Goal: Download file/media

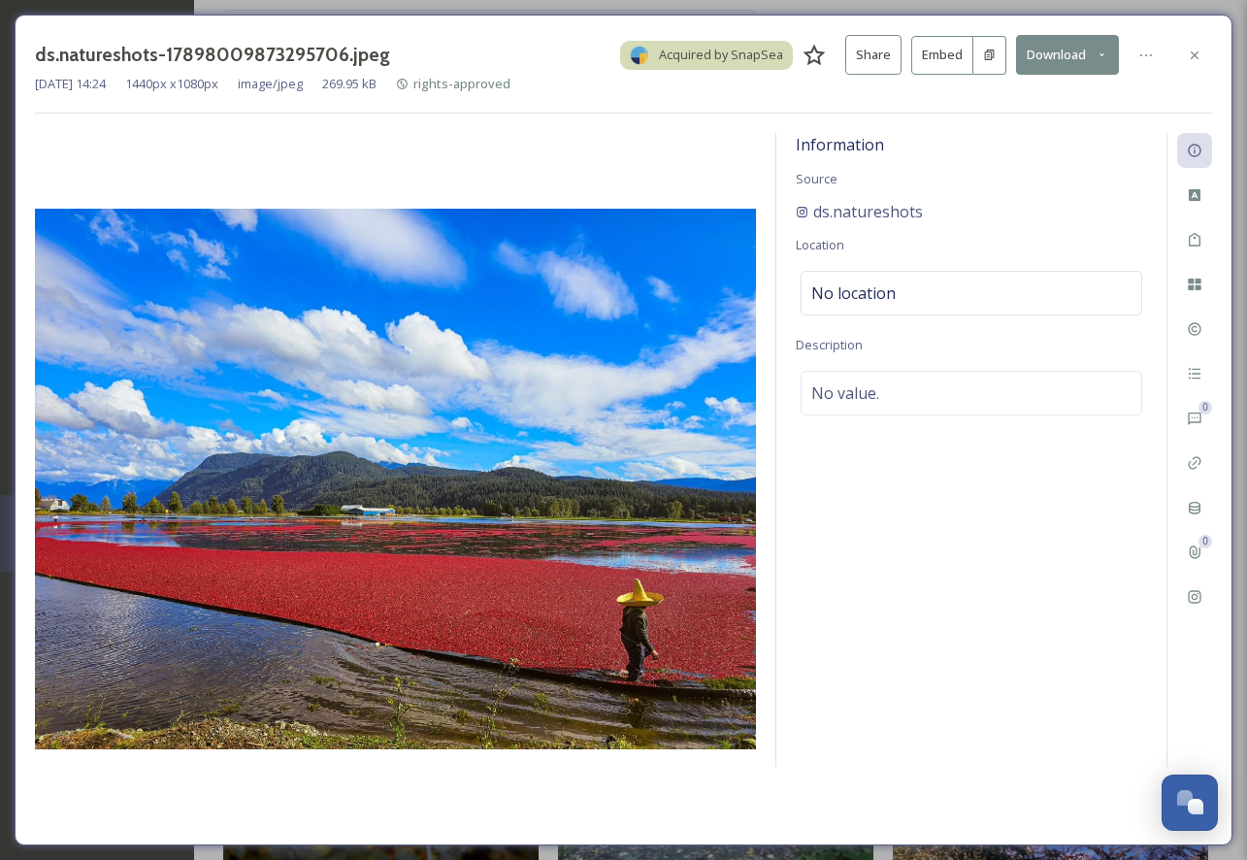
scroll to position [1714, 0]
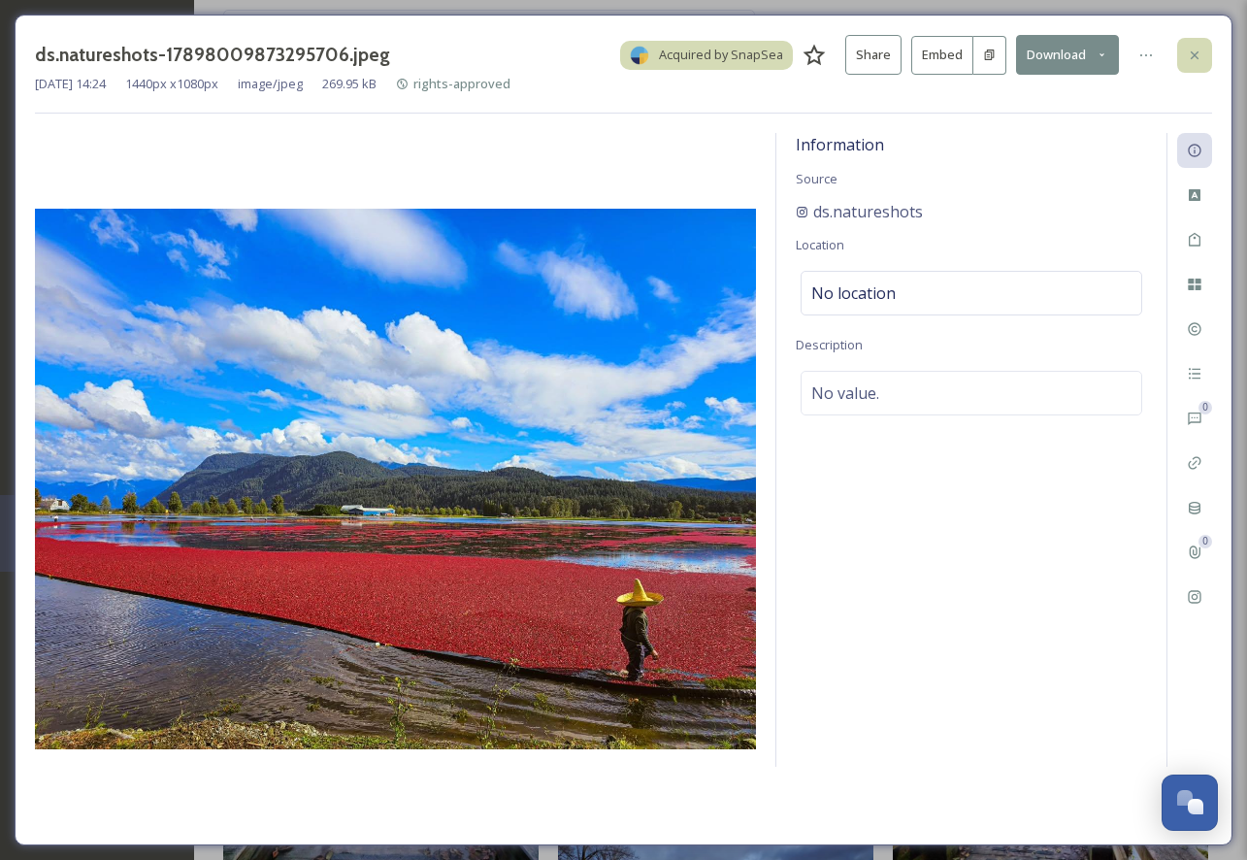
click at [1188, 55] on icon at bounding box center [1195, 56] width 16 height 16
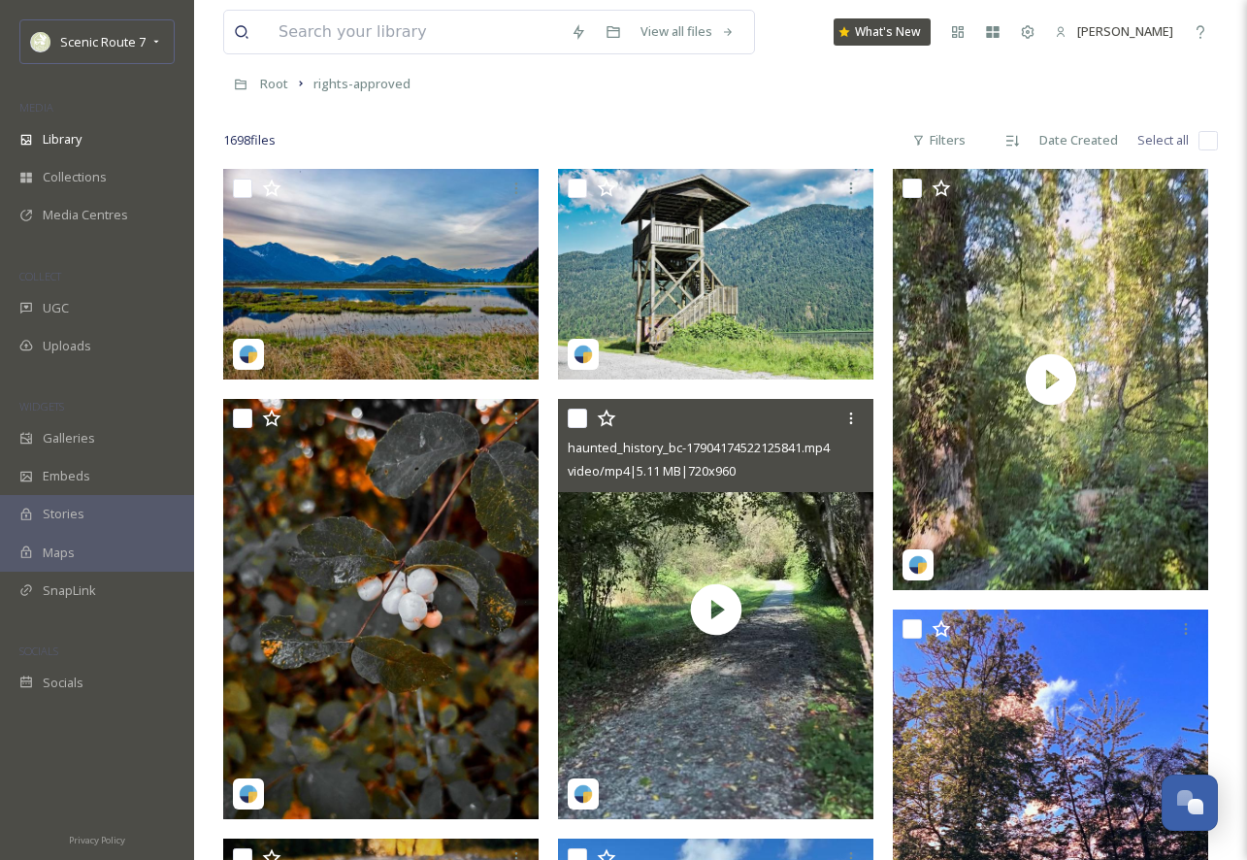
scroll to position [91, 0]
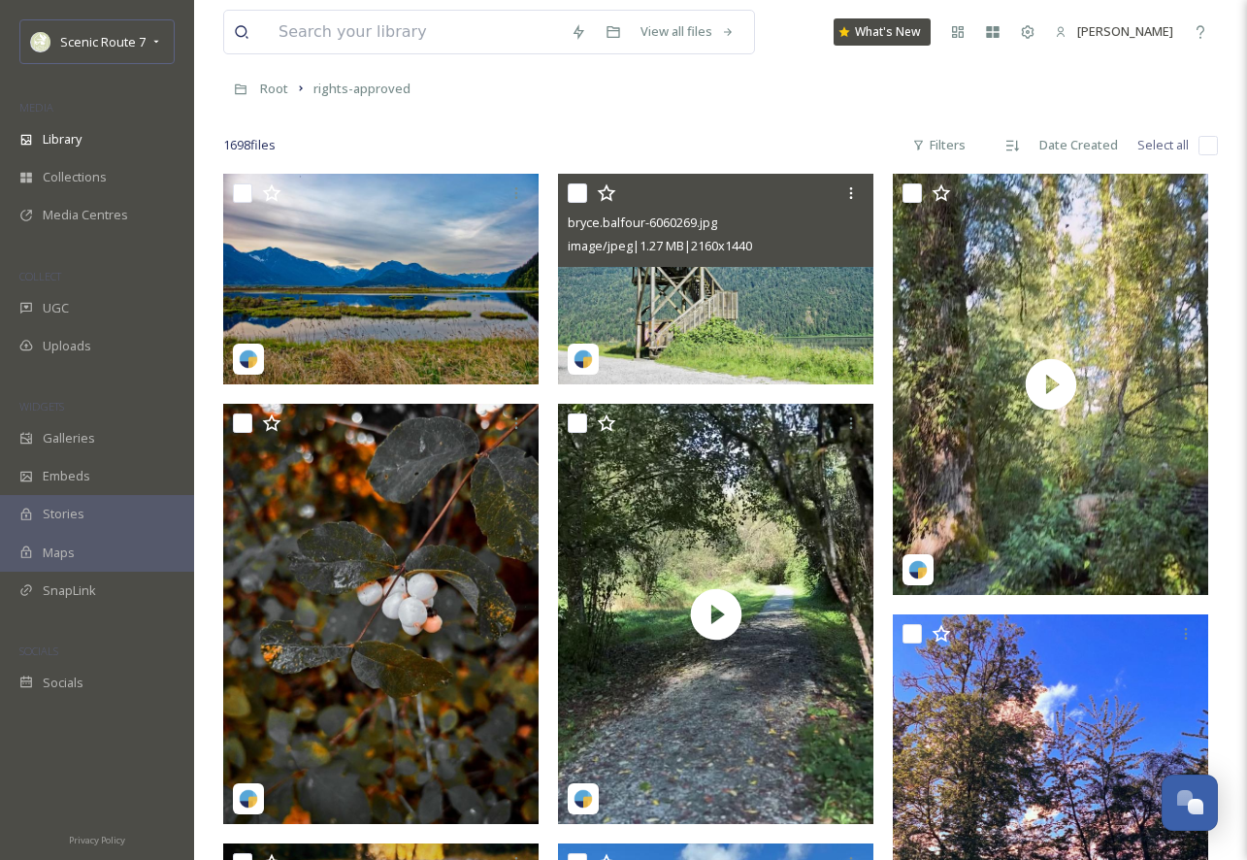
click at [725, 318] on img at bounding box center [715, 279] width 315 height 211
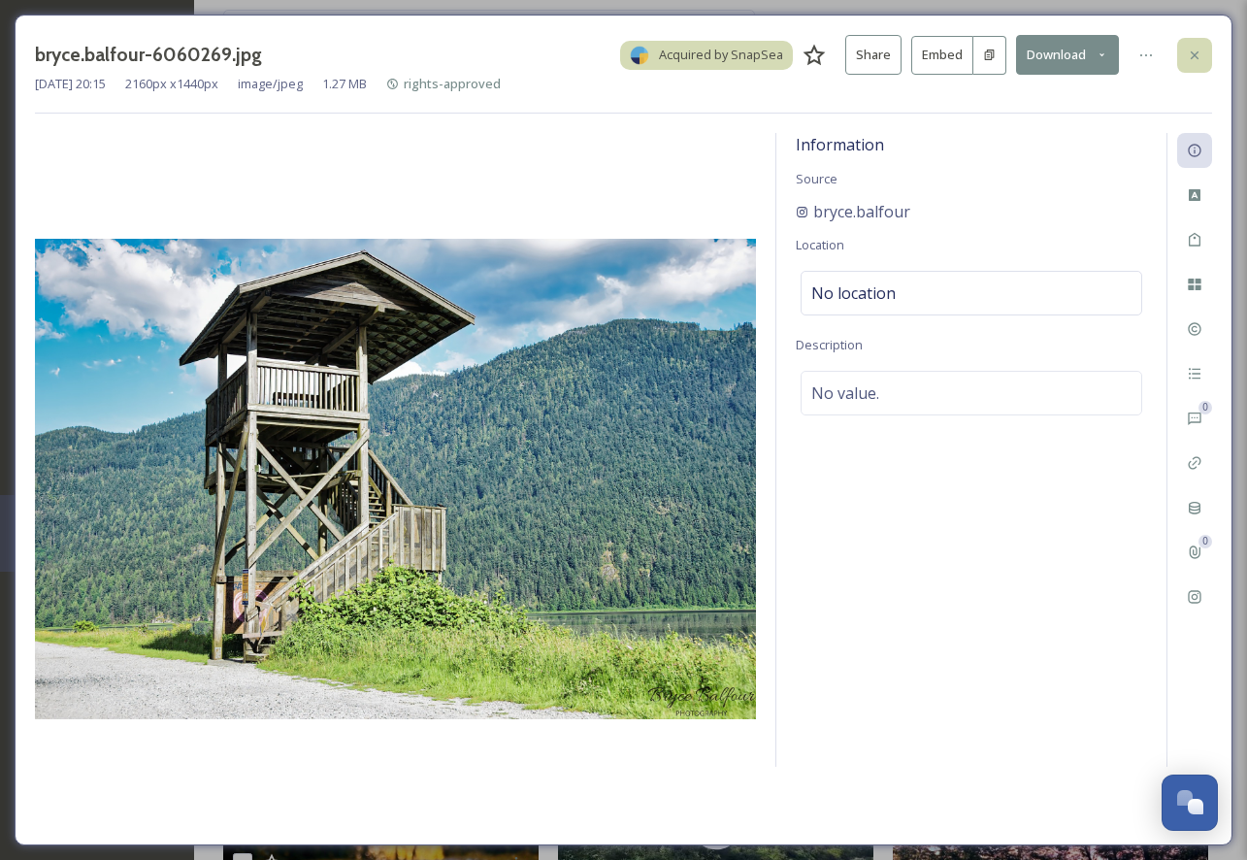
click at [1182, 61] on div at bounding box center [1194, 55] width 35 height 35
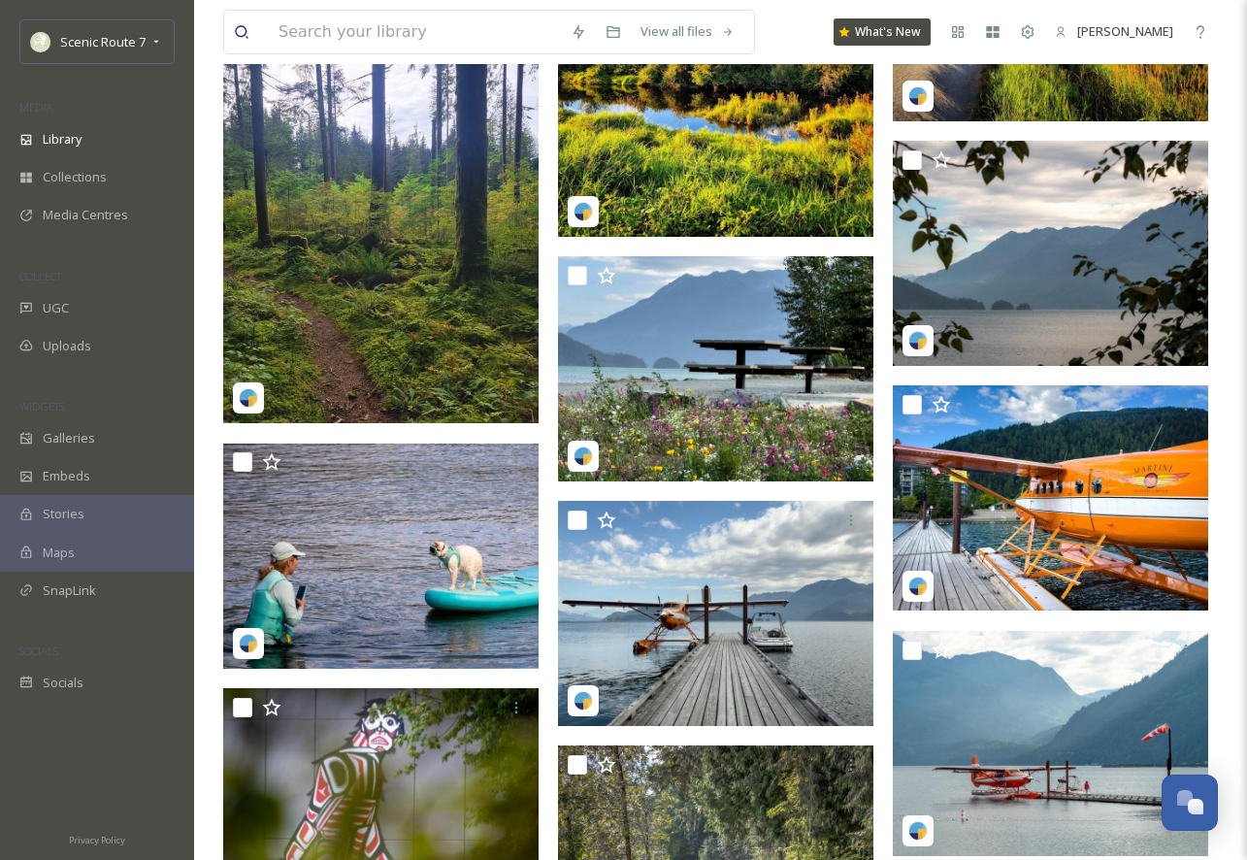
scroll to position [7501, 0]
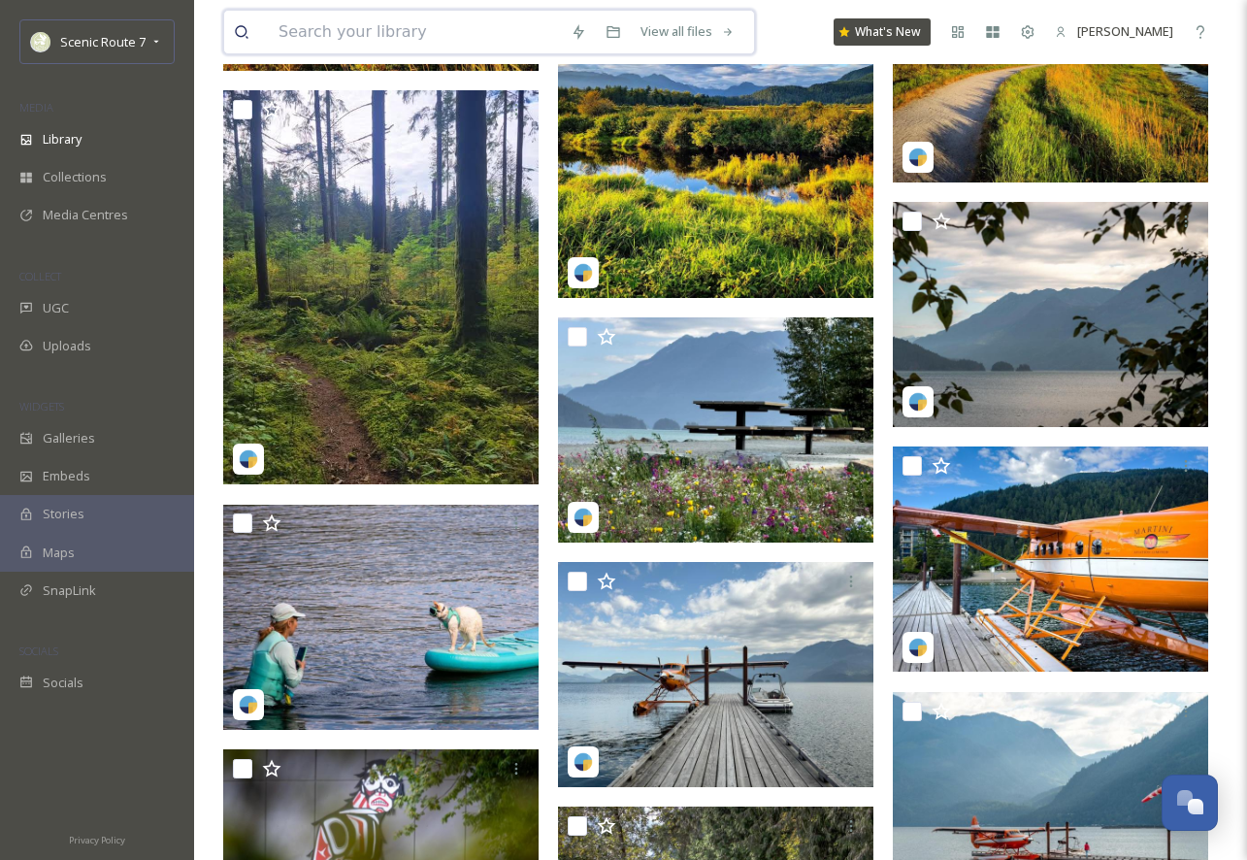
click at [300, 29] on input at bounding box center [415, 32] width 292 height 43
type input "coquitlam"
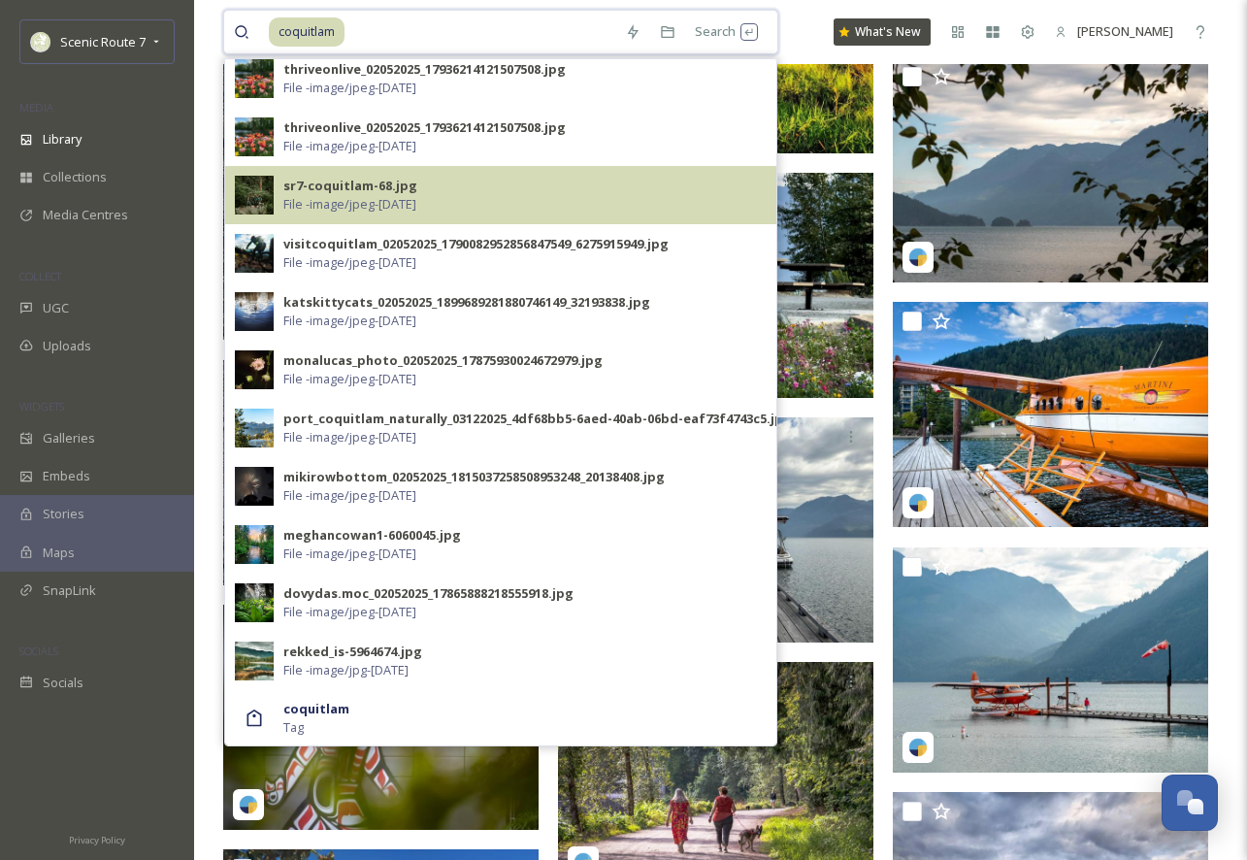
scroll to position [7674, 0]
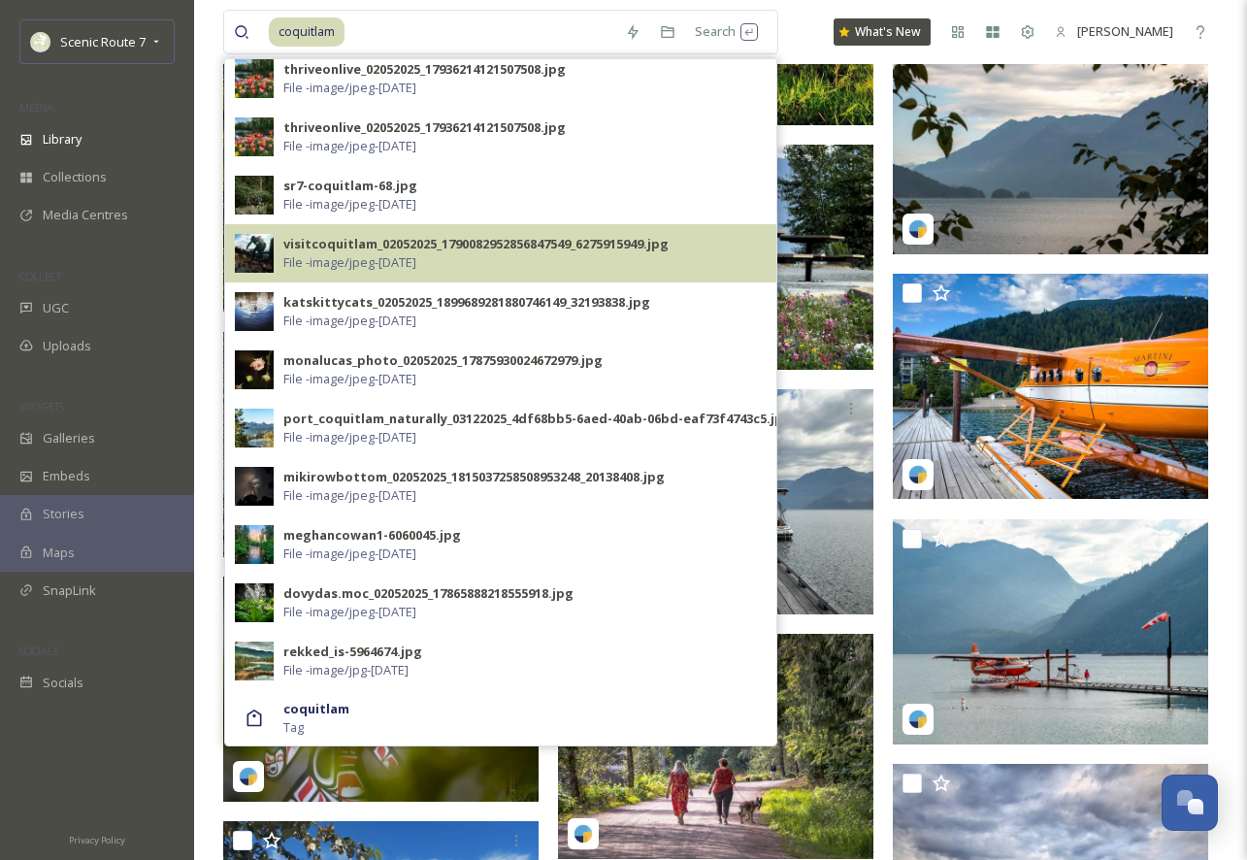
click at [319, 250] on div "visitcoquitlam_02052025_1790082952856847549_6275915949.jpg" at bounding box center [475, 244] width 385 height 18
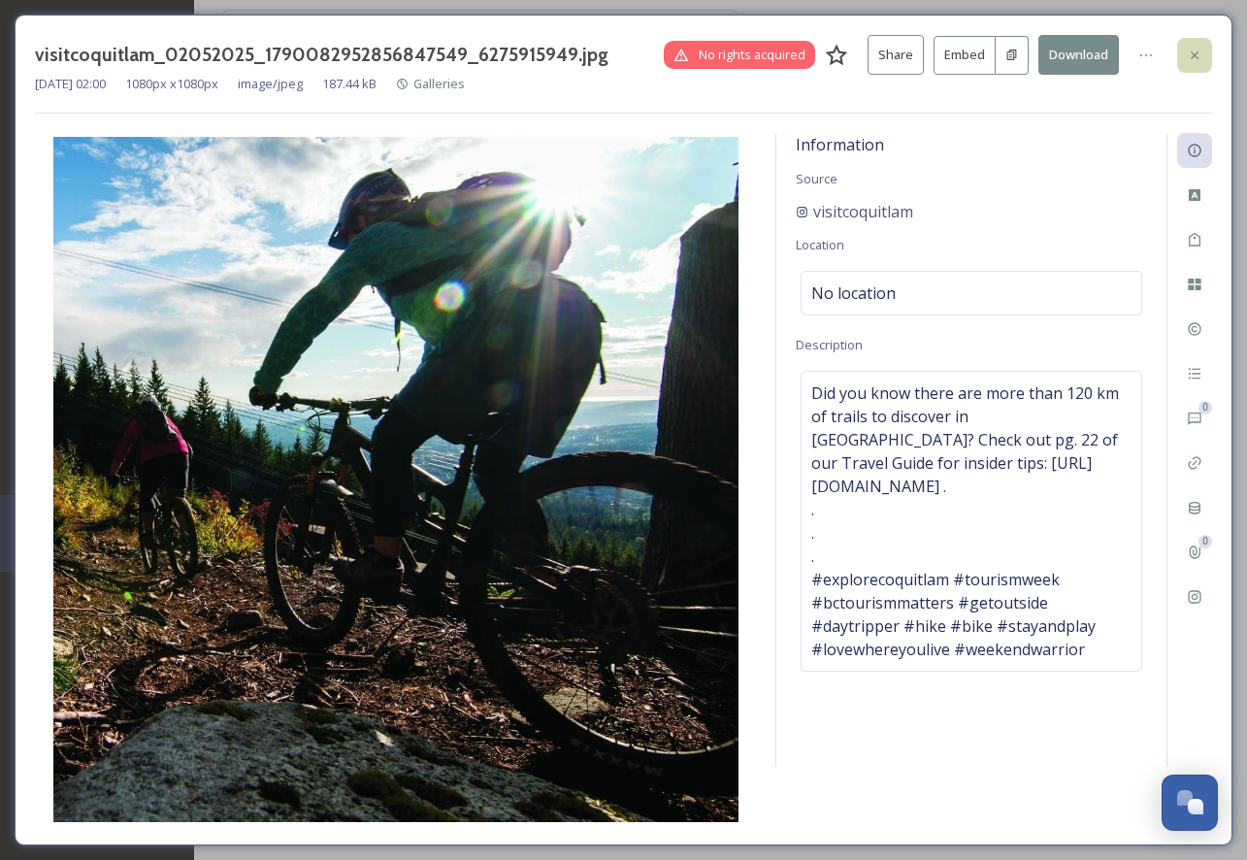
click at [1202, 55] on div at bounding box center [1194, 55] width 35 height 35
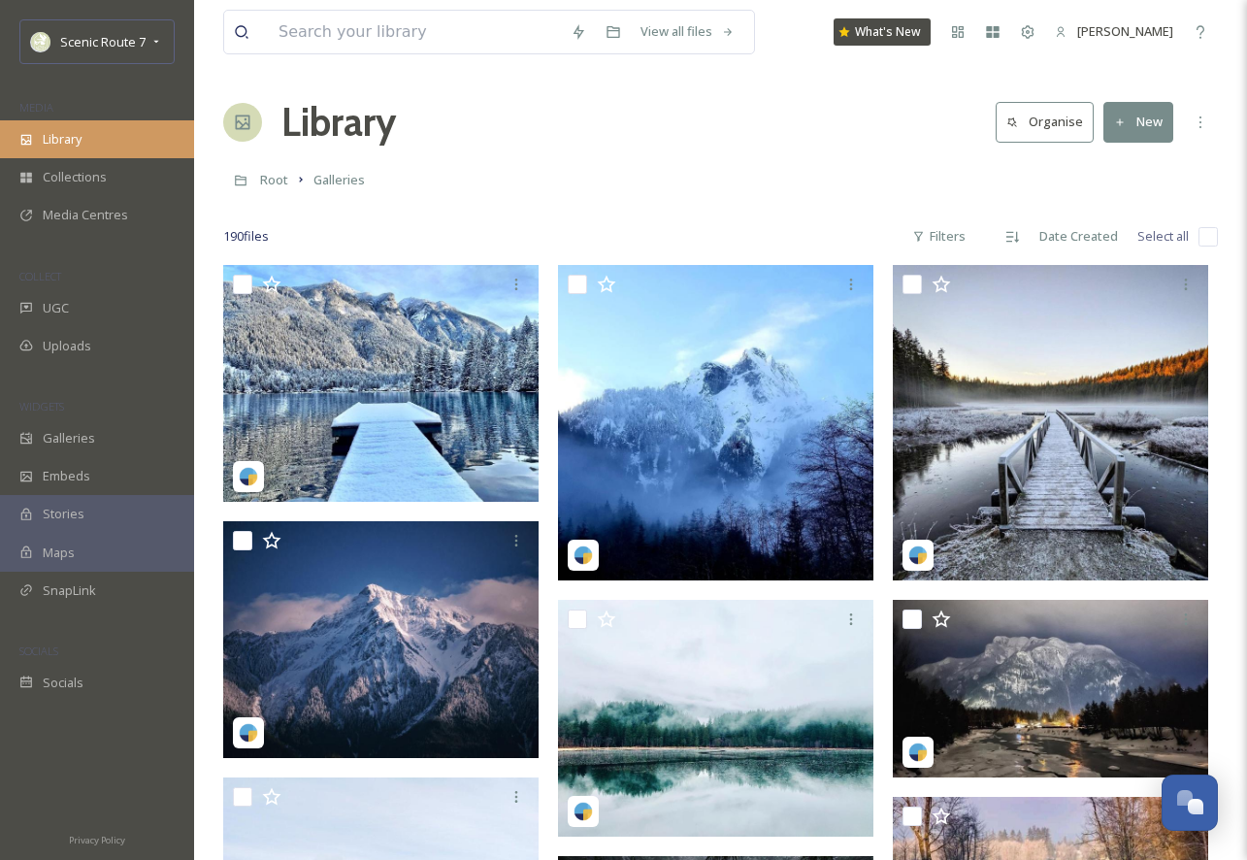
click at [129, 120] on div "Library" at bounding box center [97, 139] width 194 height 38
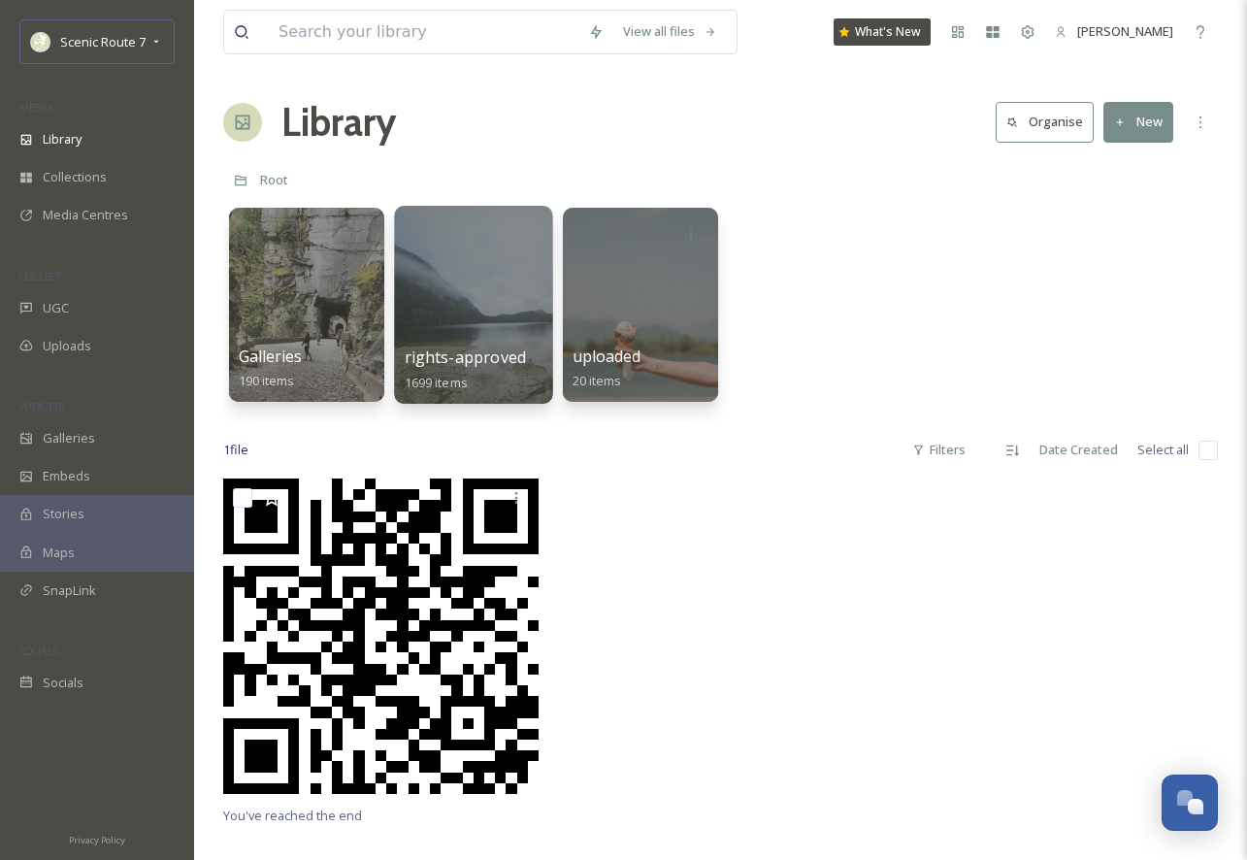
click at [485, 317] on div at bounding box center [473, 305] width 158 height 198
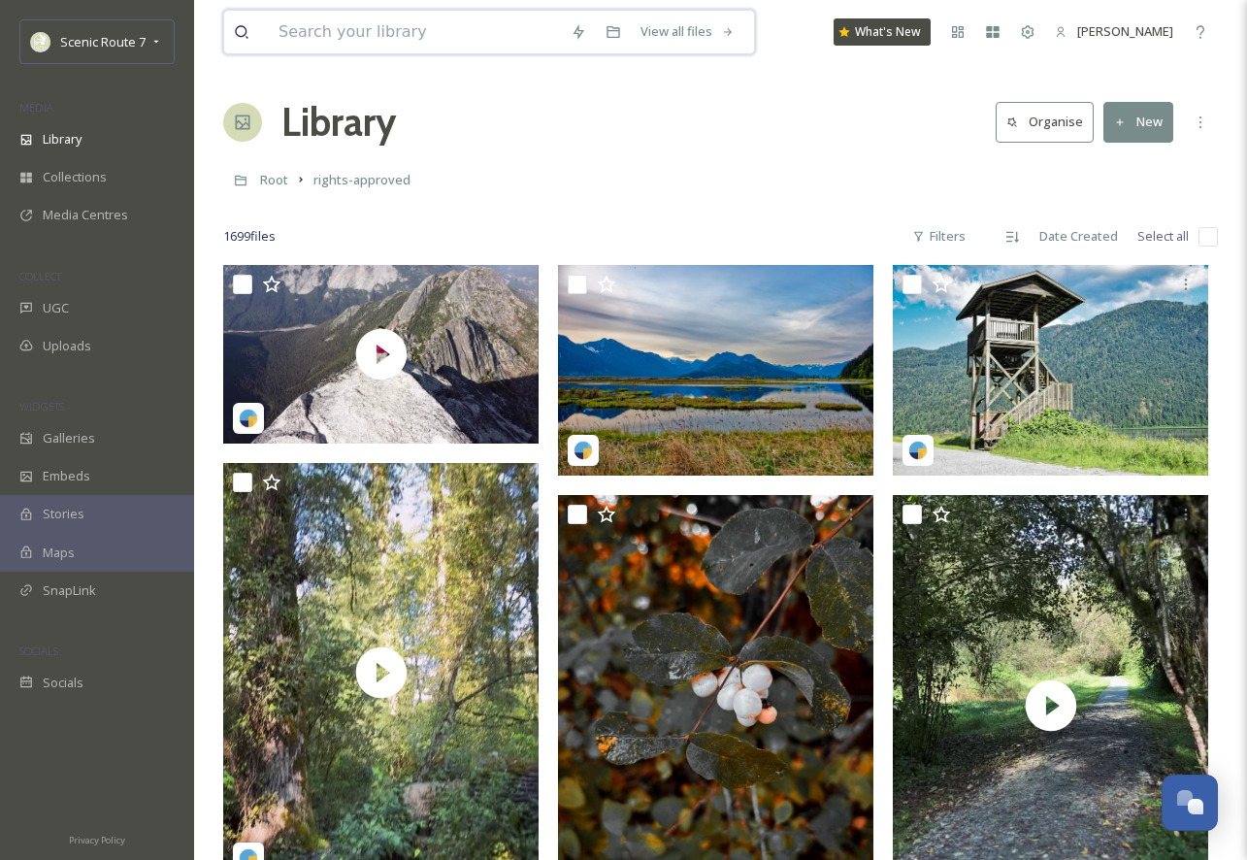
click at [307, 42] on input at bounding box center [415, 32] width 292 height 43
type input "coquitlam"
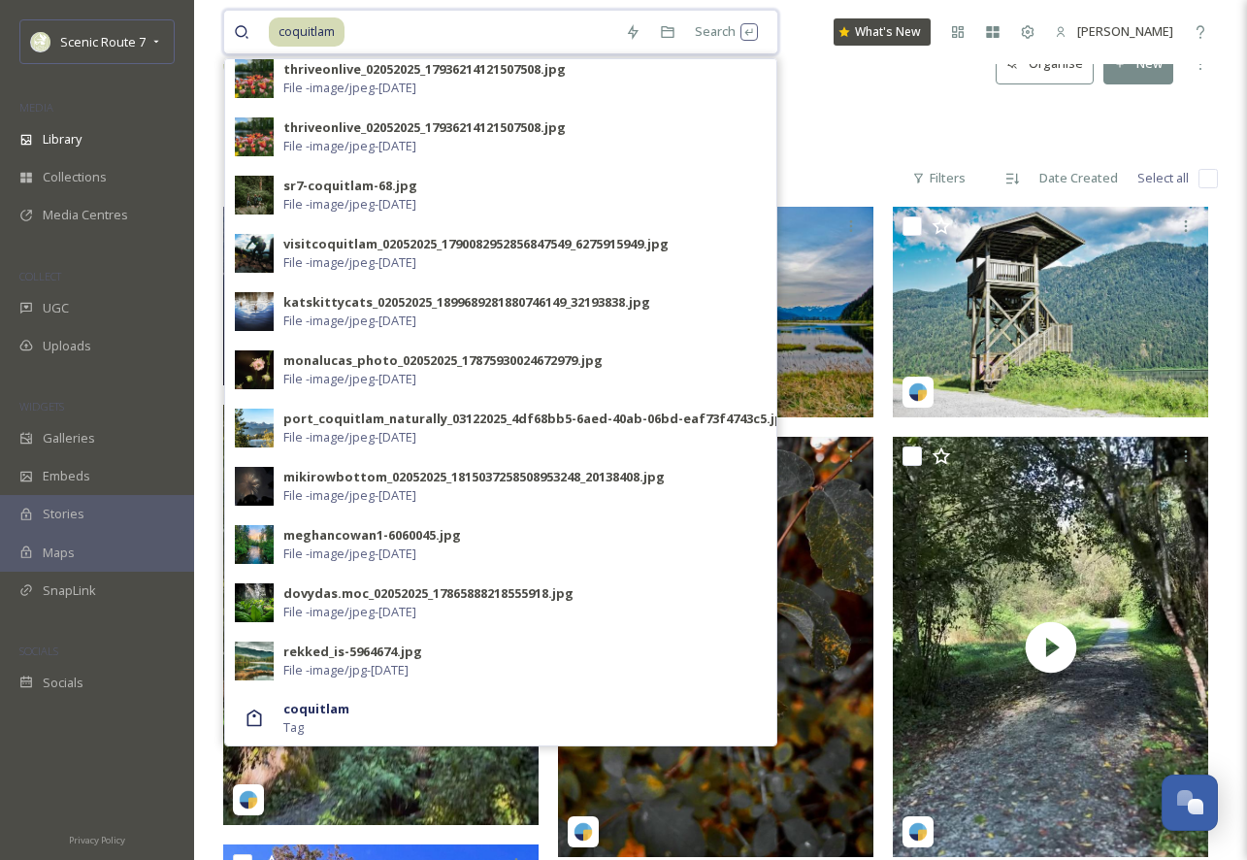
scroll to position [71, 0]
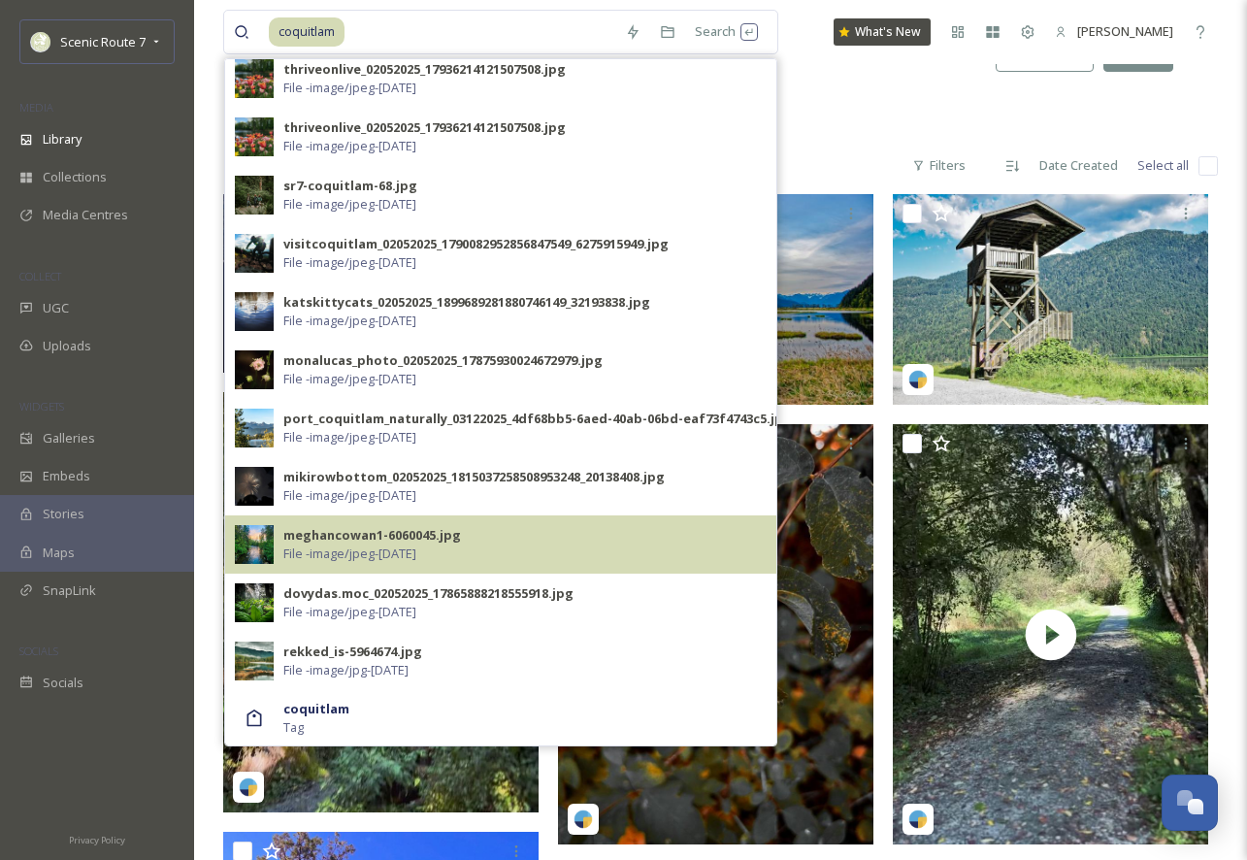
click at [248, 543] on img at bounding box center [254, 544] width 39 height 39
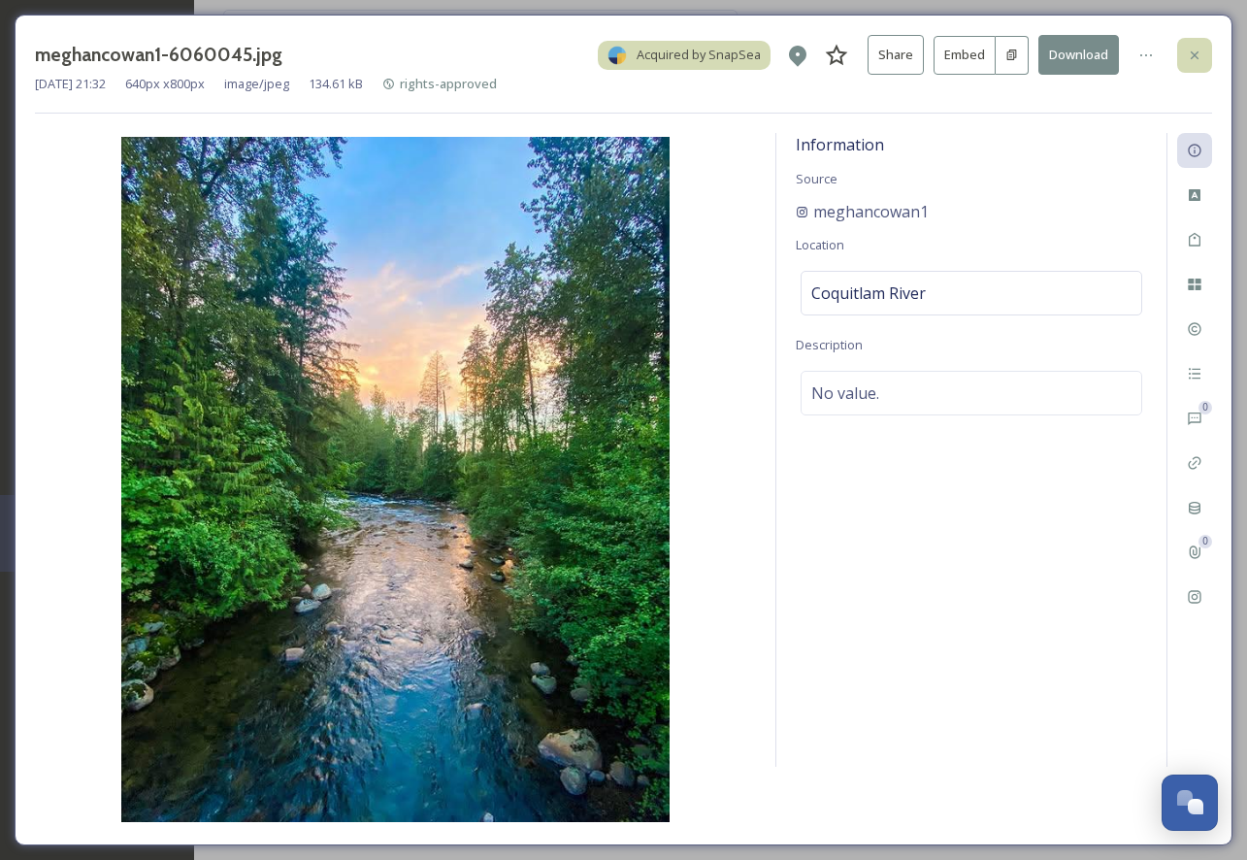
click at [1202, 50] on div at bounding box center [1194, 55] width 35 height 35
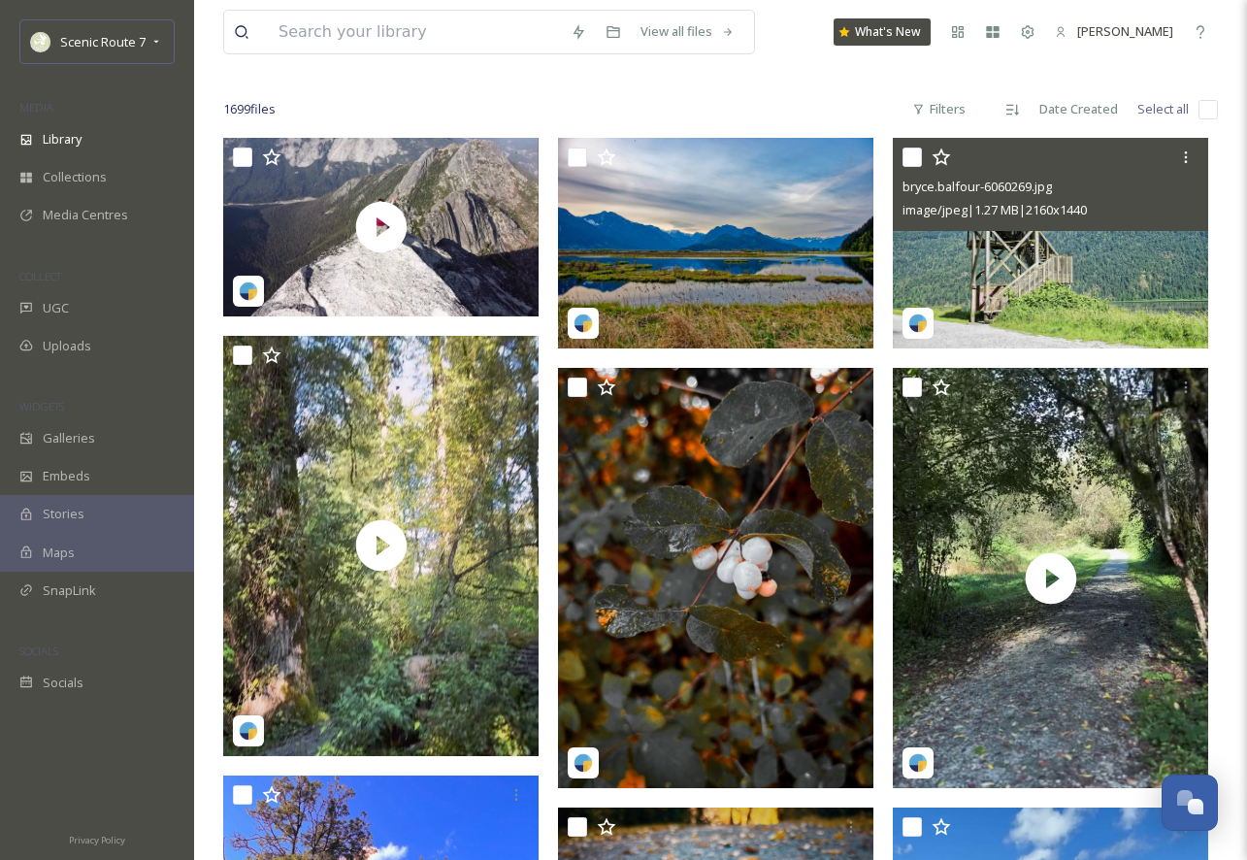
scroll to position [213, 0]
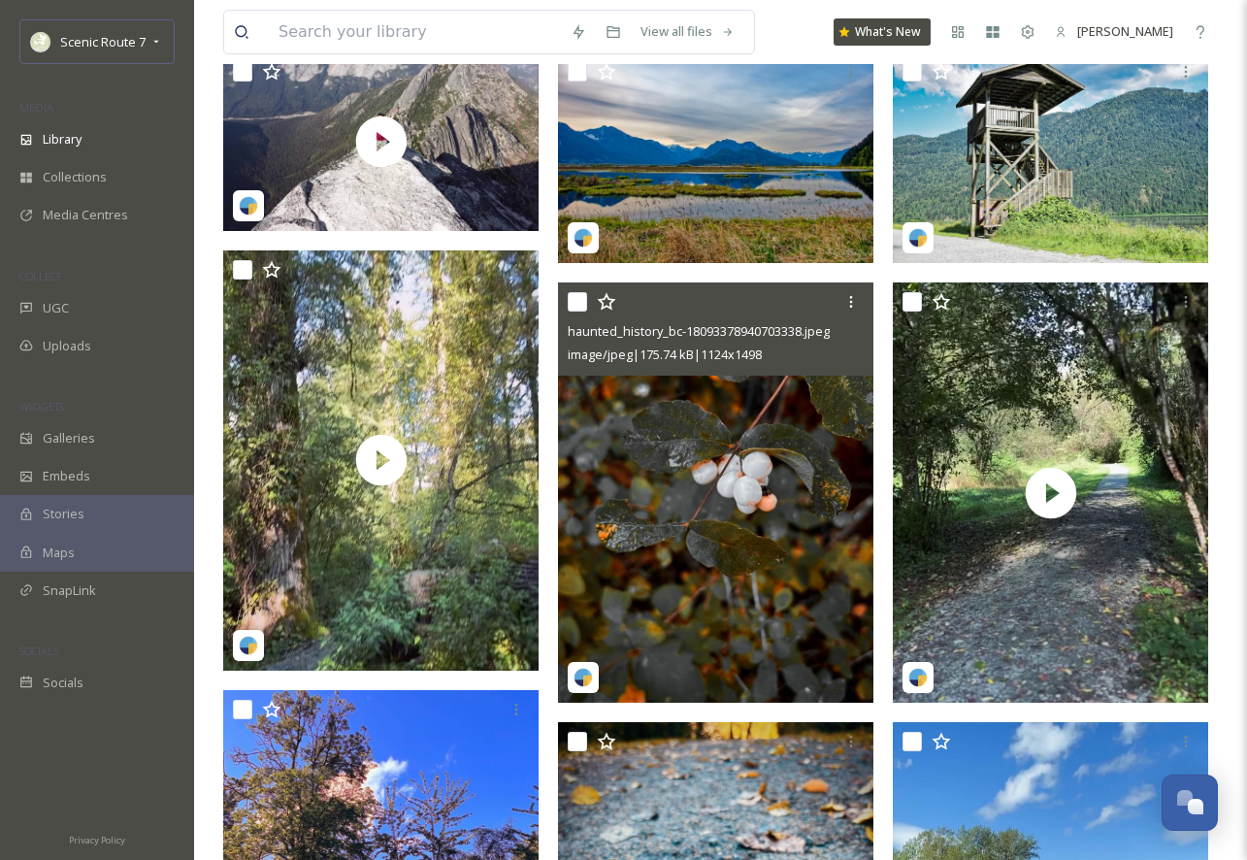
click at [665, 543] on img at bounding box center [715, 492] width 315 height 420
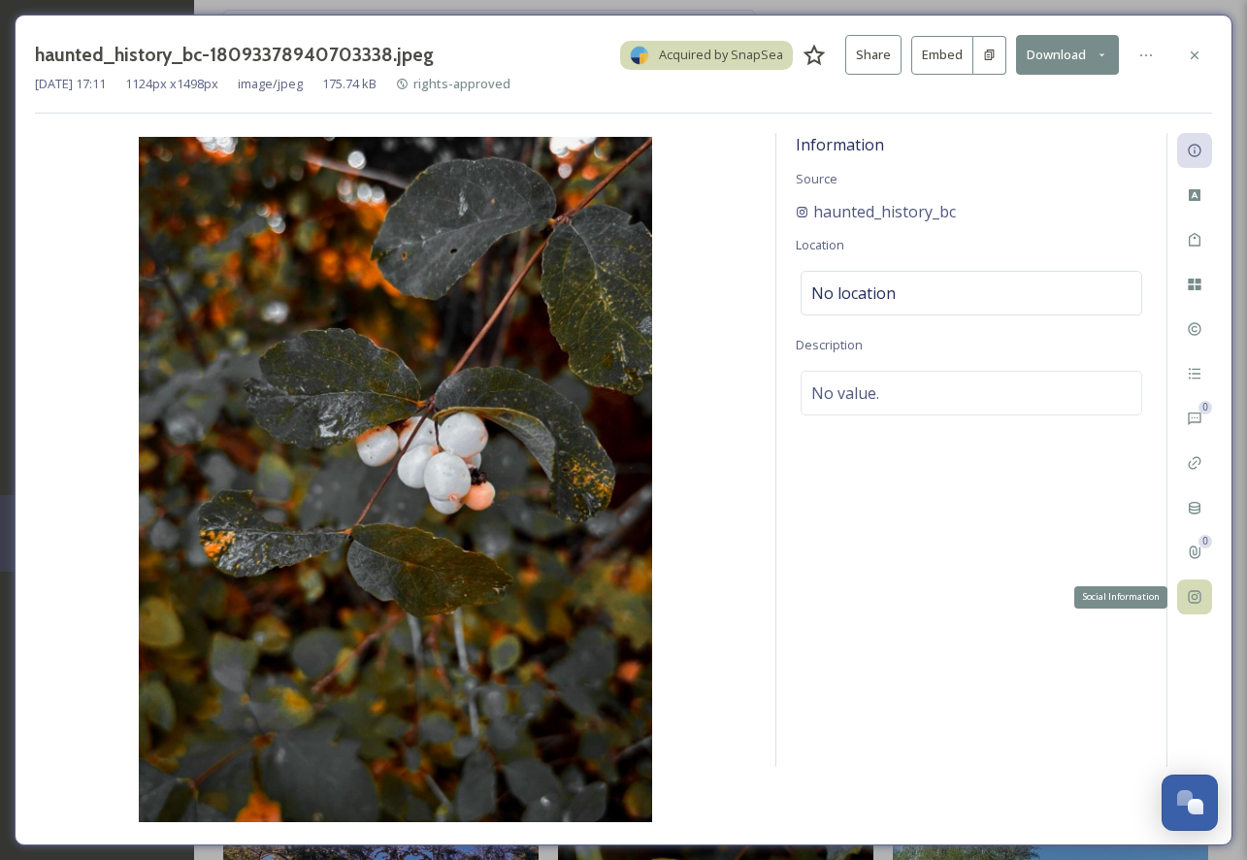
click at [1193, 597] on icon at bounding box center [1195, 597] width 16 height 16
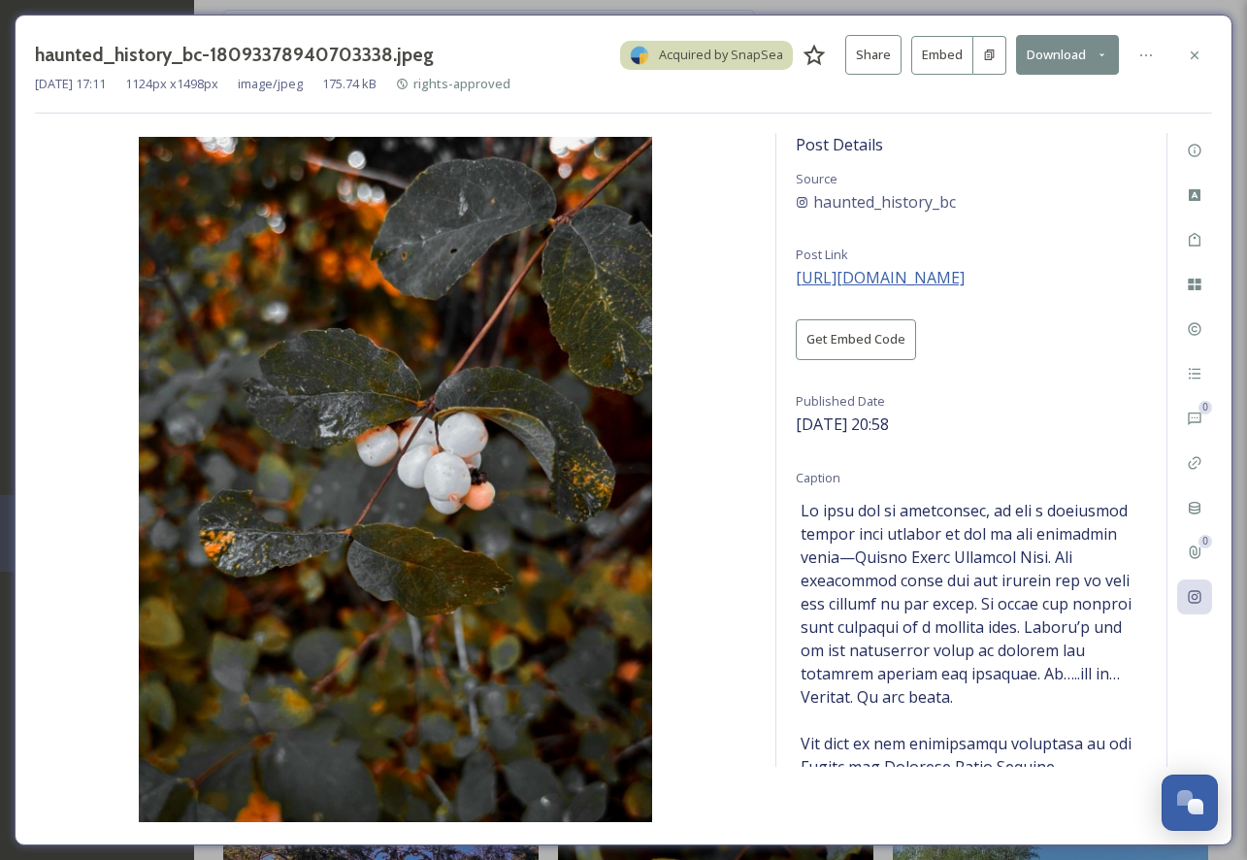
click at [965, 277] on span "[URL][DOMAIN_NAME]" at bounding box center [880, 277] width 169 height 21
click at [1193, 55] on icon at bounding box center [1195, 54] width 8 height 8
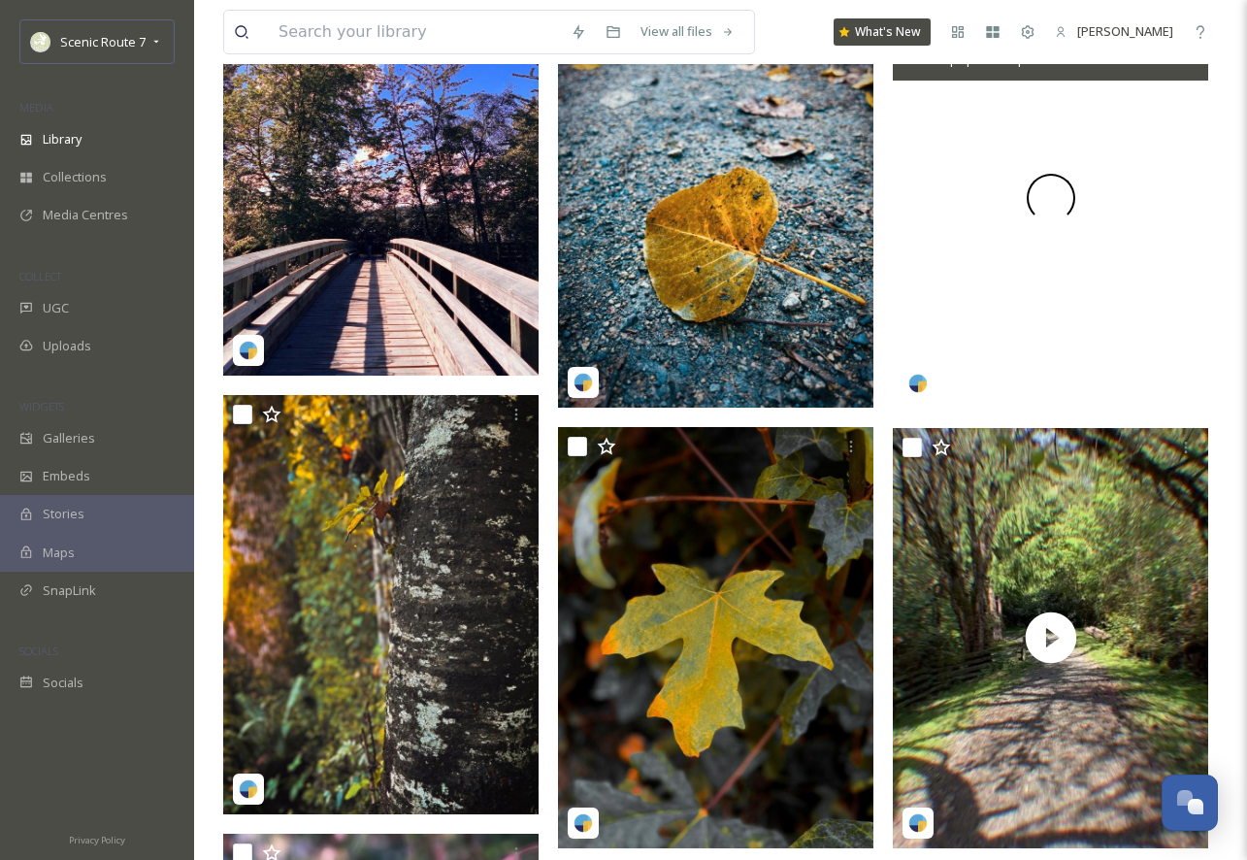
scroll to position [1009, 0]
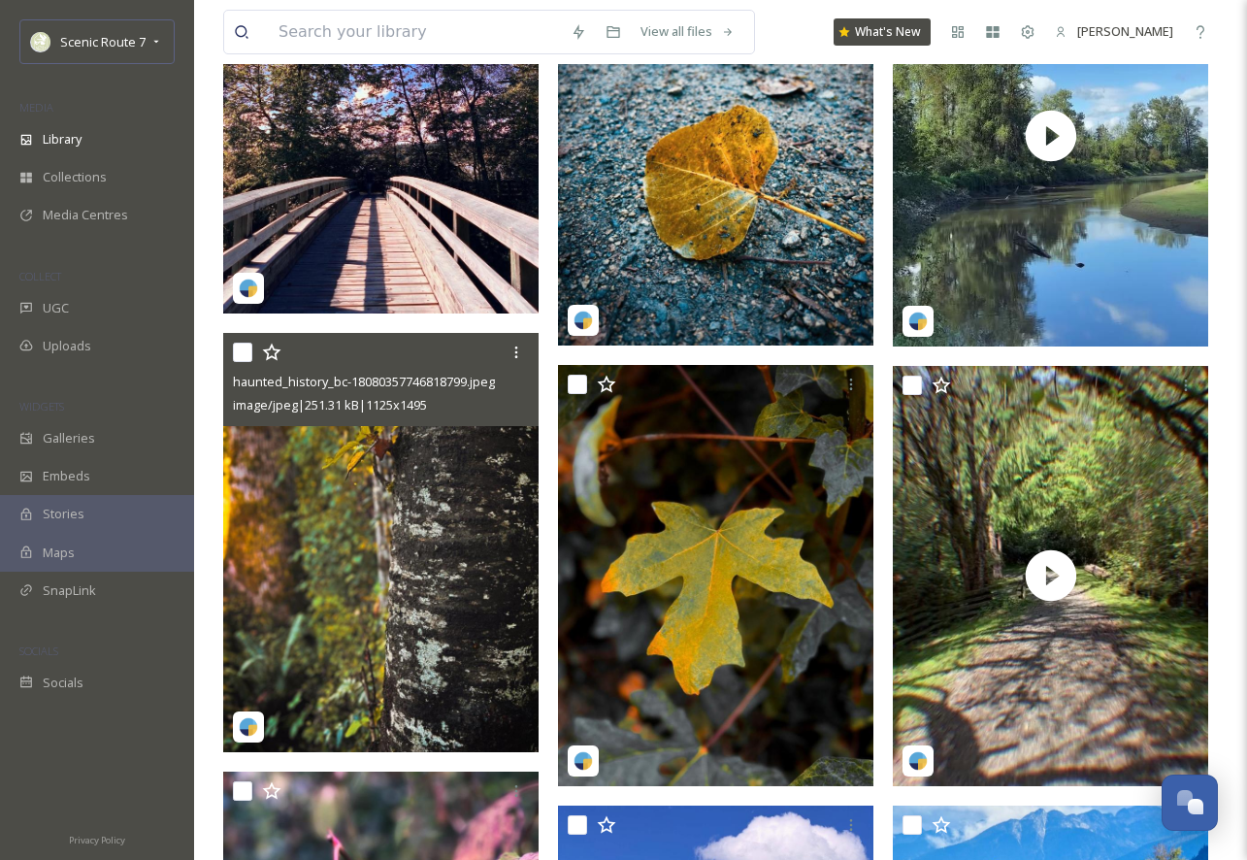
click at [344, 530] on img at bounding box center [380, 542] width 315 height 419
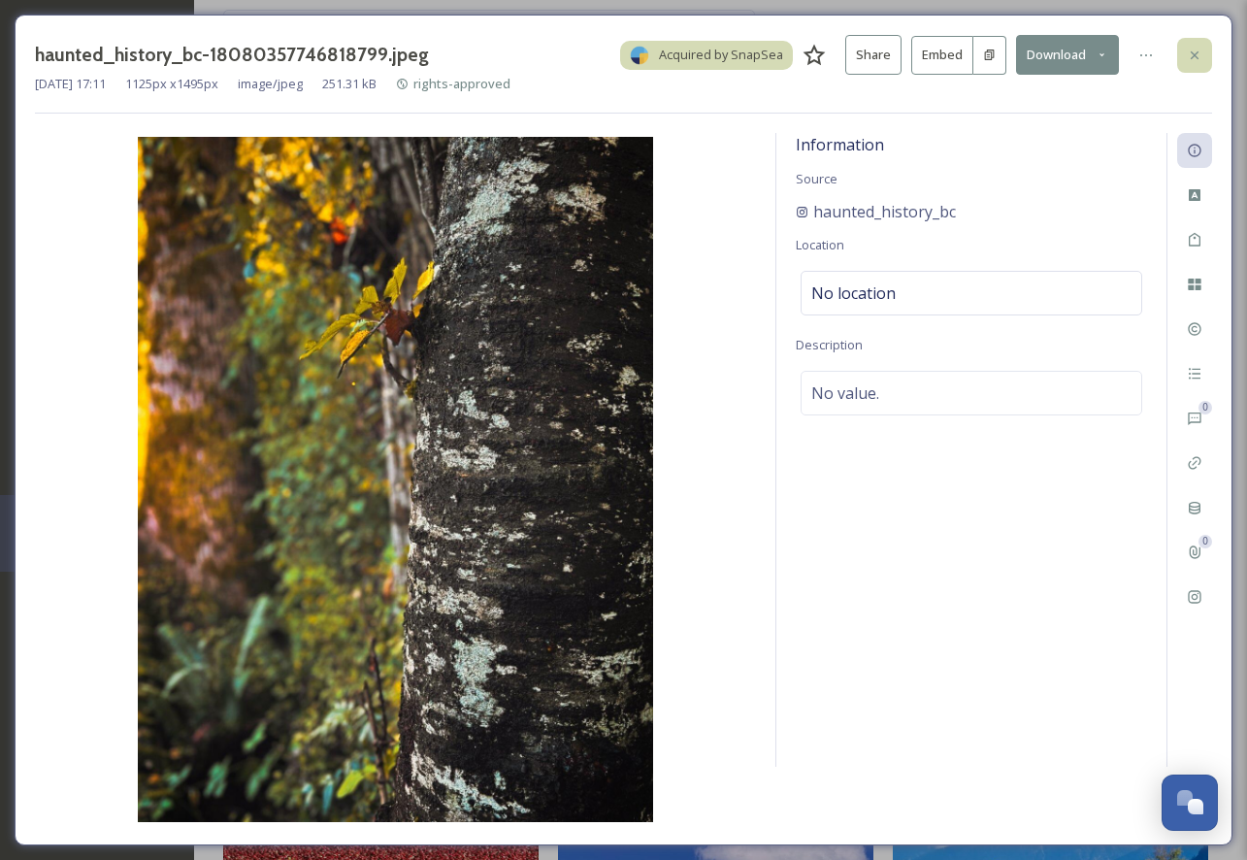
click at [1195, 49] on icon at bounding box center [1195, 56] width 16 height 16
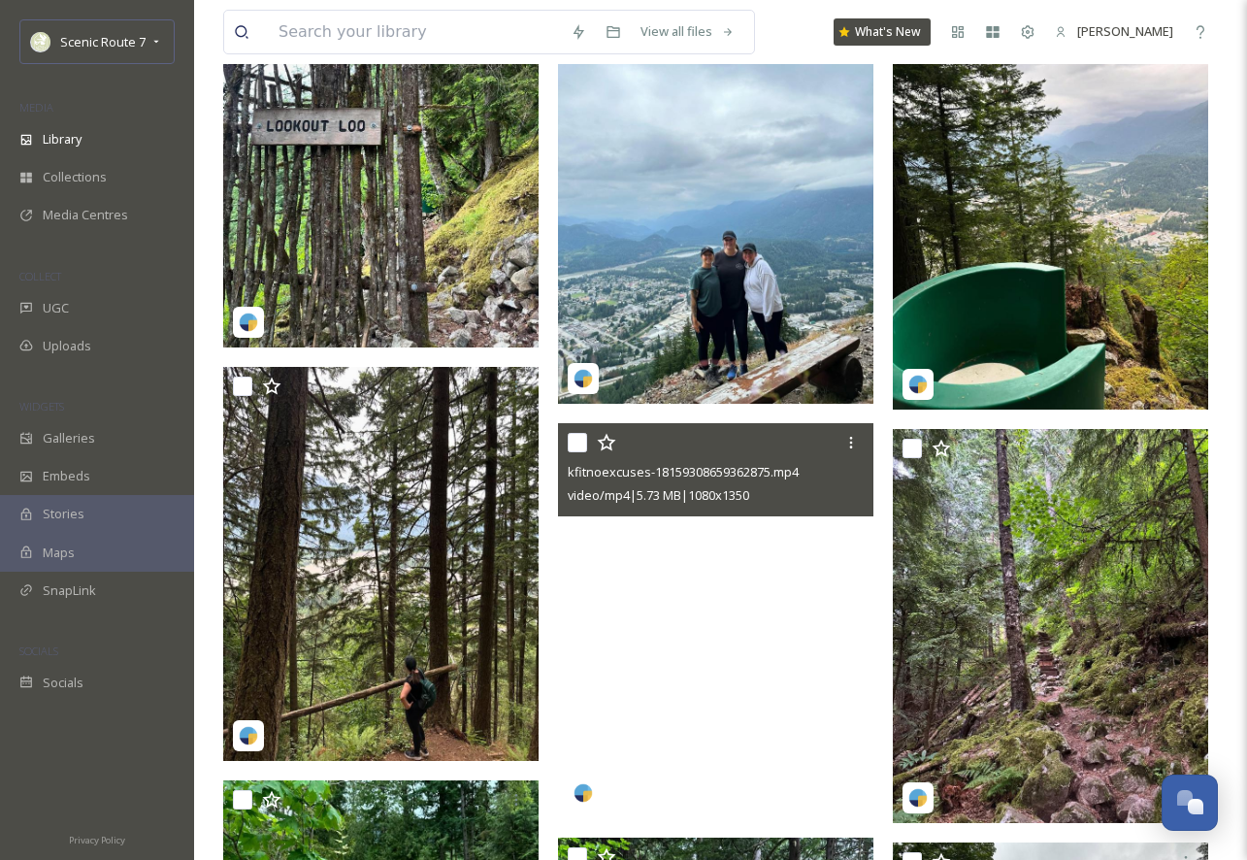
scroll to position [10353, 0]
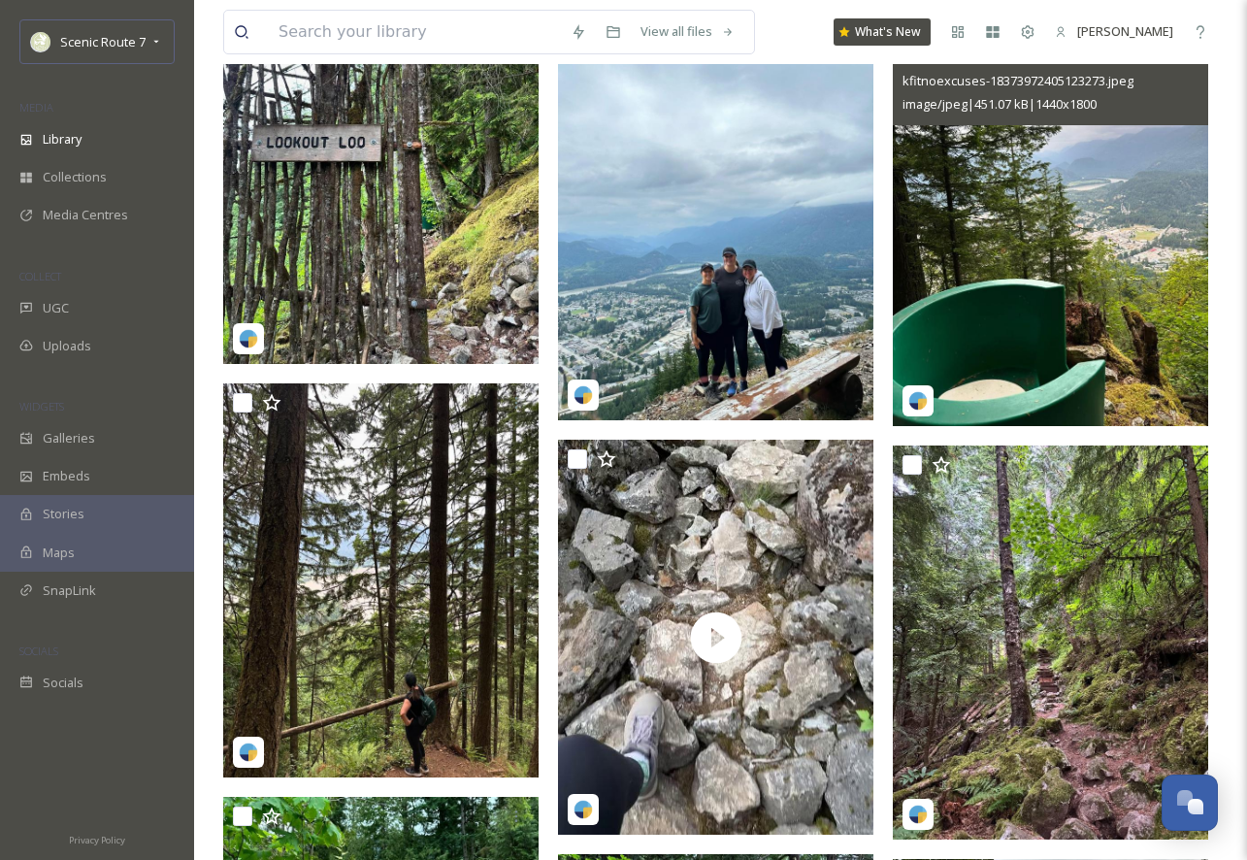
click at [1029, 296] on img at bounding box center [1050, 229] width 315 height 394
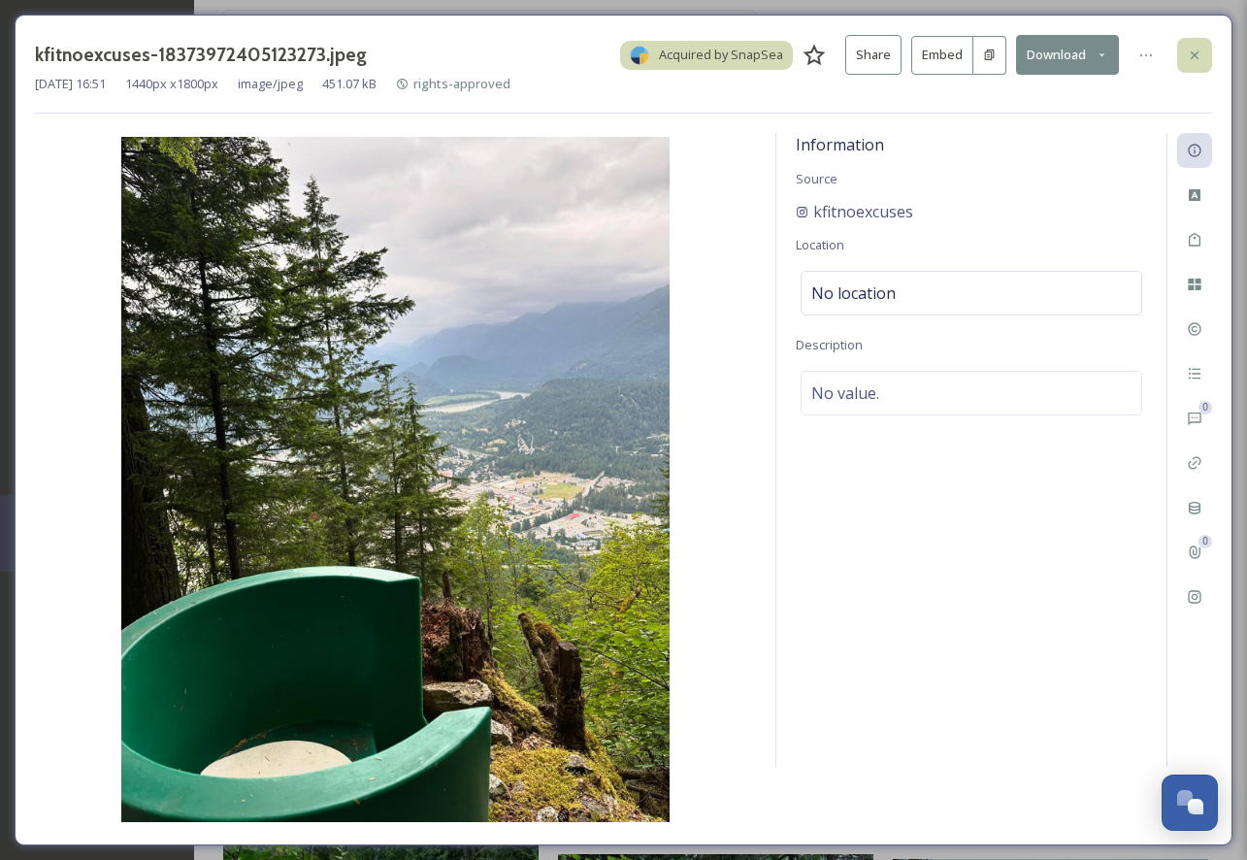
click at [1185, 46] on div at bounding box center [1194, 55] width 35 height 35
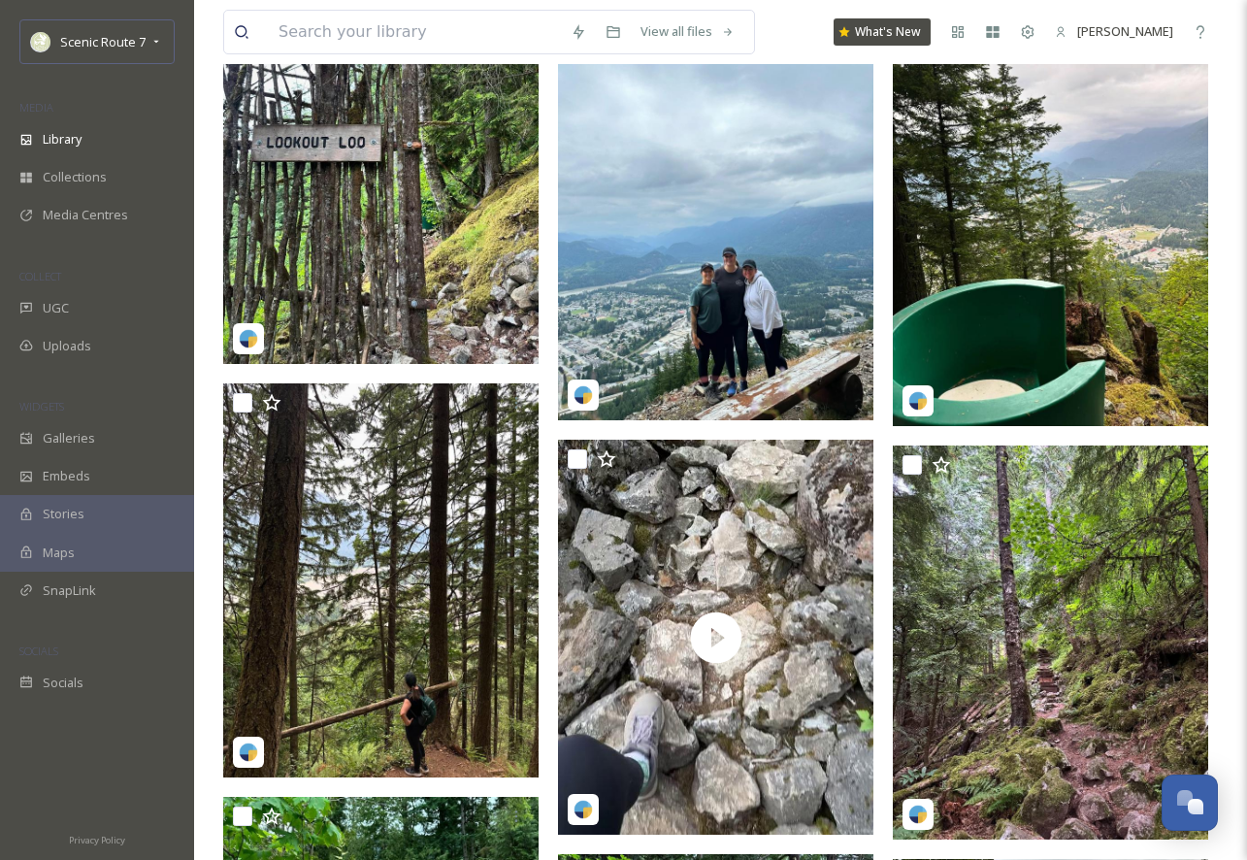
click at [370, 263] on img at bounding box center [380, 166] width 315 height 394
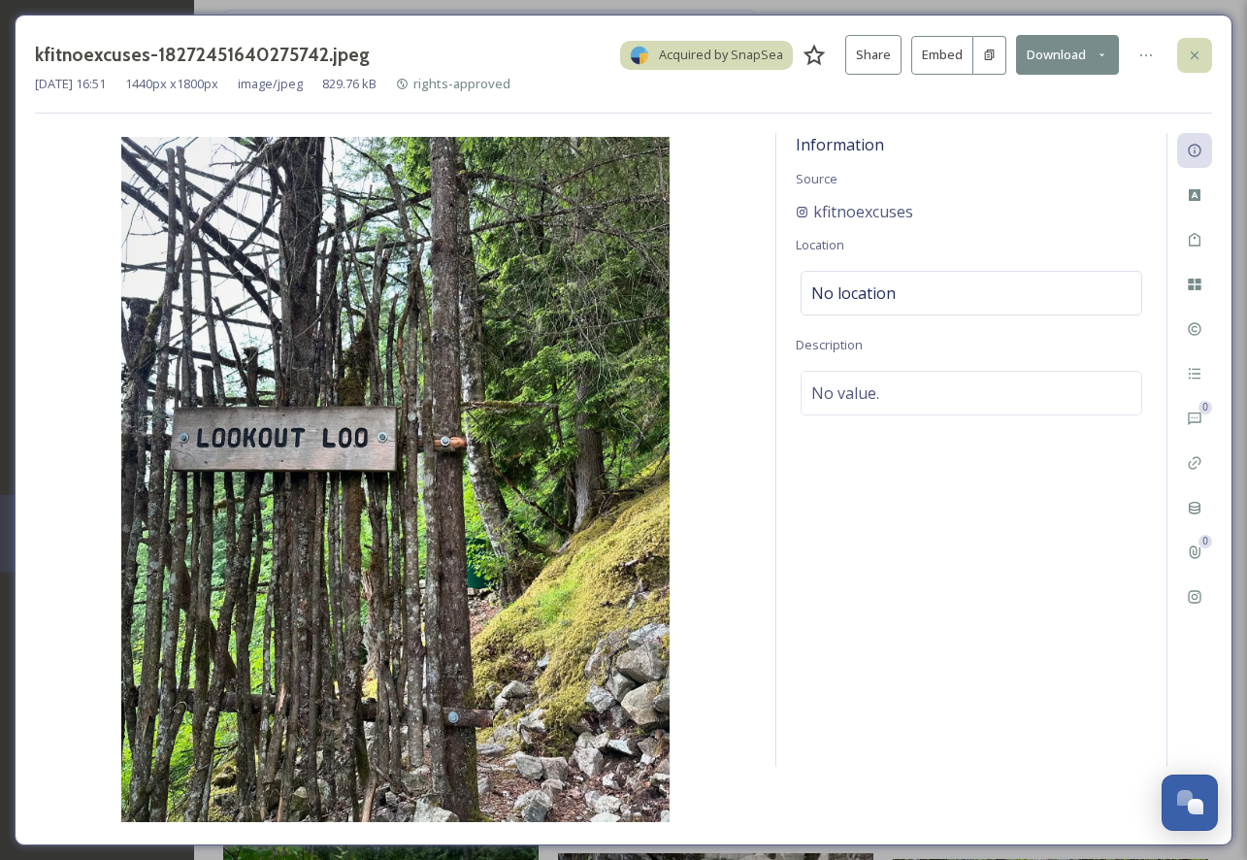
click at [1197, 62] on div at bounding box center [1194, 55] width 35 height 35
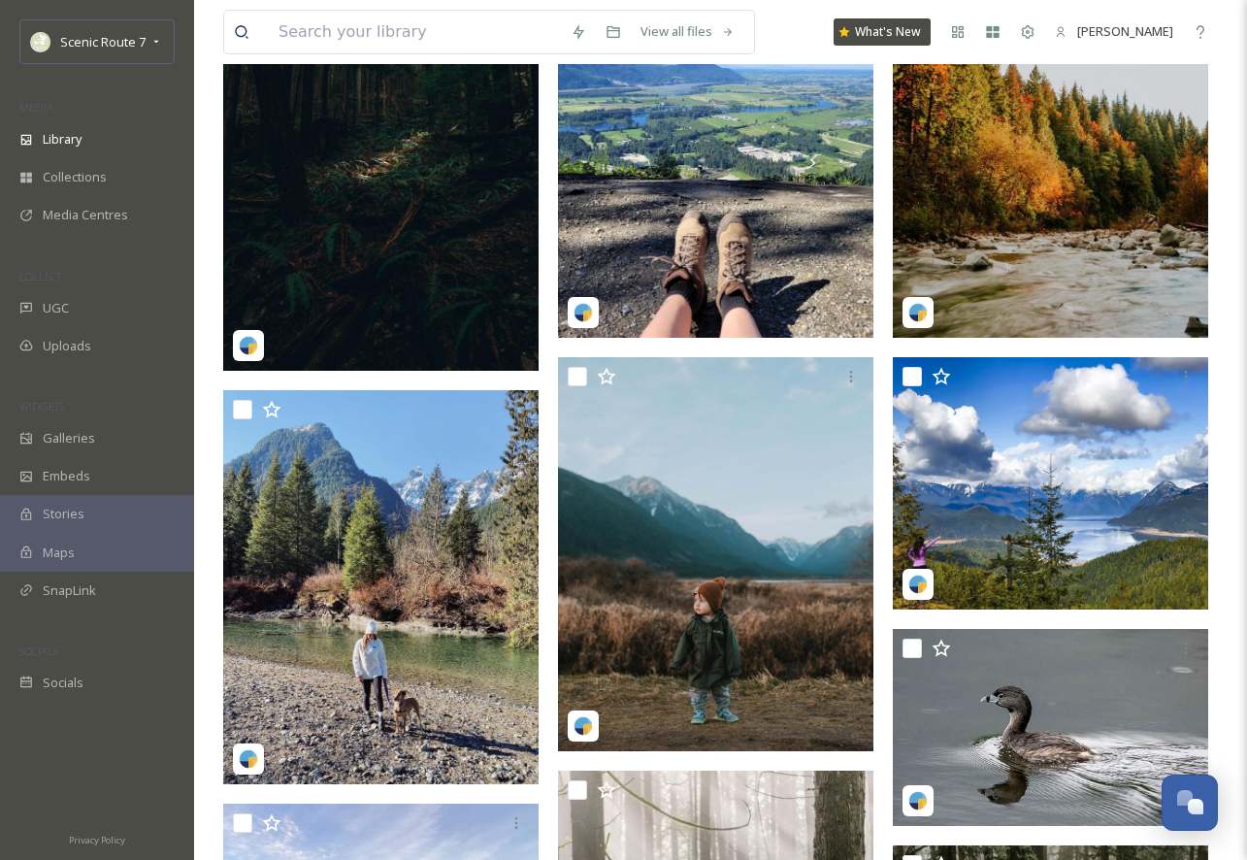
scroll to position [17530, 0]
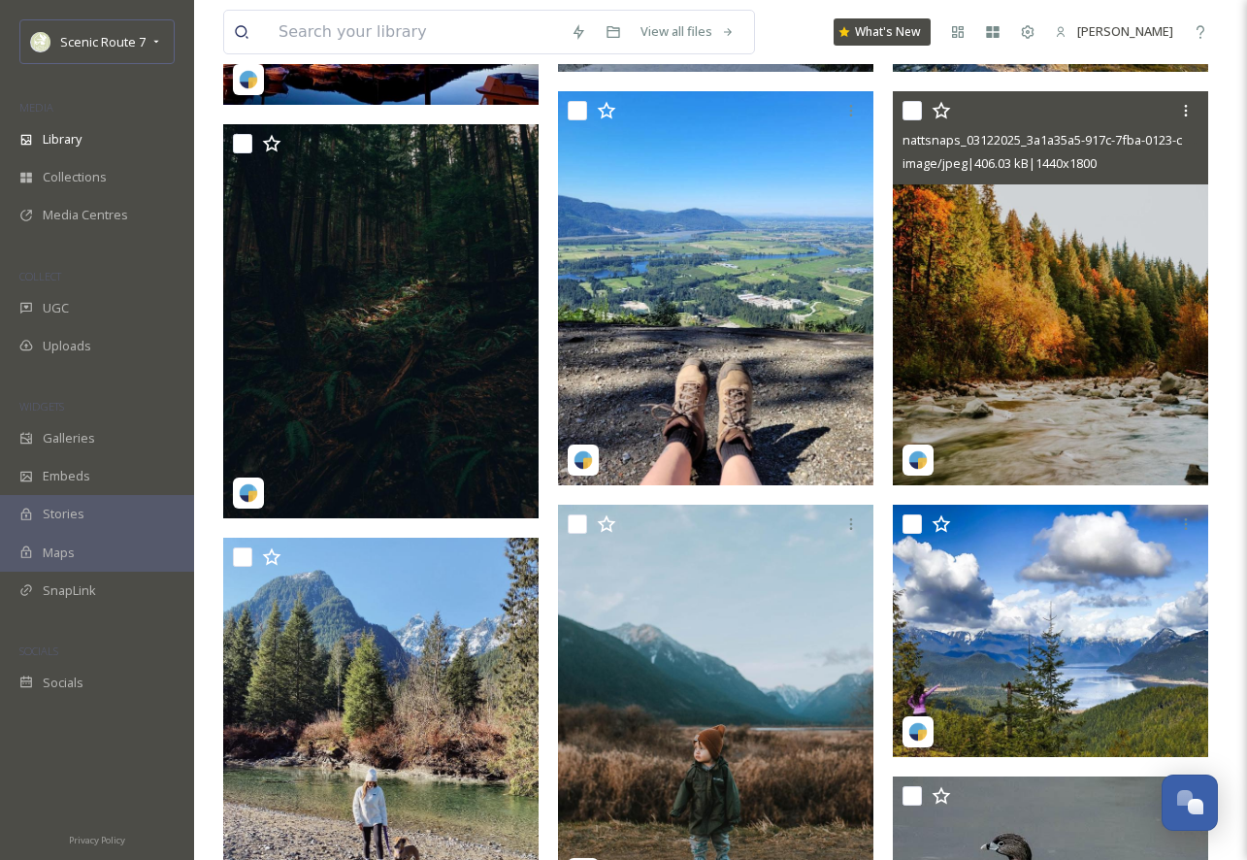
click at [1045, 309] on img at bounding box center [1050, 288] width 315 height 394
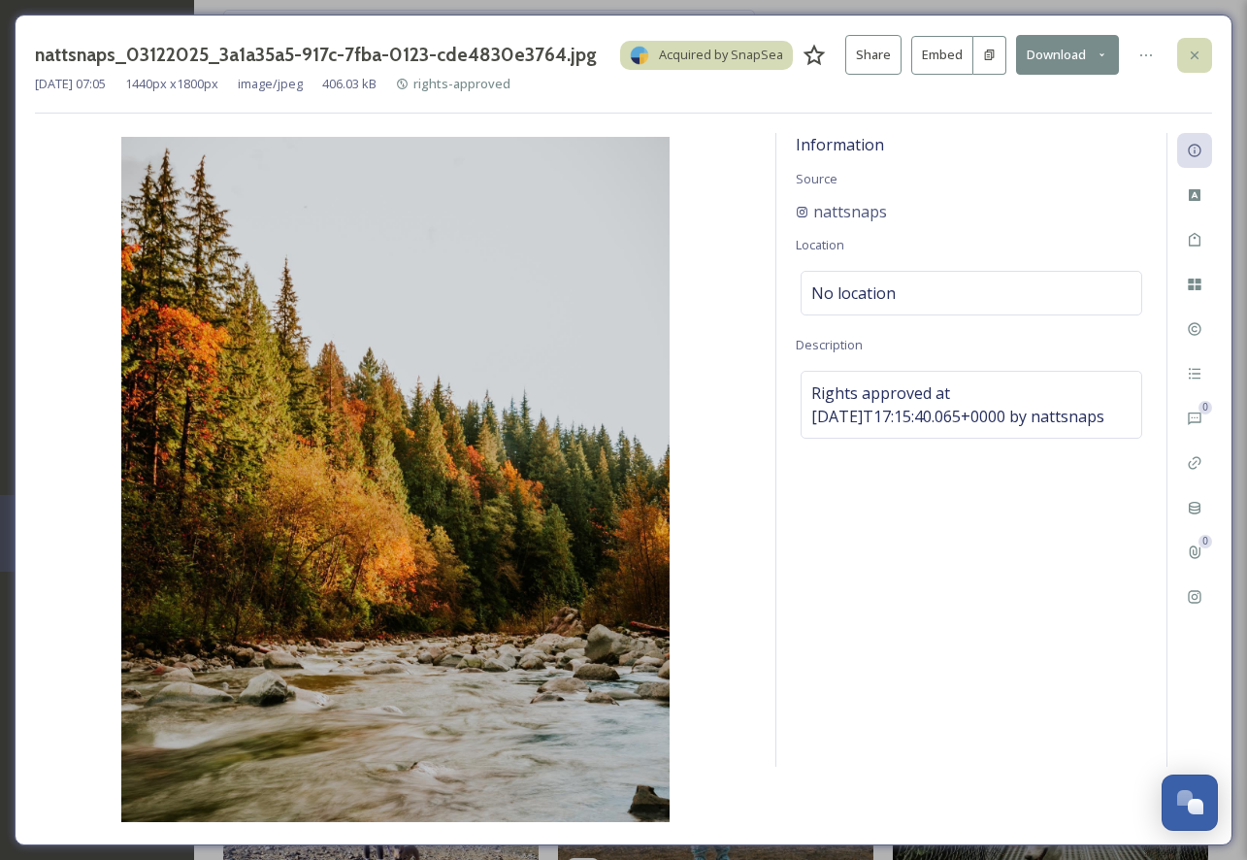
click at [1187, 42] on div at bounding box center [1194, 55] width 35 height 35
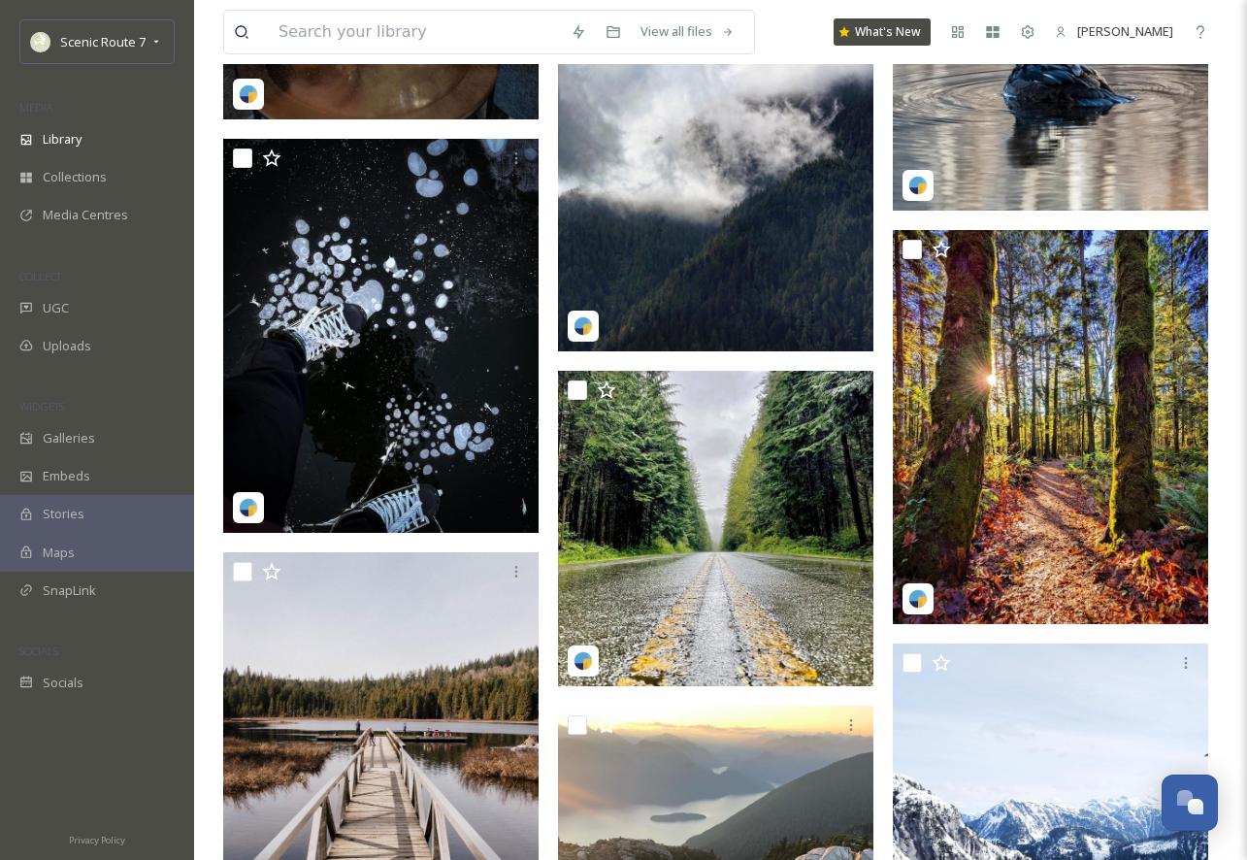
scroll to position [20879, 0]
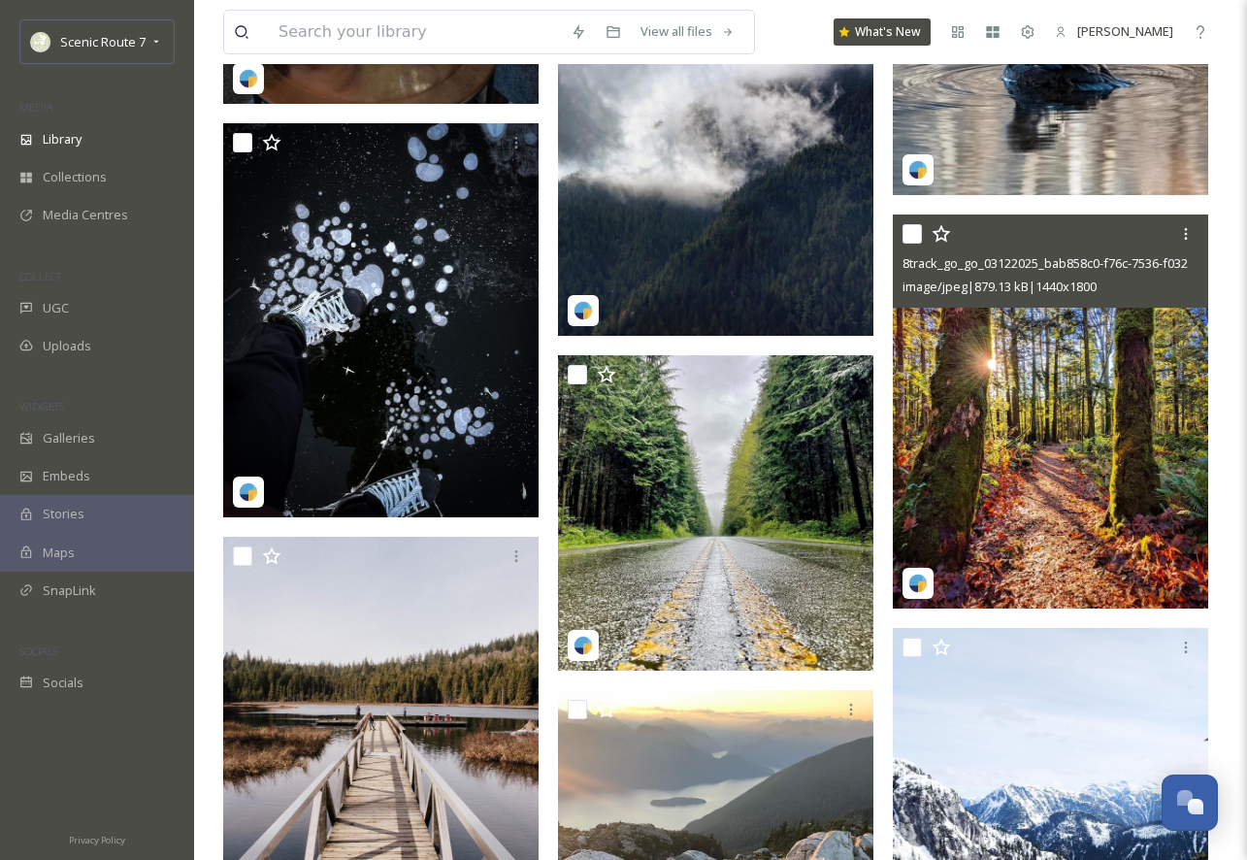
click at [1012, 424] on img at bounding box center [1050, 411] width 315 height 394
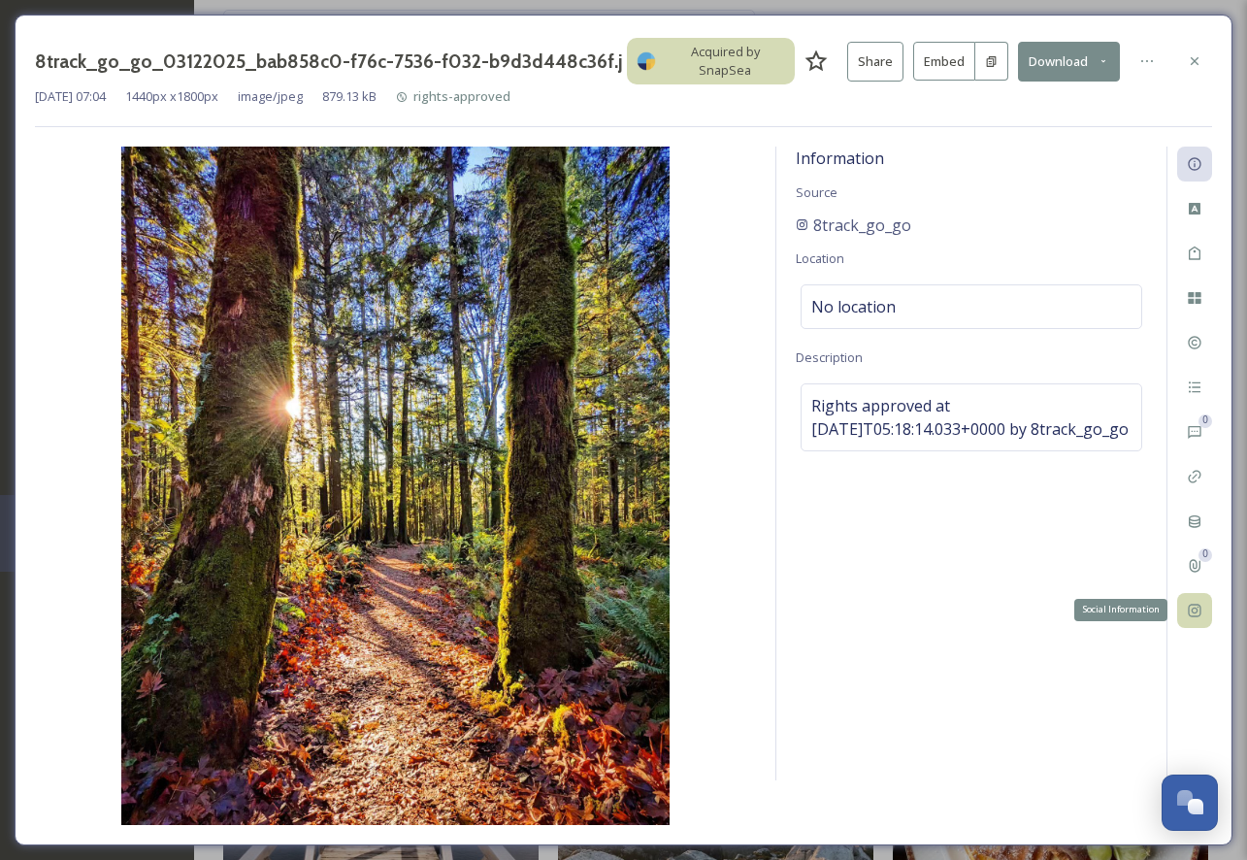
click at [1195, 611] on icon at bounding box center [1195, 611] width 16 height 16
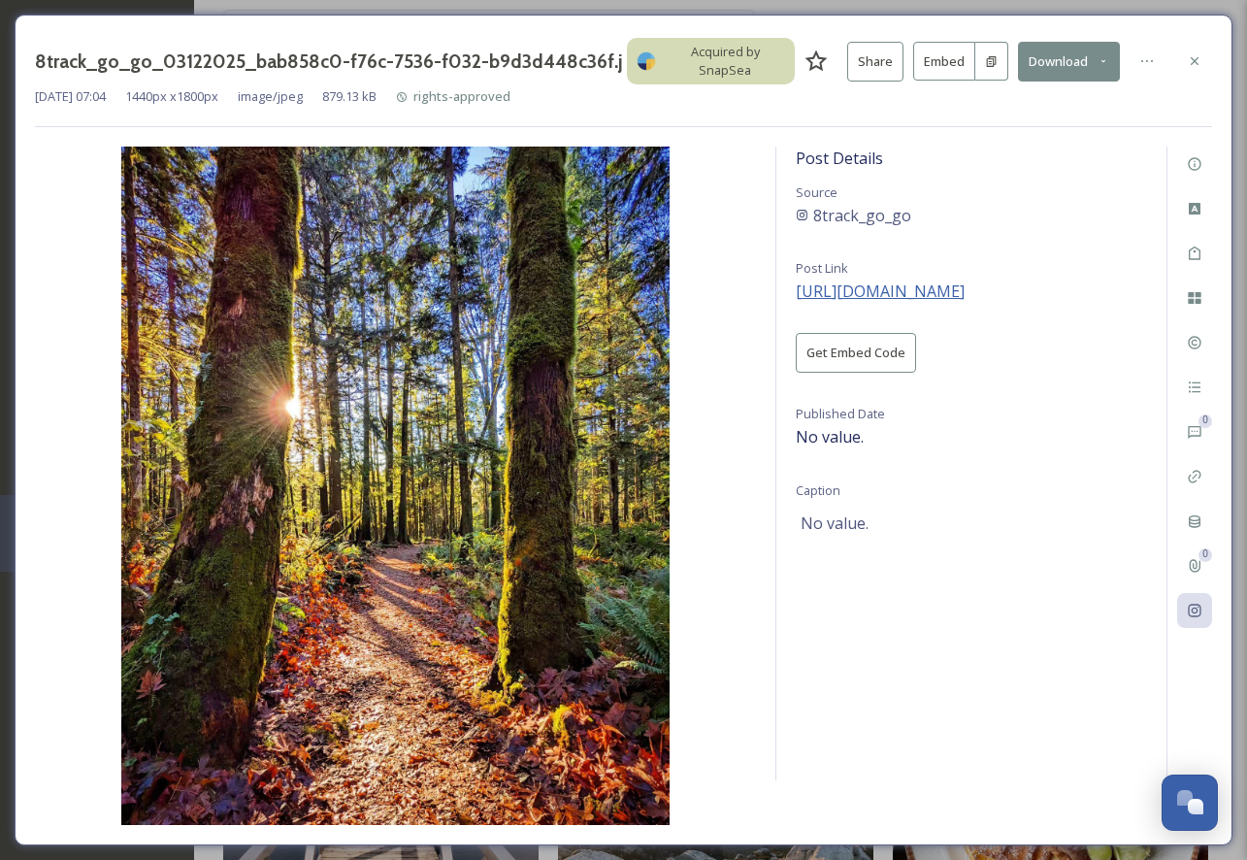
click at [965, 287] on span "[URL][DOMAIN_NAME]" at bounding box center [880, 290] width 169 height 21
click at [1191, 61] on icon at bounding box center [1195, 61] width 16 height 16
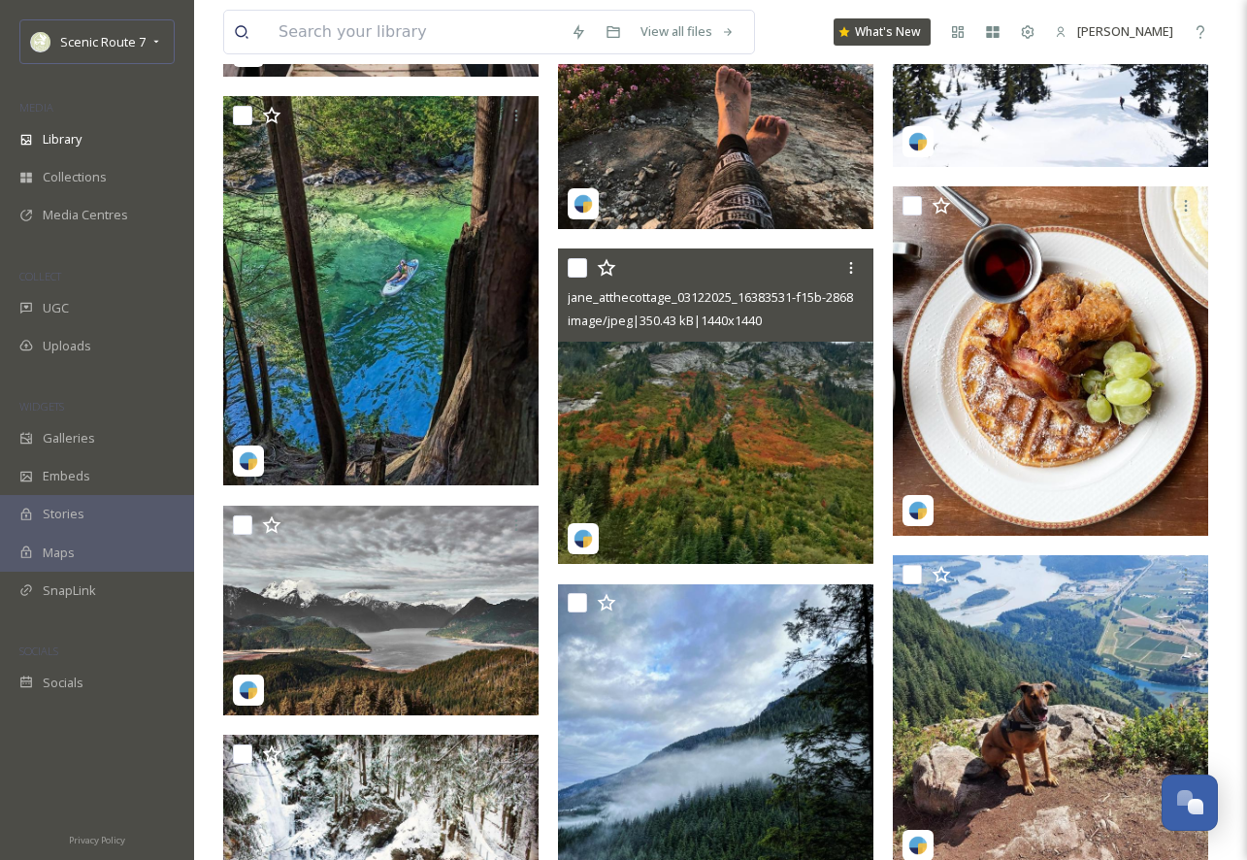
scroll to position [21792, 0]
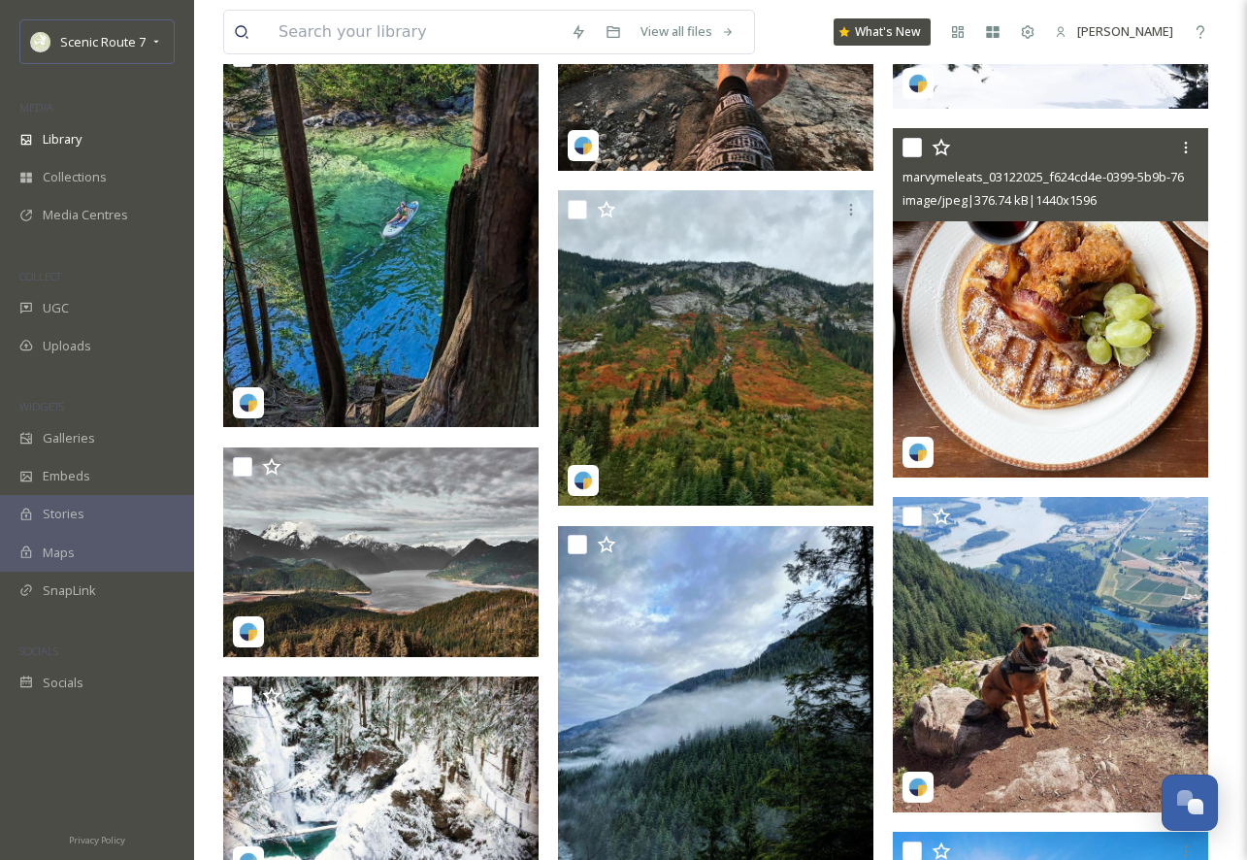
click at [1013, 331] on img at bounding box center [1050, 302] width 315 height 349
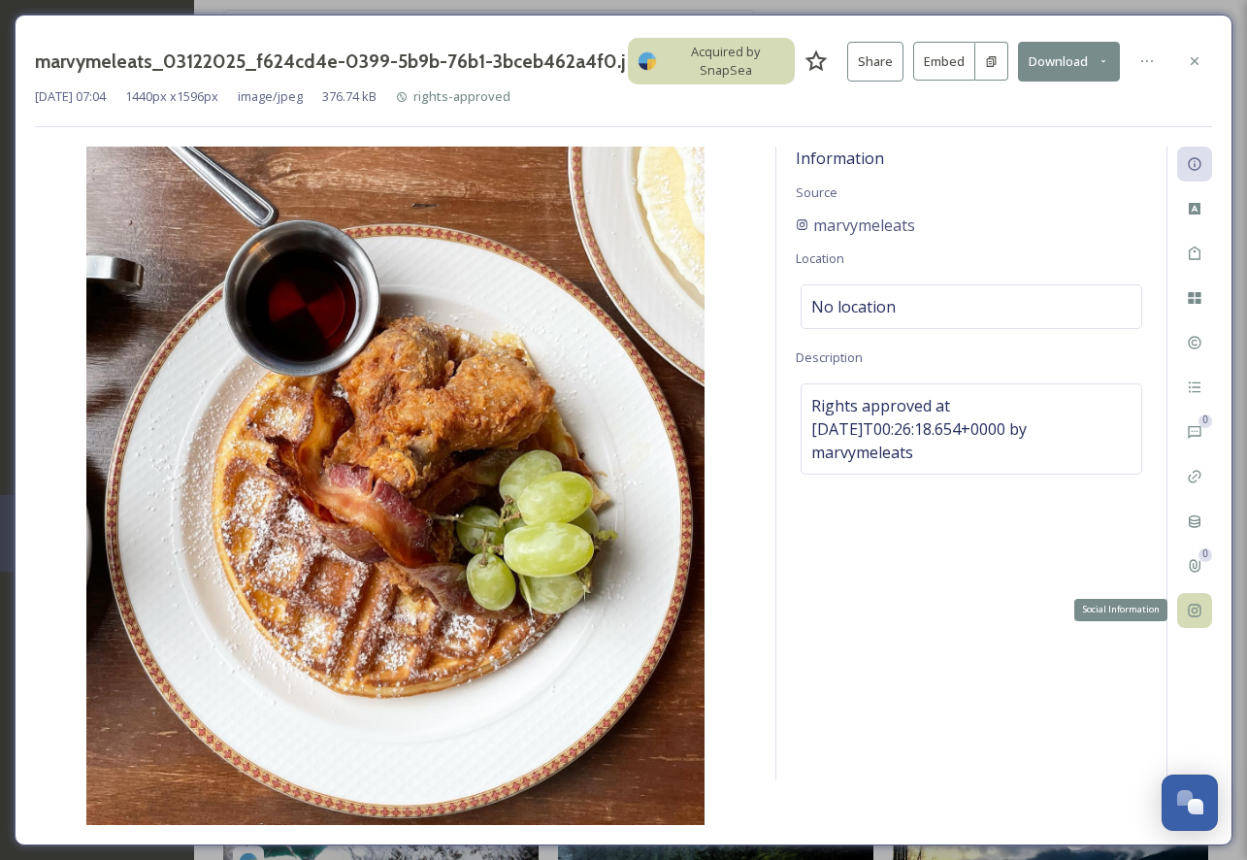
click at [1199, 606] on icon at bounding box center [1195, 611] width 16 height 16
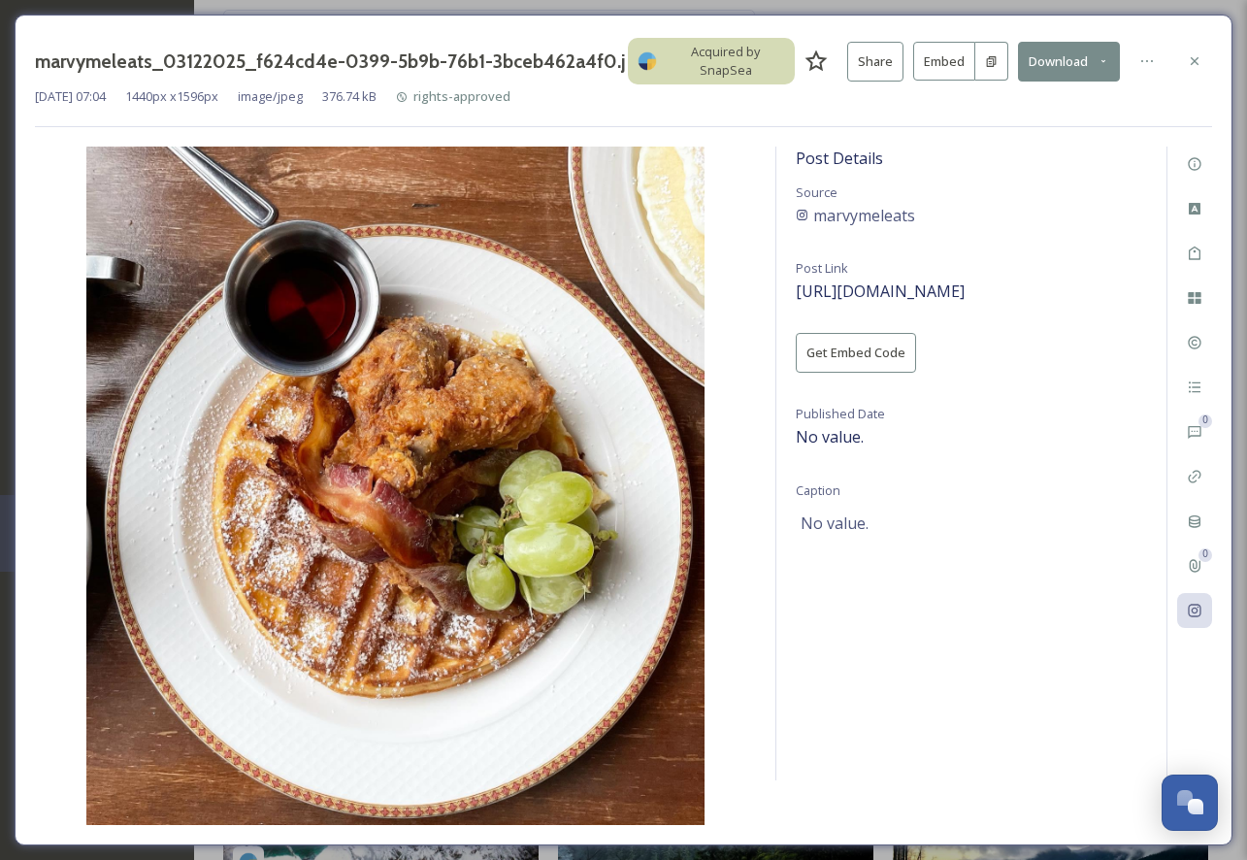
click at [919, 275] on div "Post Details Source marvymeleats Post Link [URL][DOMAIN_NAME] Get Embed Code Pu…" at bounding box center [971, 464] width 390 height 634
click at [921, 293] on span "[URL][DOMAIN_NAME]" at bounding box center [880, 290] width 169 height 21
click at [1188, 48] on div at bounding box center [1194, 61] width 35 height 35
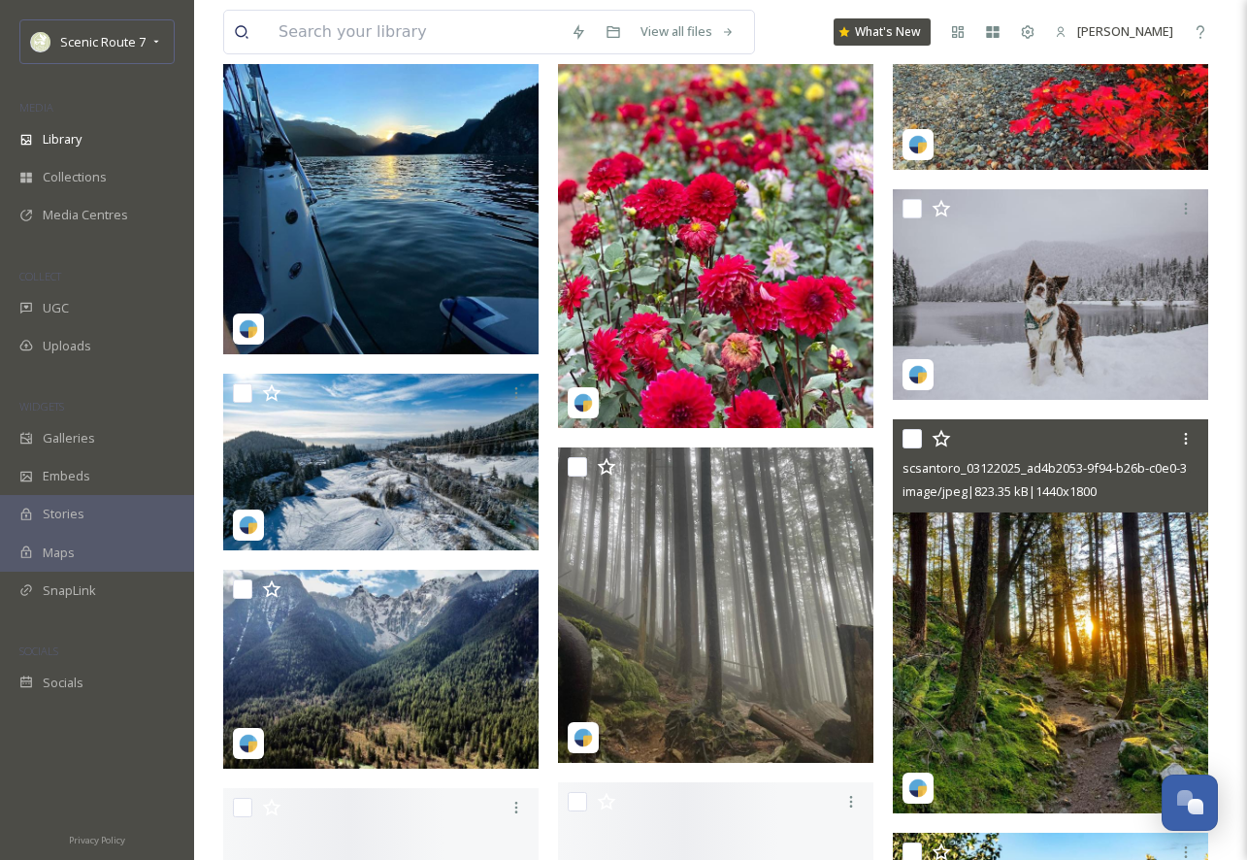
scroll to position [25776, 0]
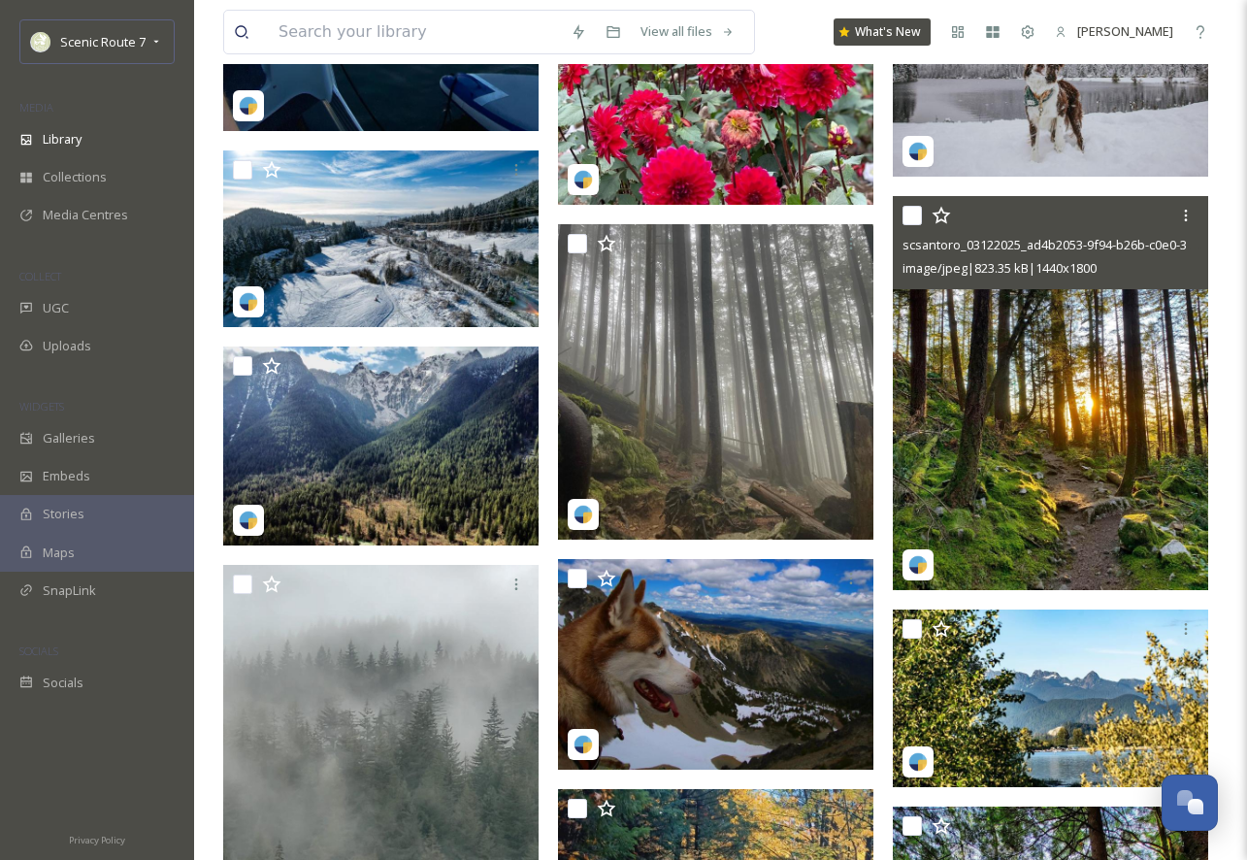
click at [1078, 489] on img at bounding box center [1050, 393] width 315 height 394
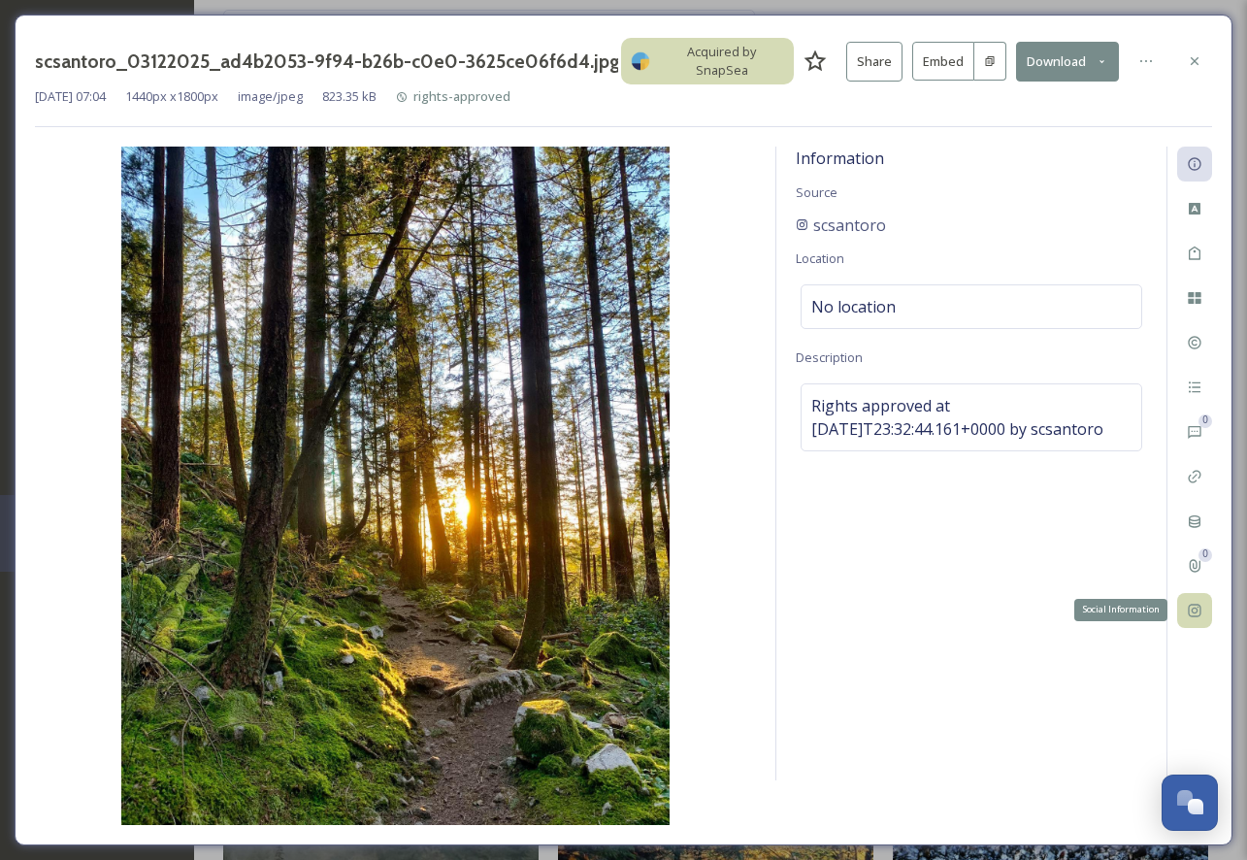
click at [1195, 603] on icon at bounding box center [1195, 611] width 16 height 16
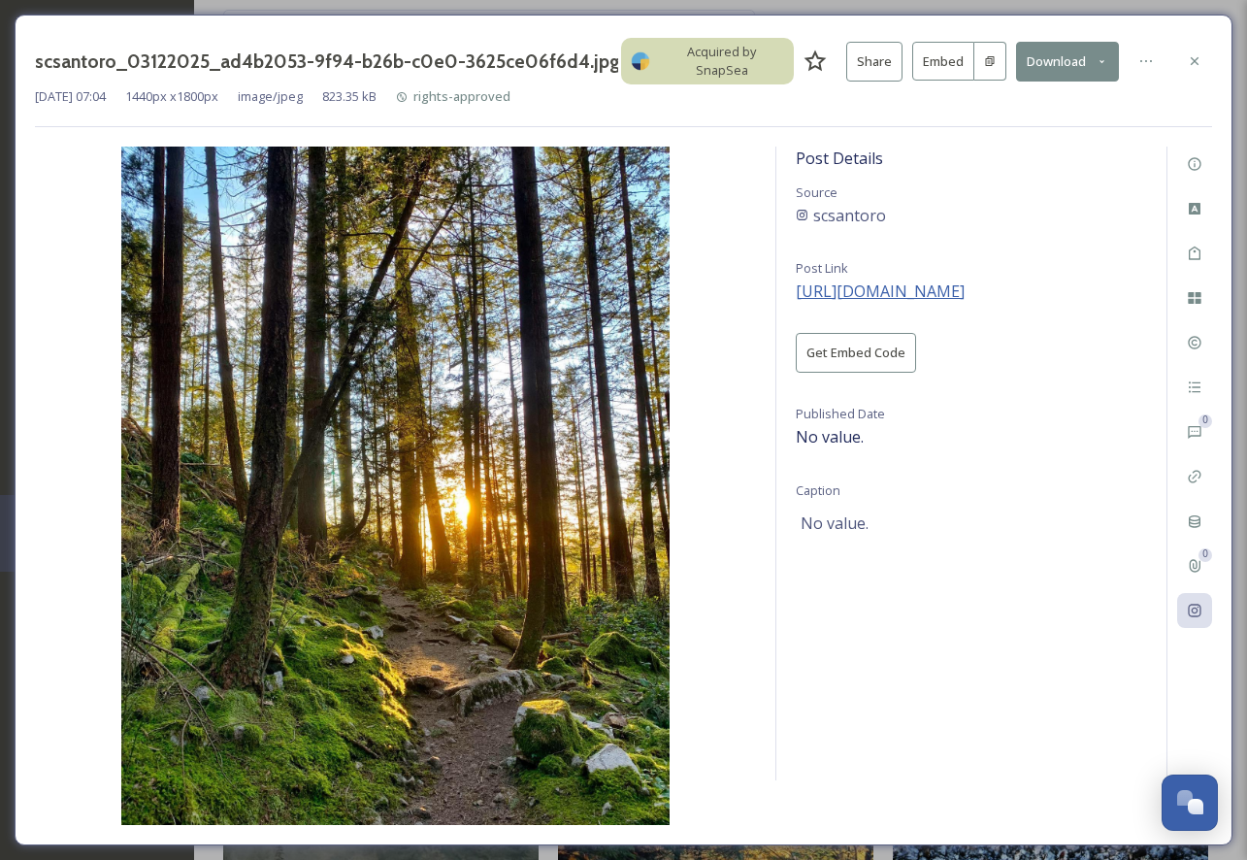
click at [933, 280] on span "[URL][DOMAIN_NAME]" at bounding box center [880, 290] width 169 height 21
click at [1203, 50] on div at bounding box center [1194, 61] width 35 height 35
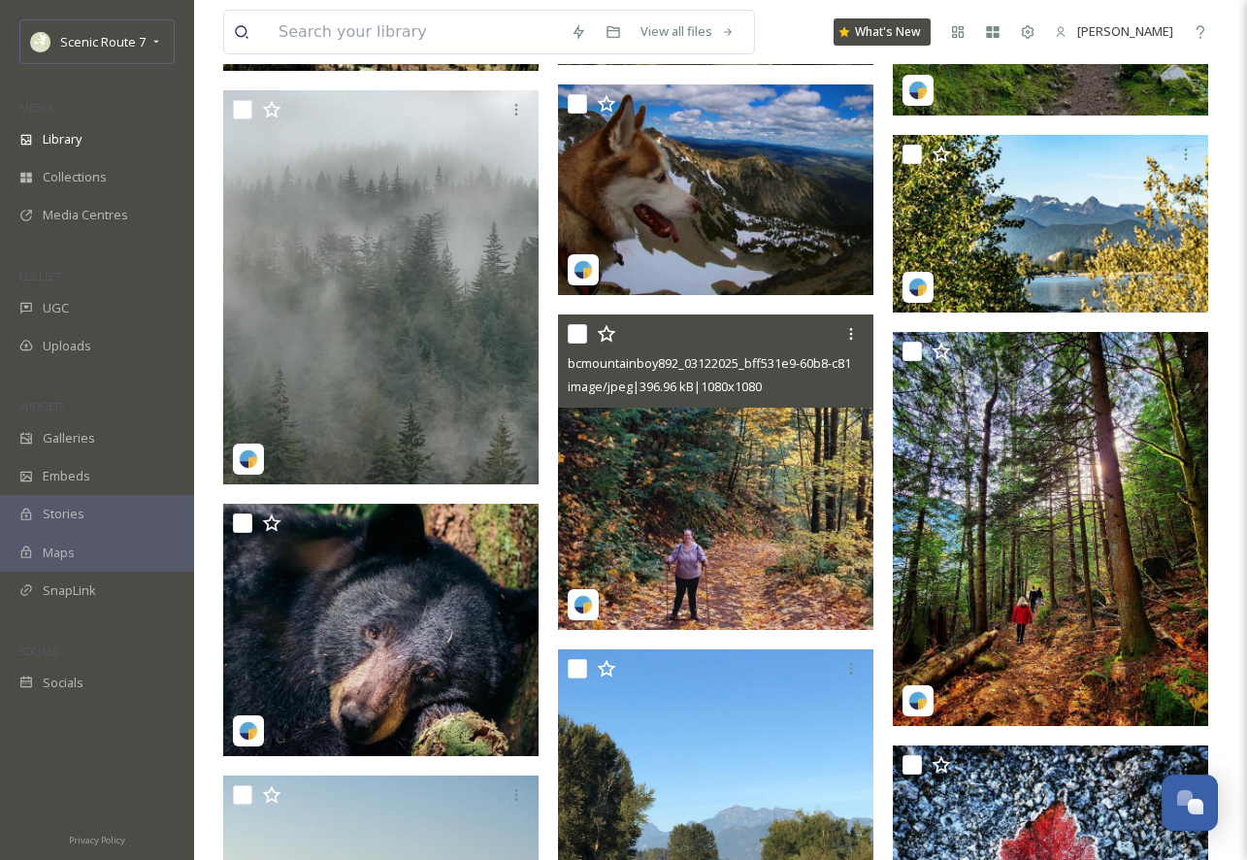
scroll to position [26367, 0]
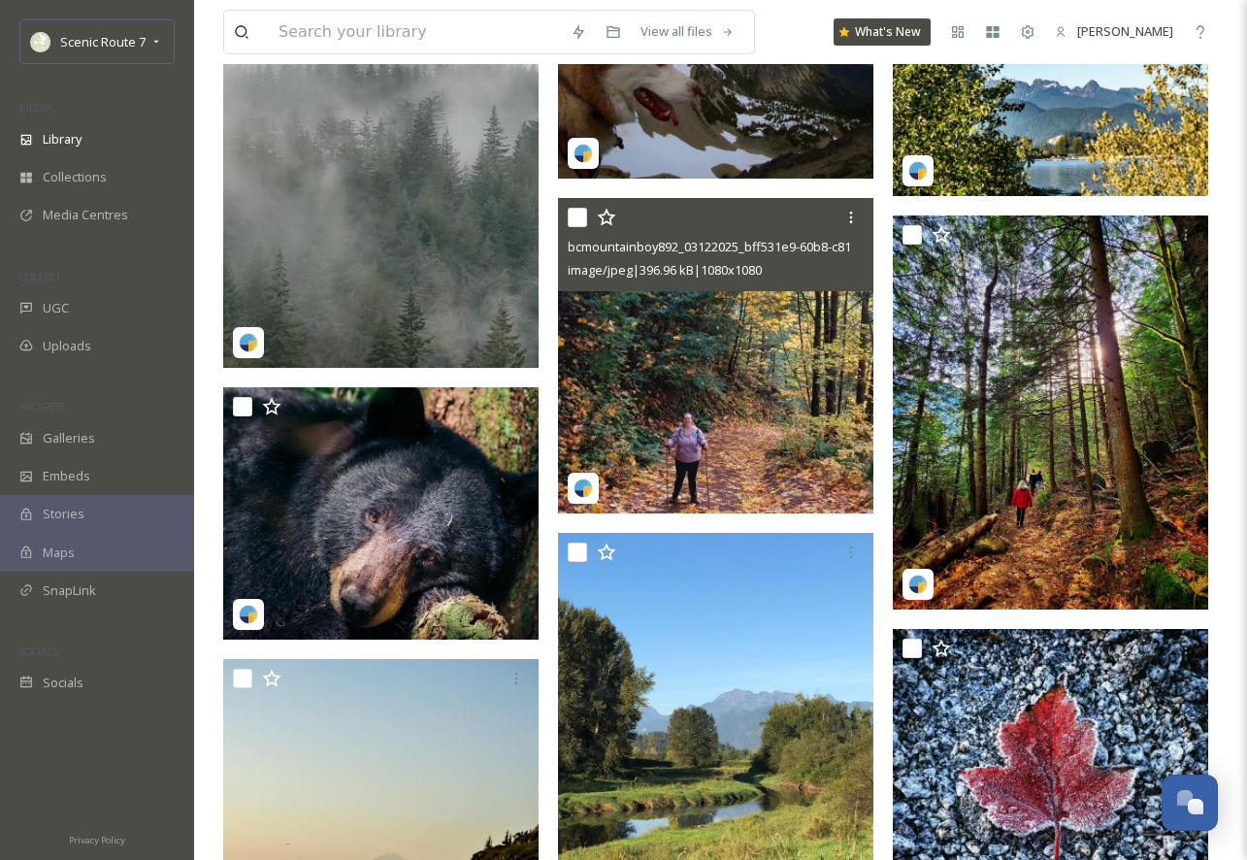
click at [722, 446] on img at bounding box center [715, 355] width 315 height 315
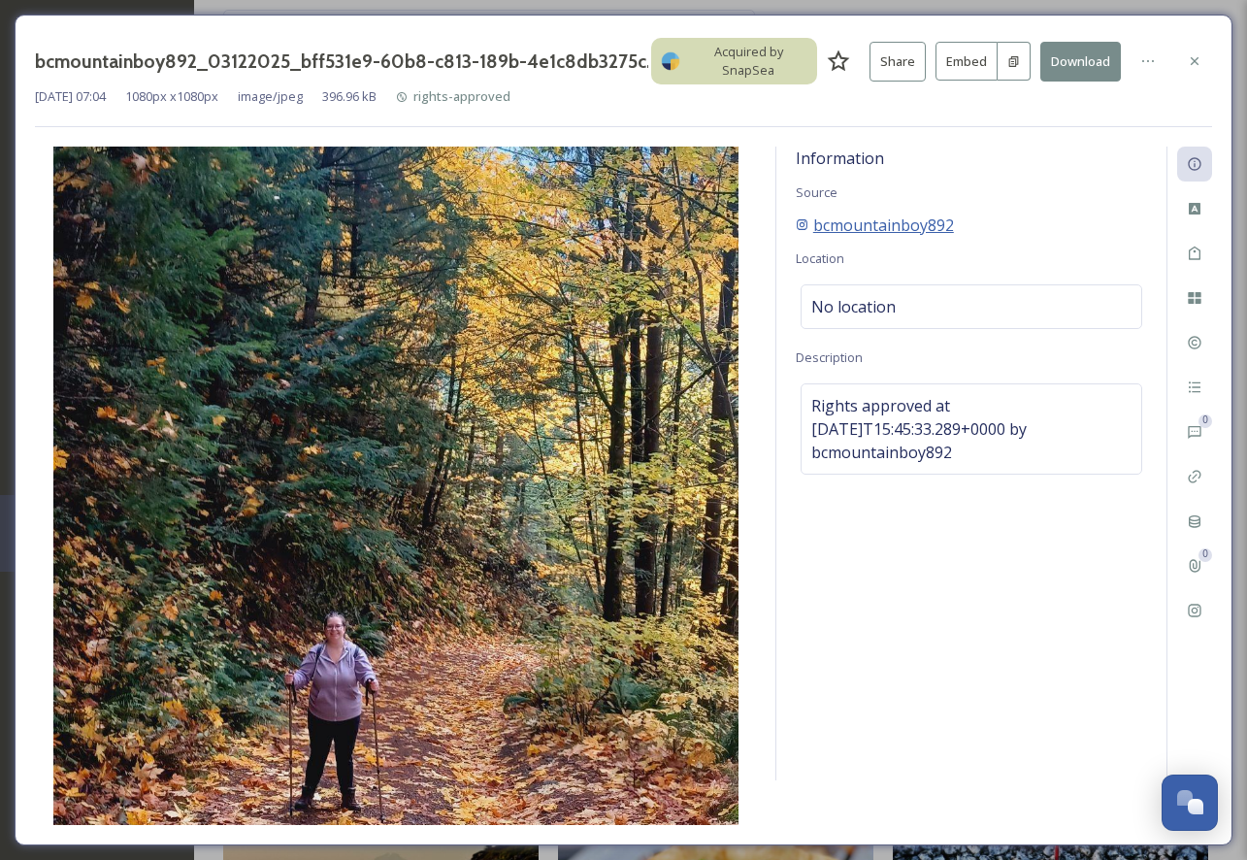
click at [882, 224] on span "bcmountainboy892" at bounding box center [883, 225] width 141 height 23
click at [1200, 613] on icon at bounding box center [1194, 610] width 13 height 13
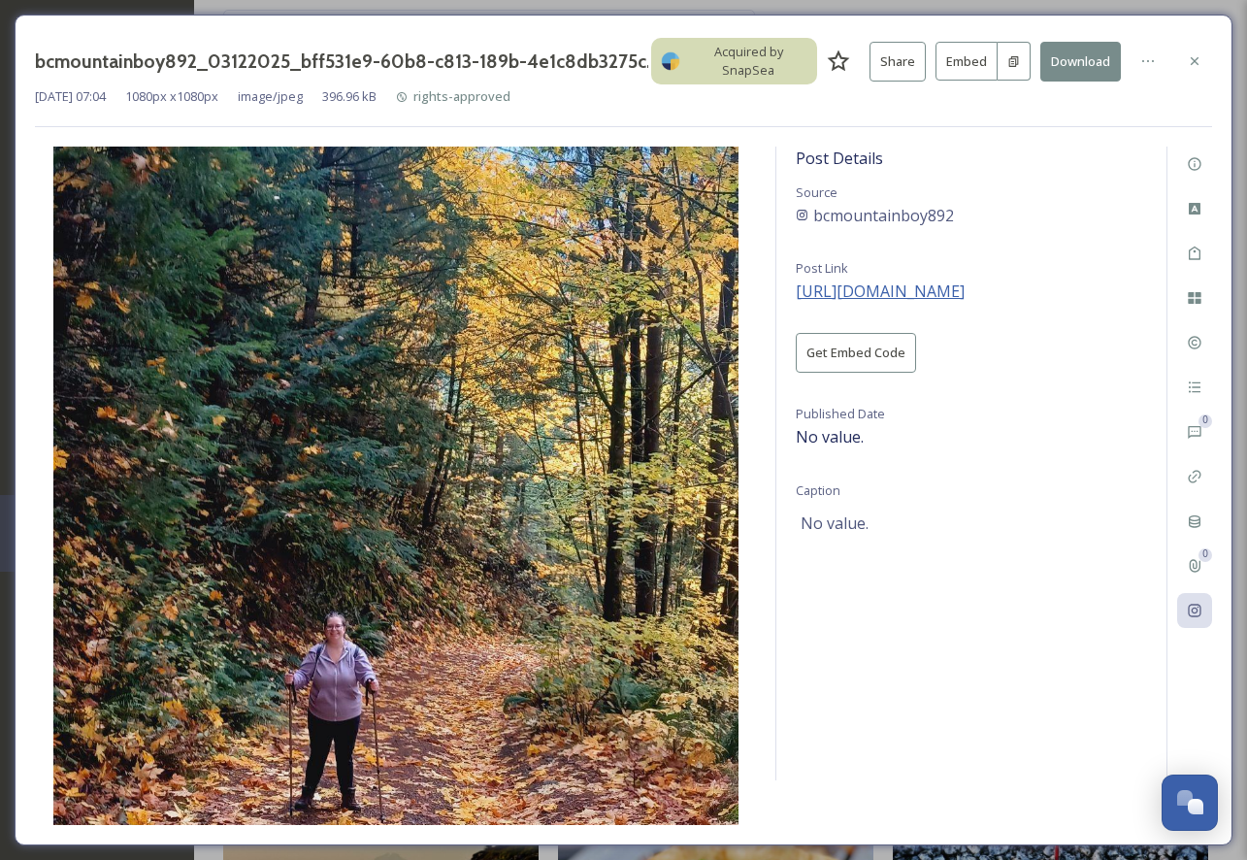
click at [965, 288] on span "[URL][DOMAIN_NAME]" at bounding box center [880, 290] width 169 height 21
click at [1200, 60] on icon at bounding box center [1195, 61] width 16 height 16
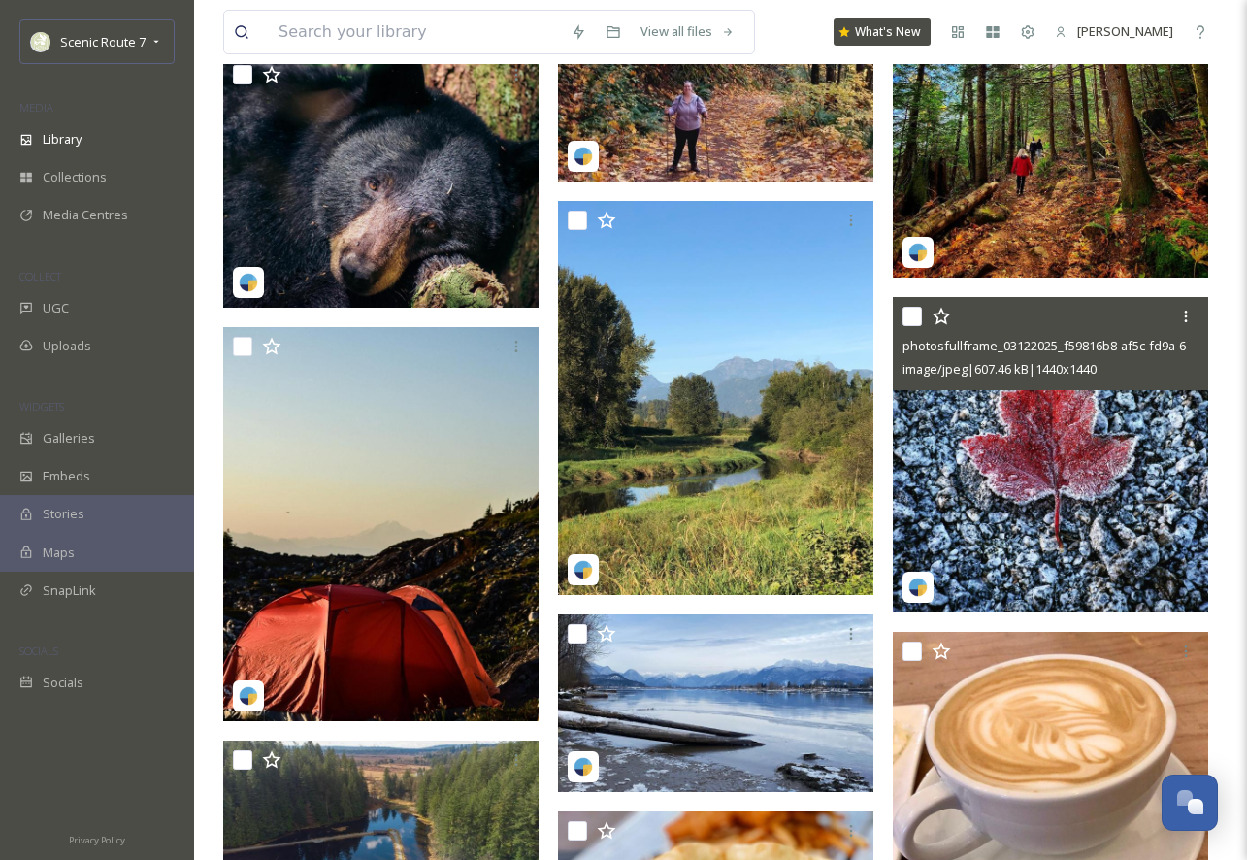
scroll to position [26514, 0]
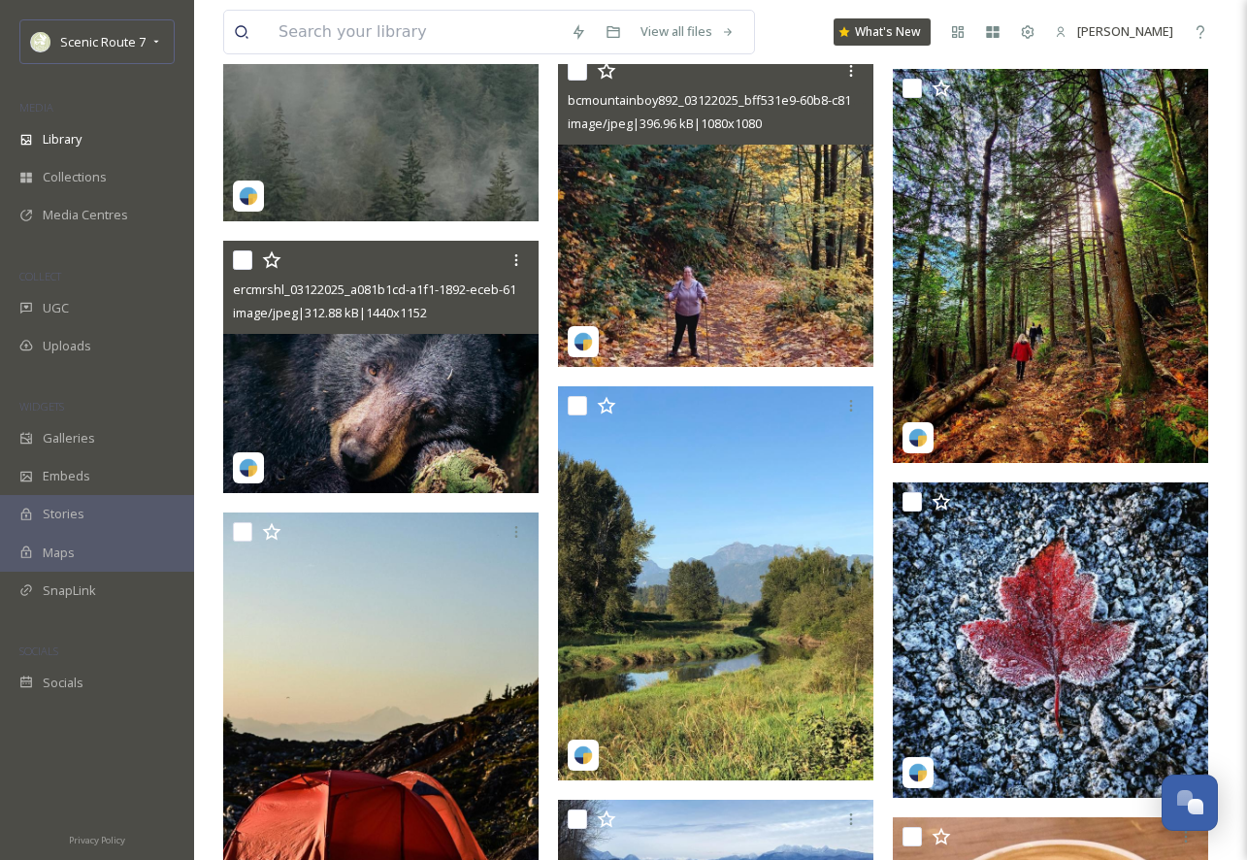
click at [409, 425] on img at bounding box center [380, 367] width 315 height 252
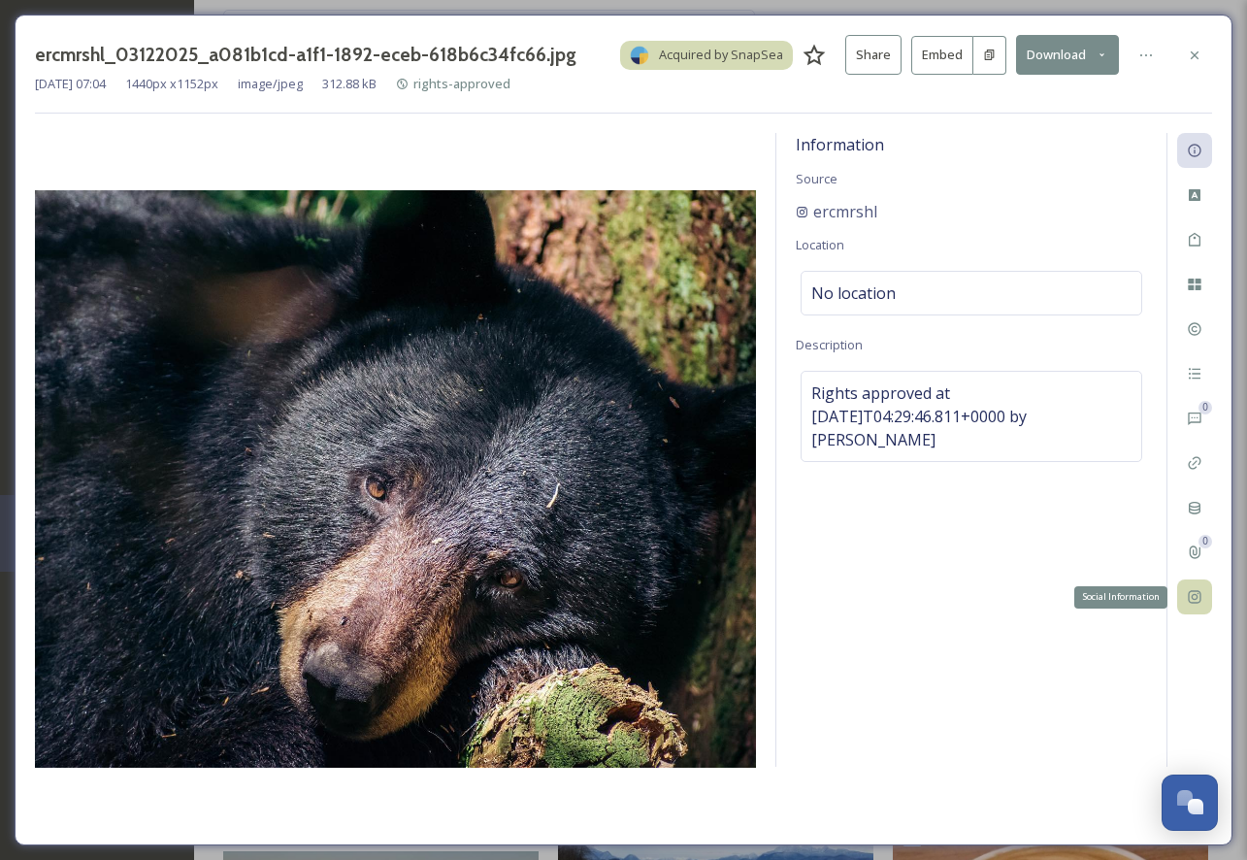
click at [1201, 593] on icon at bounding box center [1194, 597] width 13 height 13
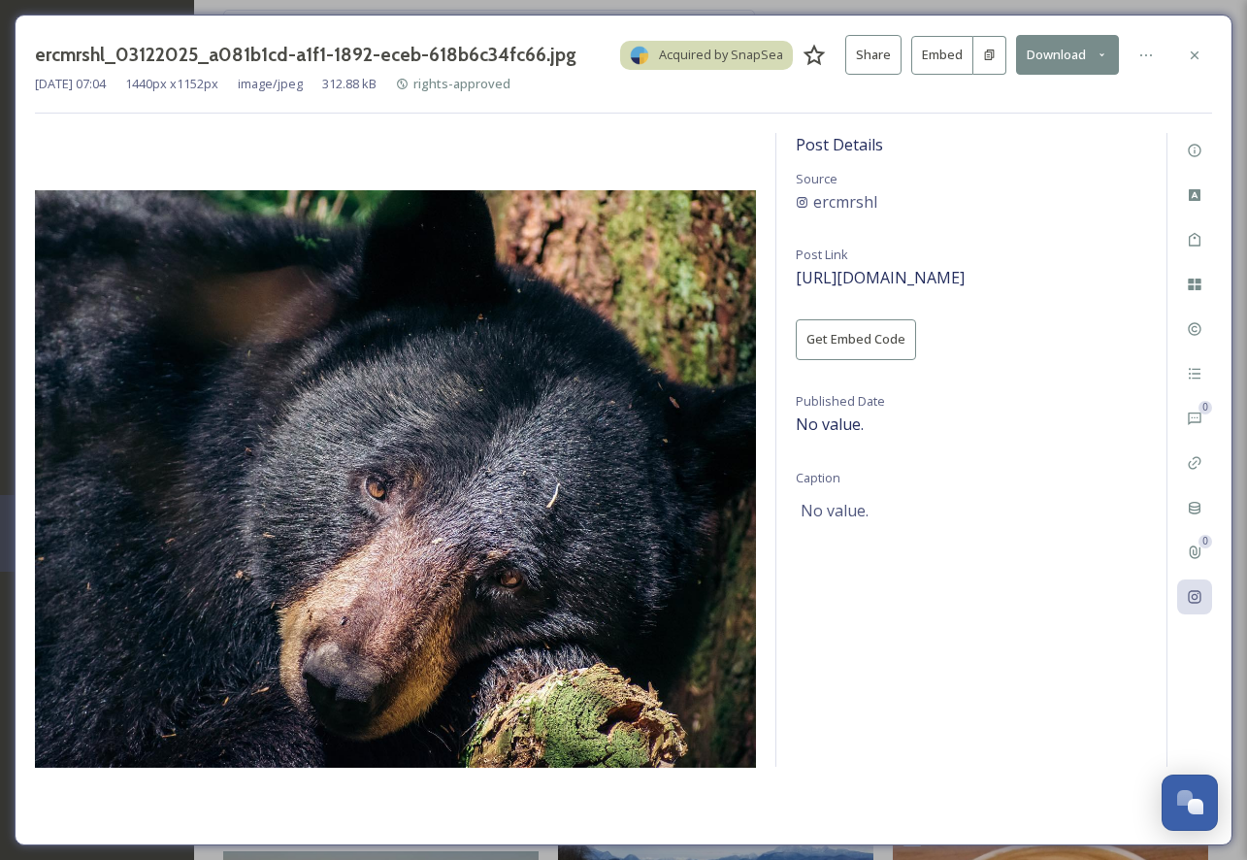
click at [938, 288] on div "Post Details Source ercmrshl Post Link [URL][DOMAIN_NAME] Get Embed Code Publis…" at bounding box center [971, 450] width 390 height 634
click at [934, 277] on span "[URL][DOMAIN_NAME]" at bounding box center [880, 277] width 169 height 21
click at [1195, 49] on icon at bounding box center [1195, 56] width 16 height 16
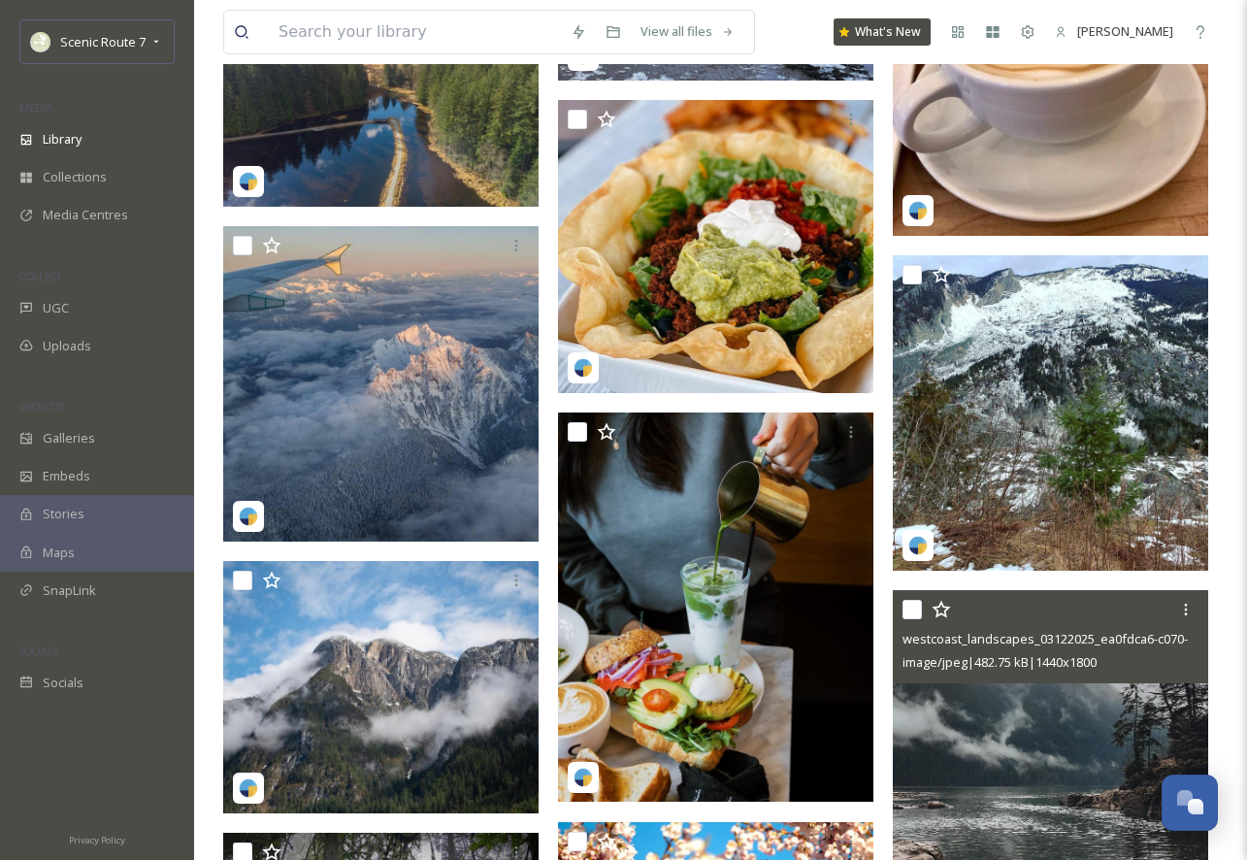
scroll to position [27689, 0]
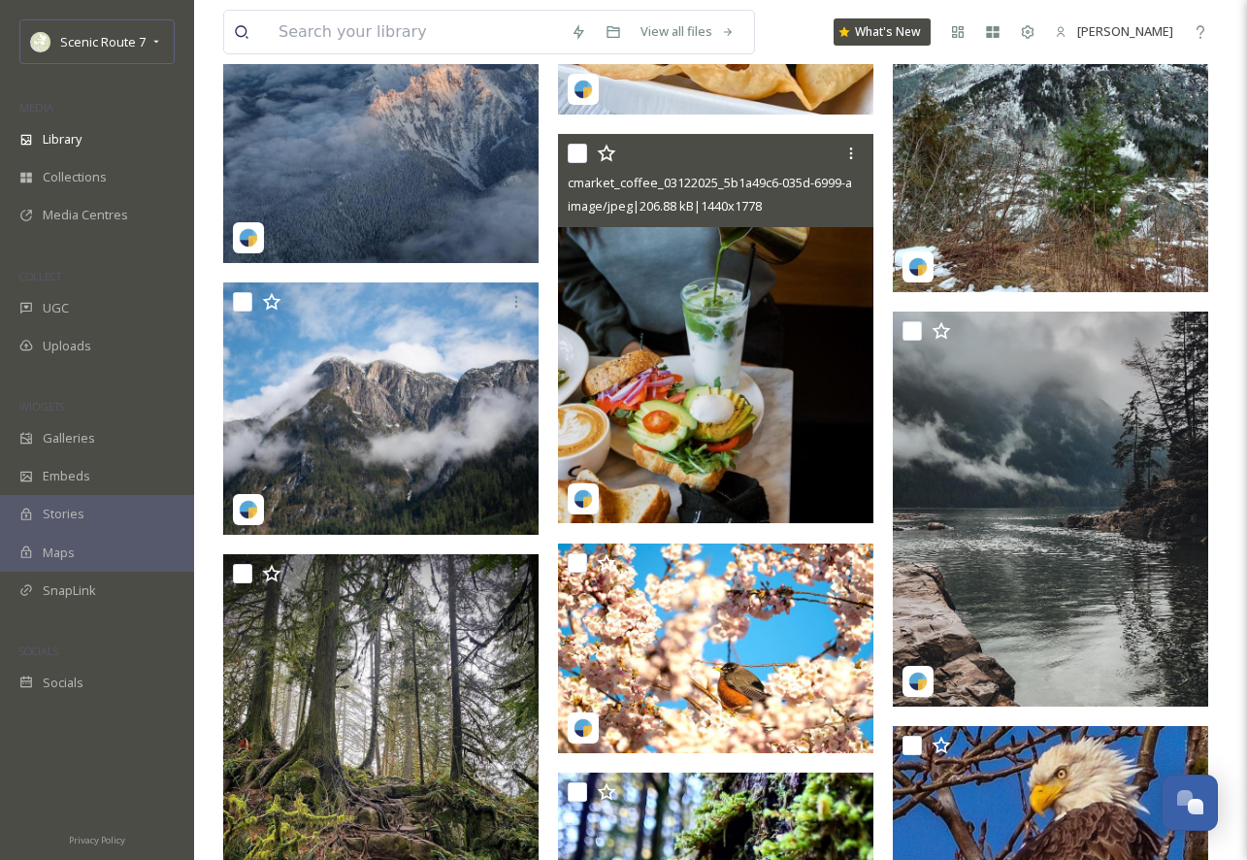
click at [708, 385] on img at bounding box center [715, 328] width 315 height 389
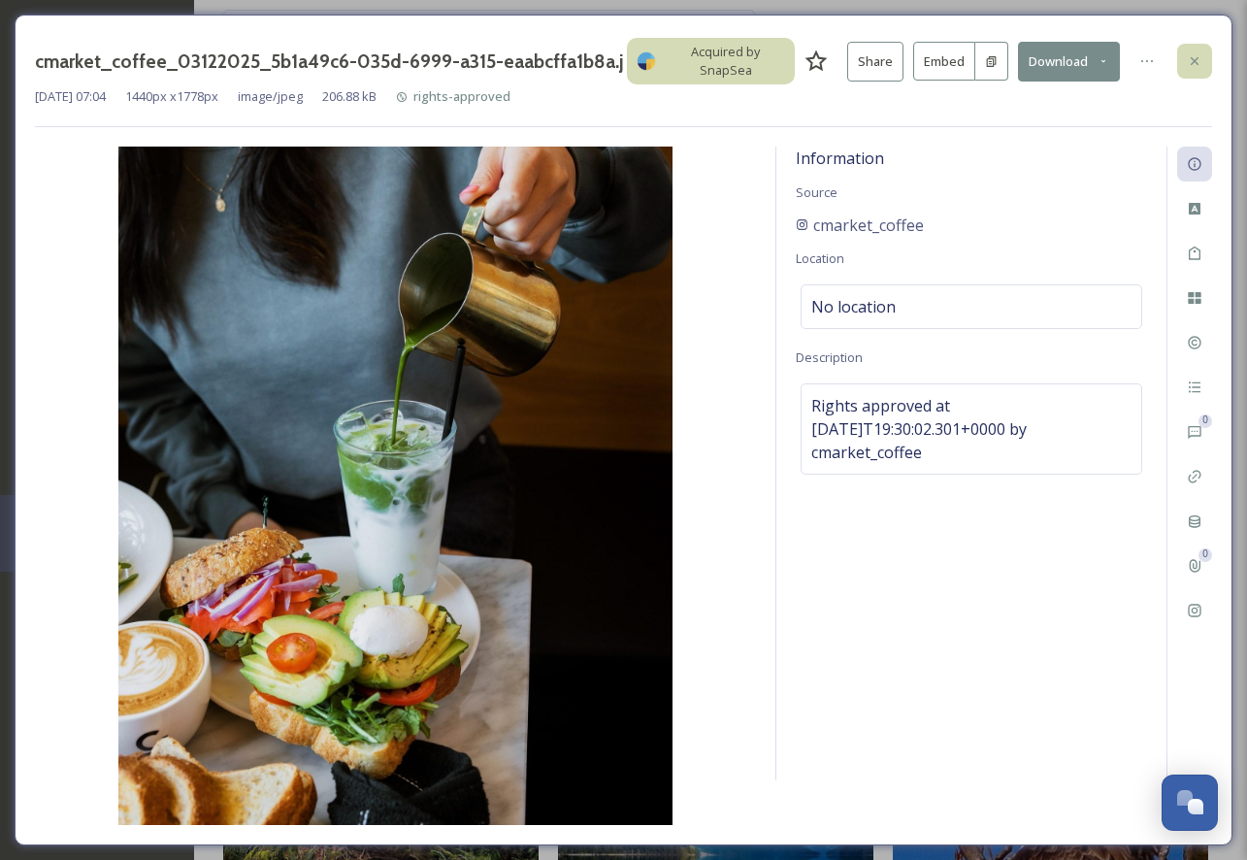
click at [1196, 56] on icon at bounding box center [1195, 61] width 16 height 16
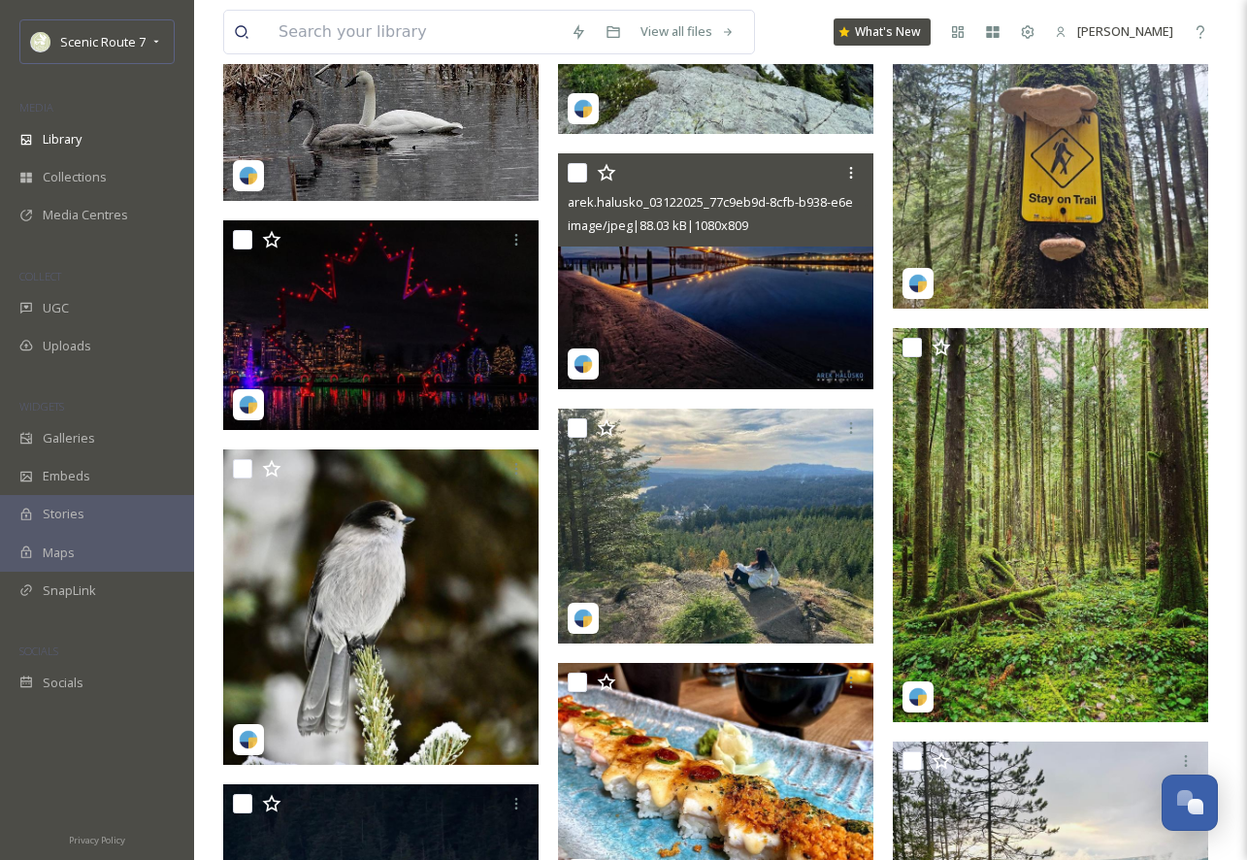
scroll to position [31246, 0]
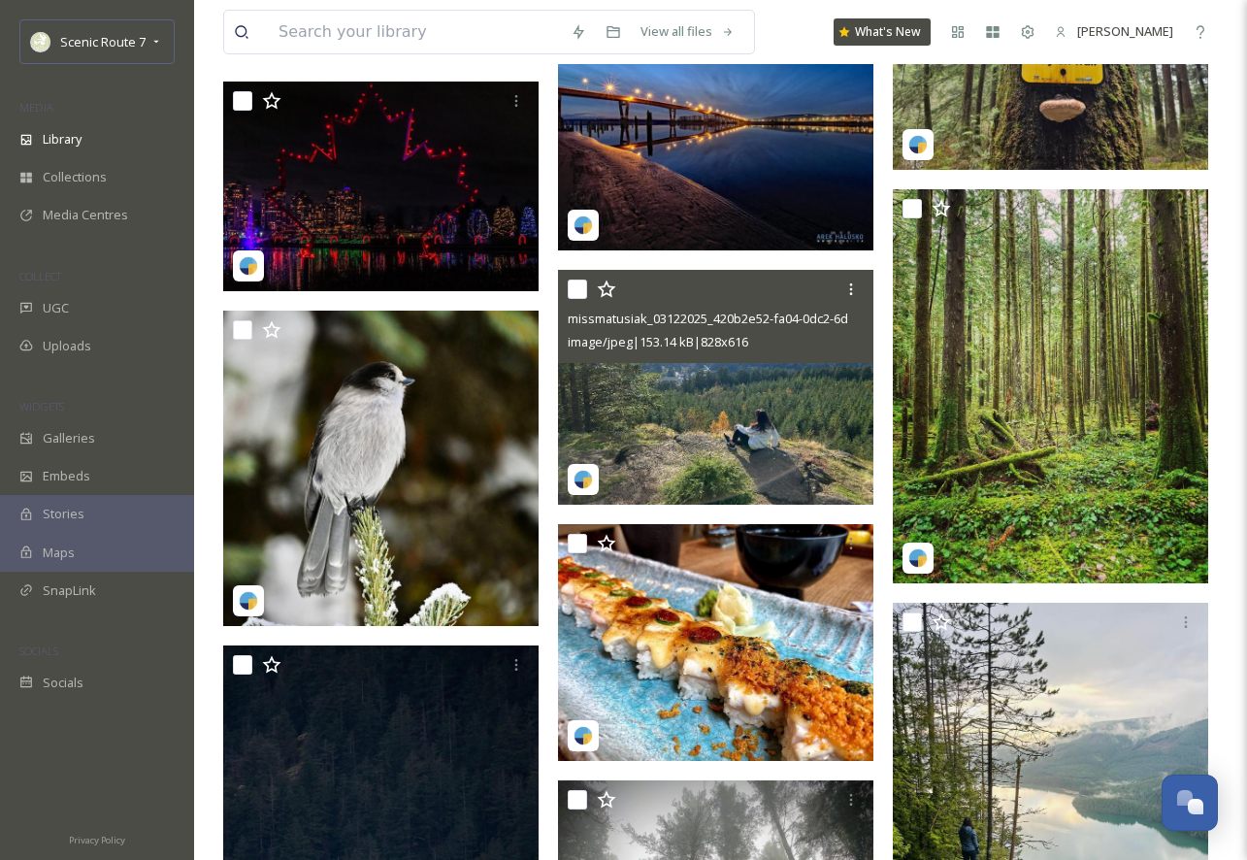
click at [702, 453] on img at bounding box center [715, 387] width 315 height 235
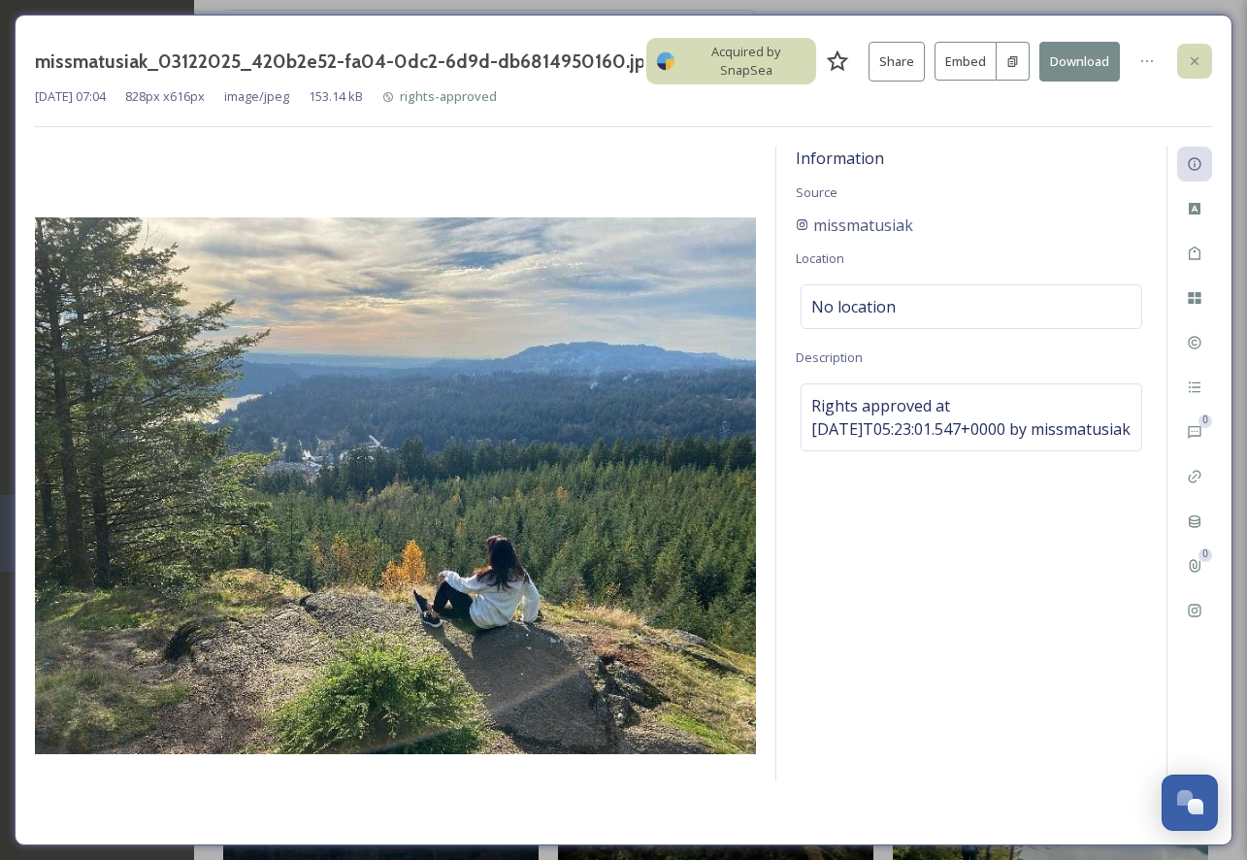
click at [1187, 53] on icon at bounding box center [1195, 61] width 16 height 16
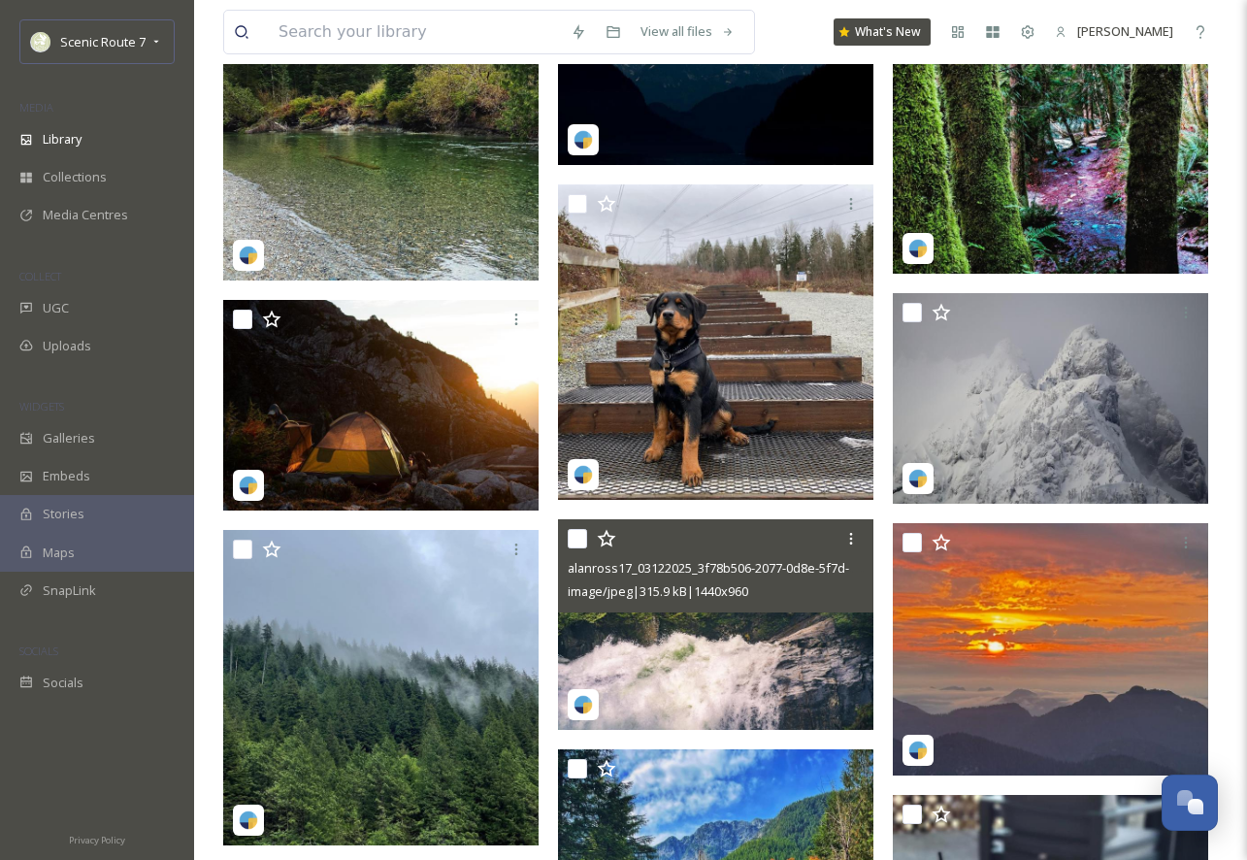
scroll to position [33013, 0]
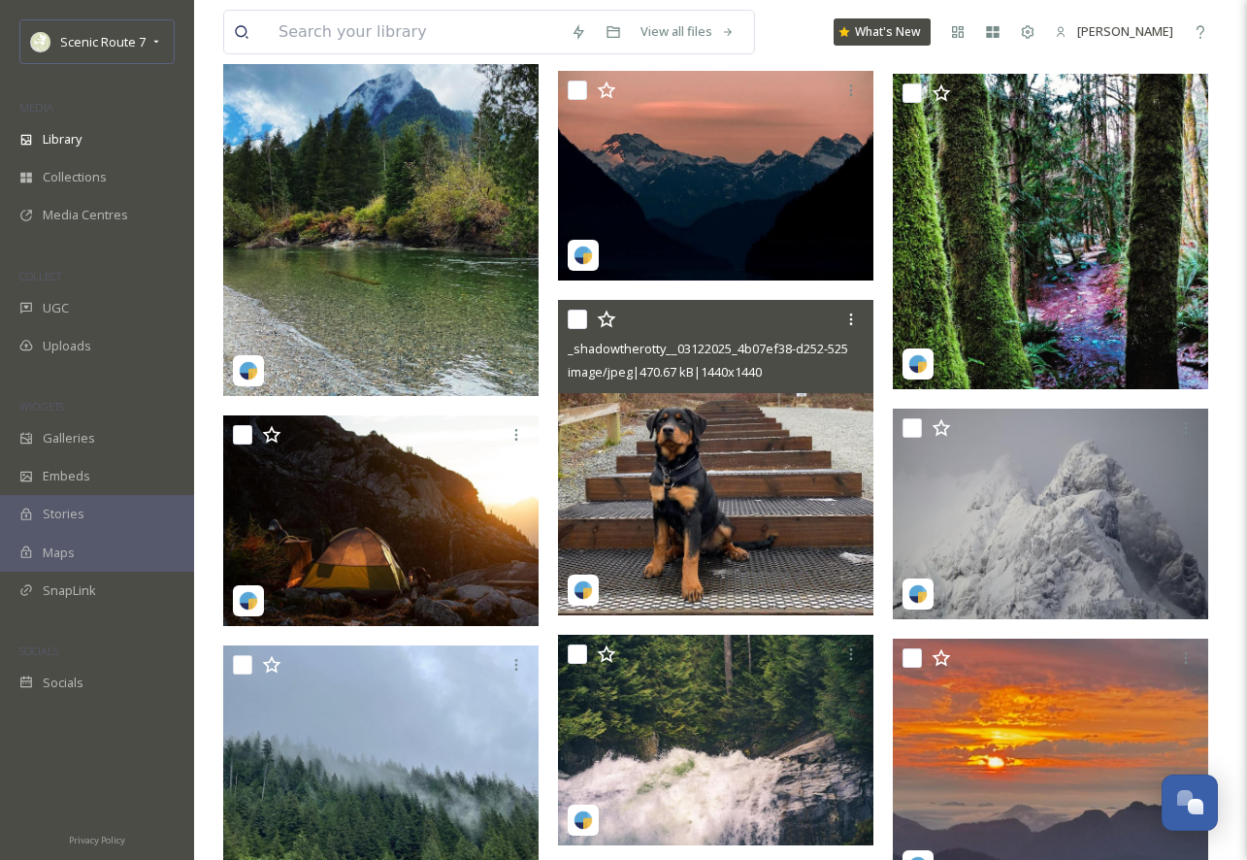
click at [762, 531] on img at bounding box center [715, 457] width 315 height 315
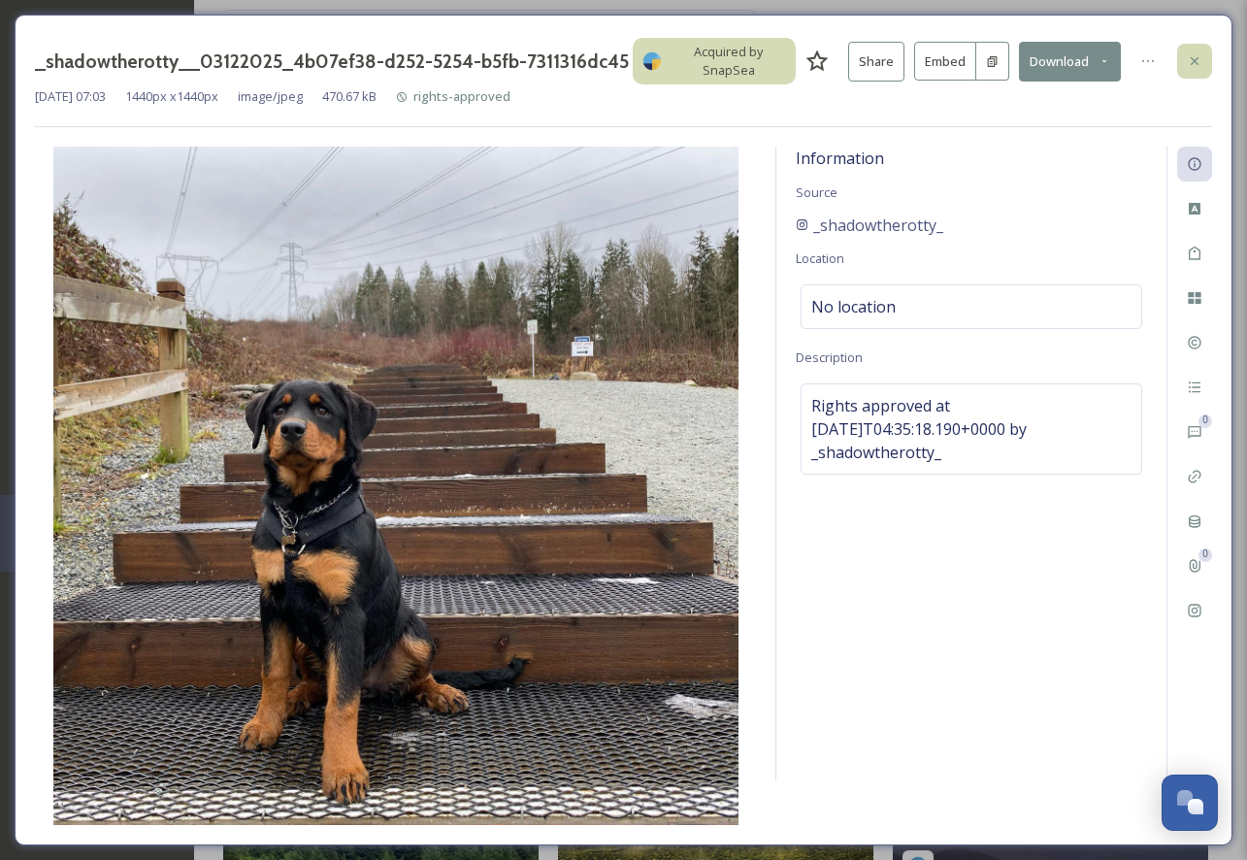
click at [1197, 49] on div at bounding box center [1194, 61] width 35 height 35
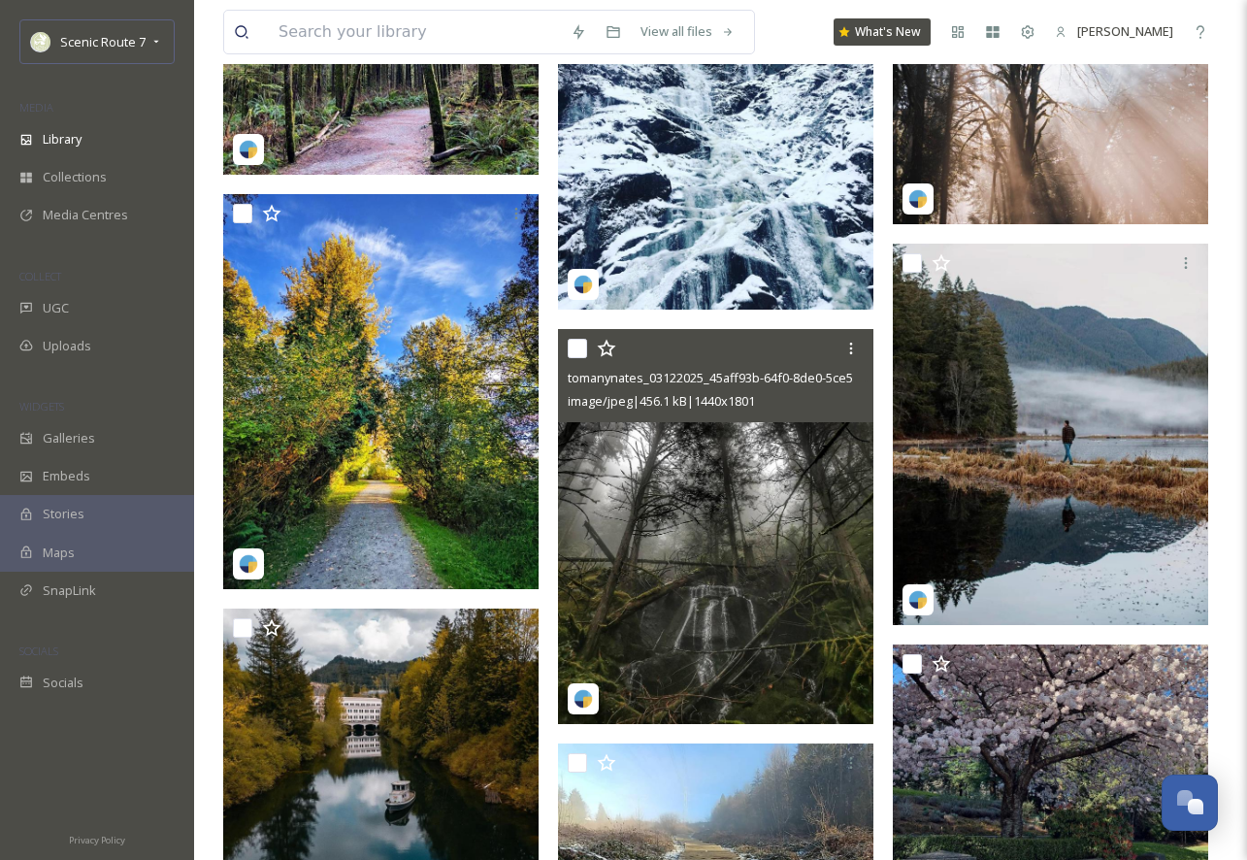
scroll to position [37235, 0]
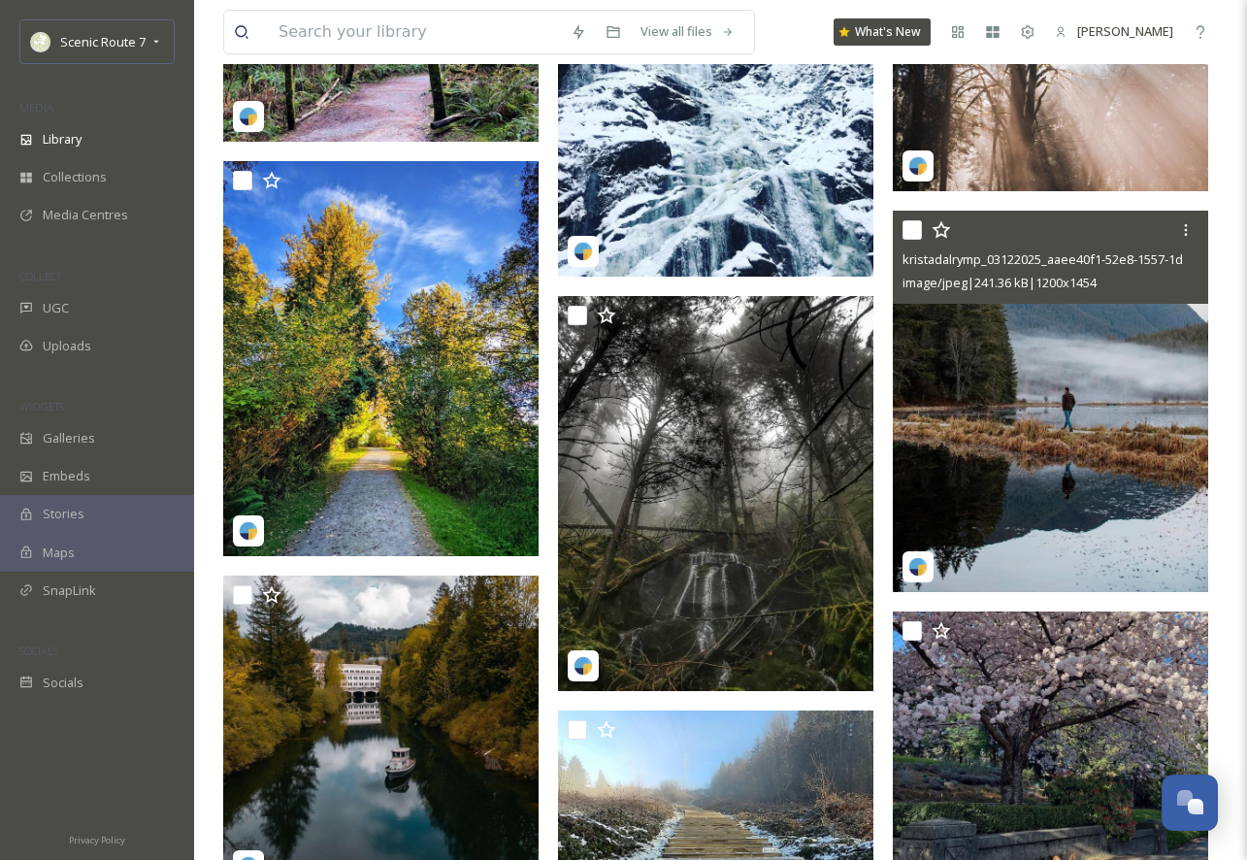
click at [994, 484] on img at bounding box center [1050, 402] width 315 height 382
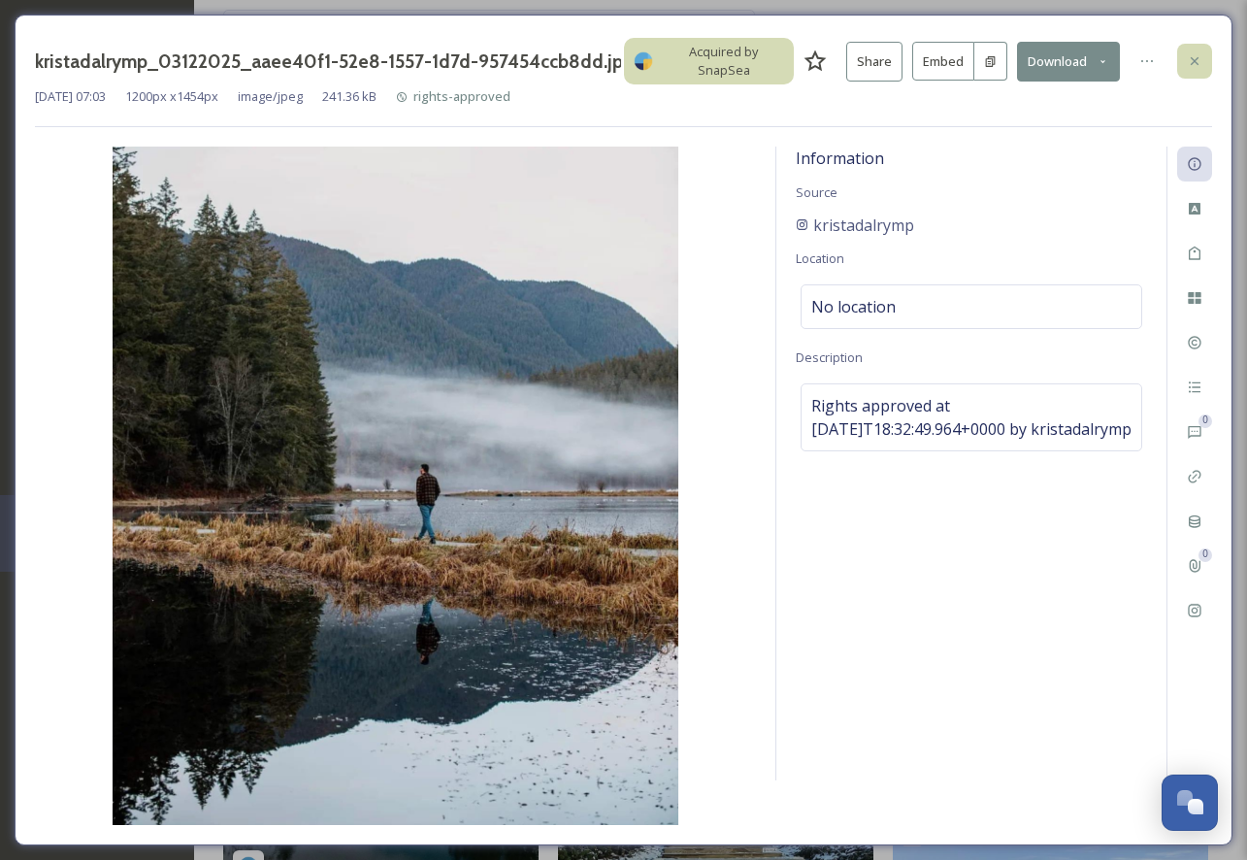
click at [1197, 57] on icon at bounding box center [1195, 61] width 8 height 8
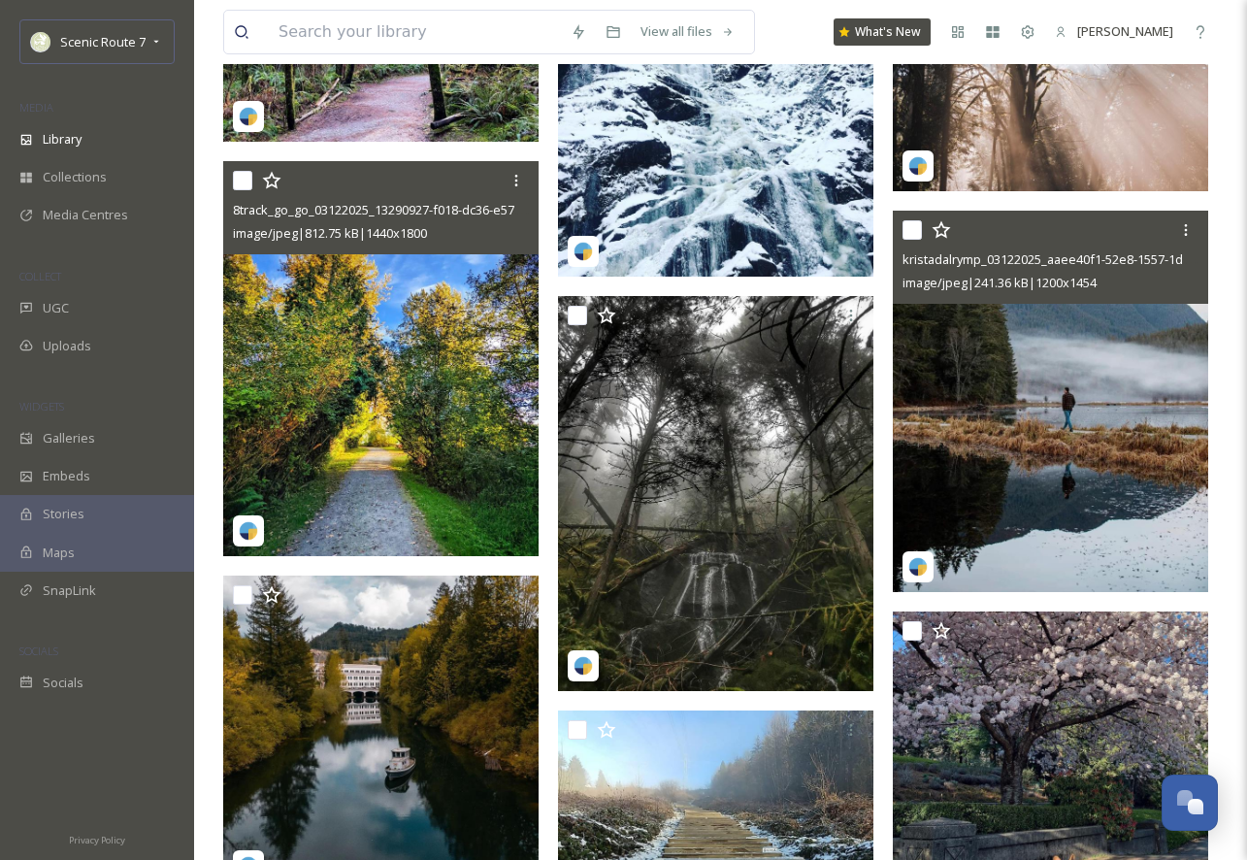
click at [395, 402] on img at bounding box center [380, 358] width 315 height 394
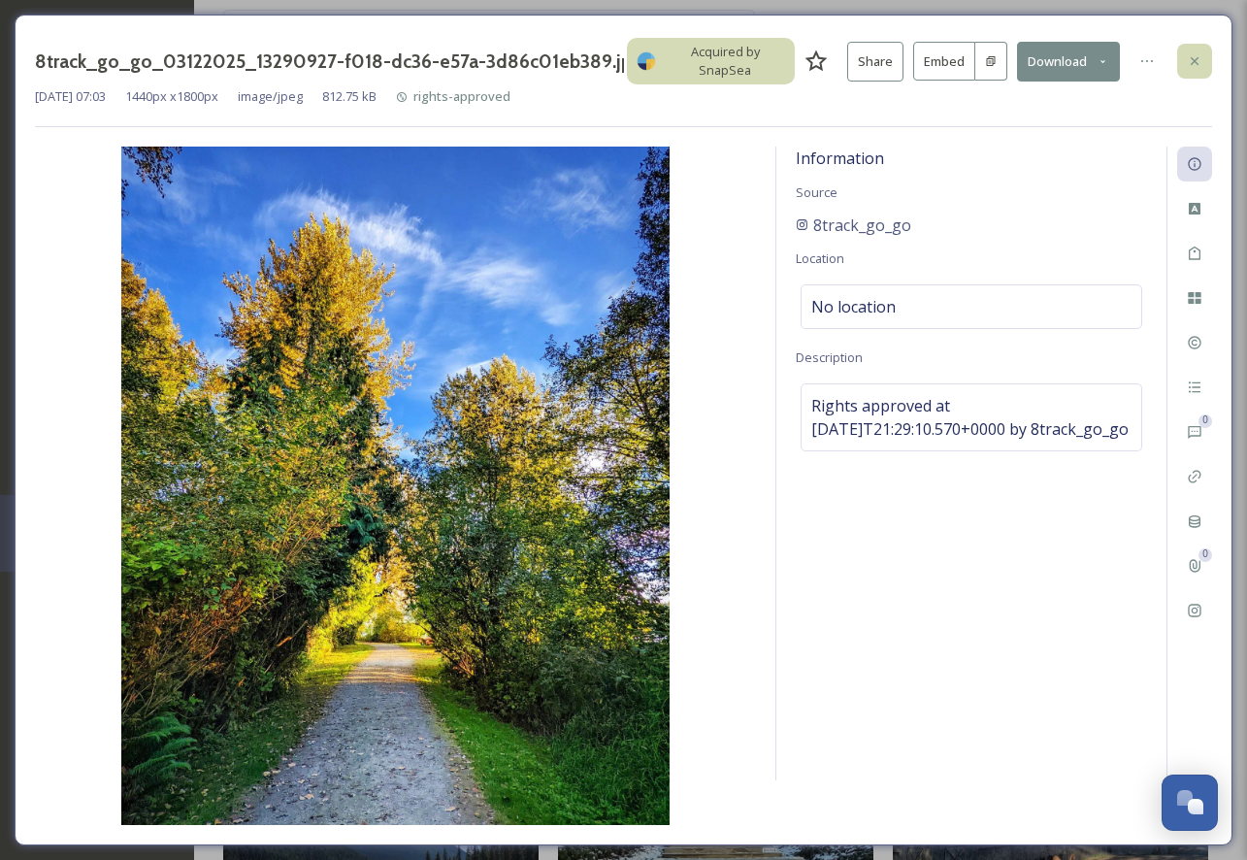
click at [1195, 50] on div at bounding box center [1194, 61] width 35 height 35
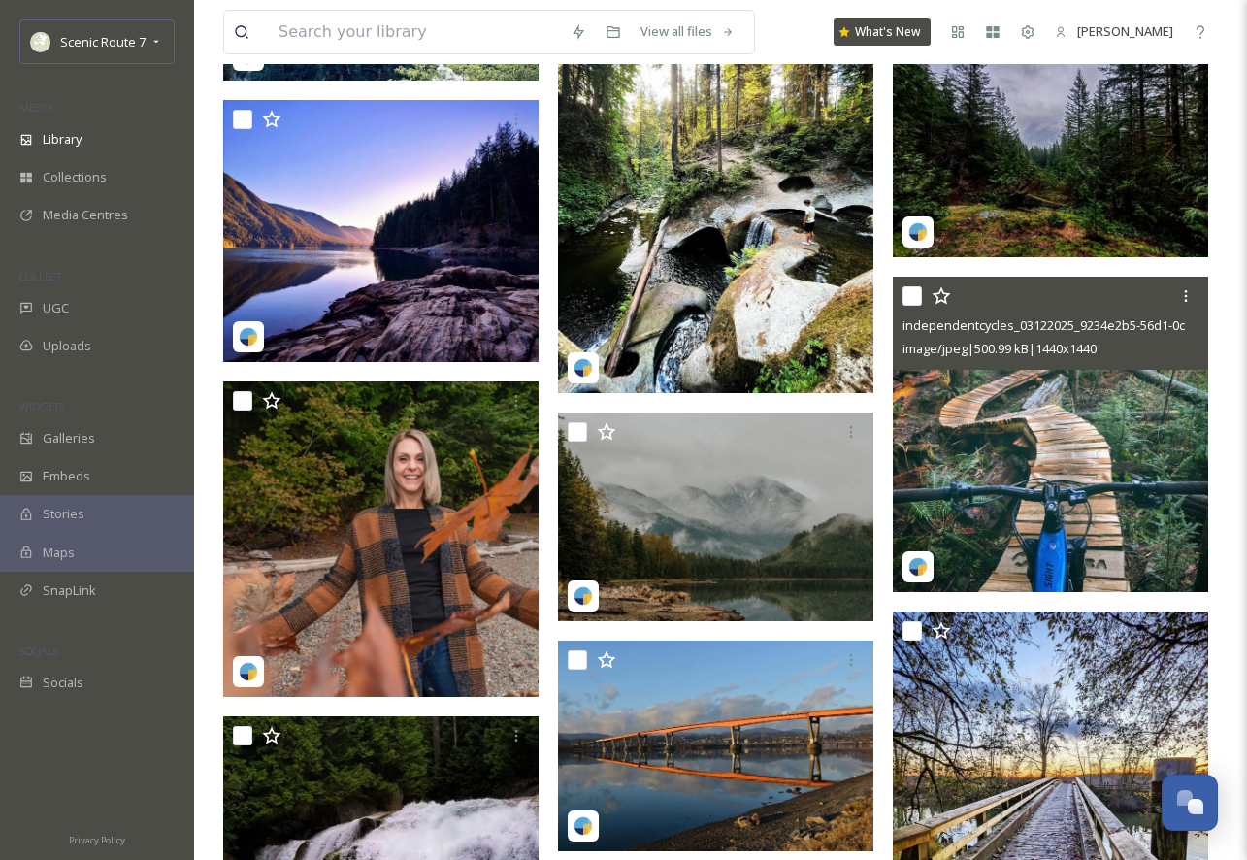
scroll to position [39890, 0]
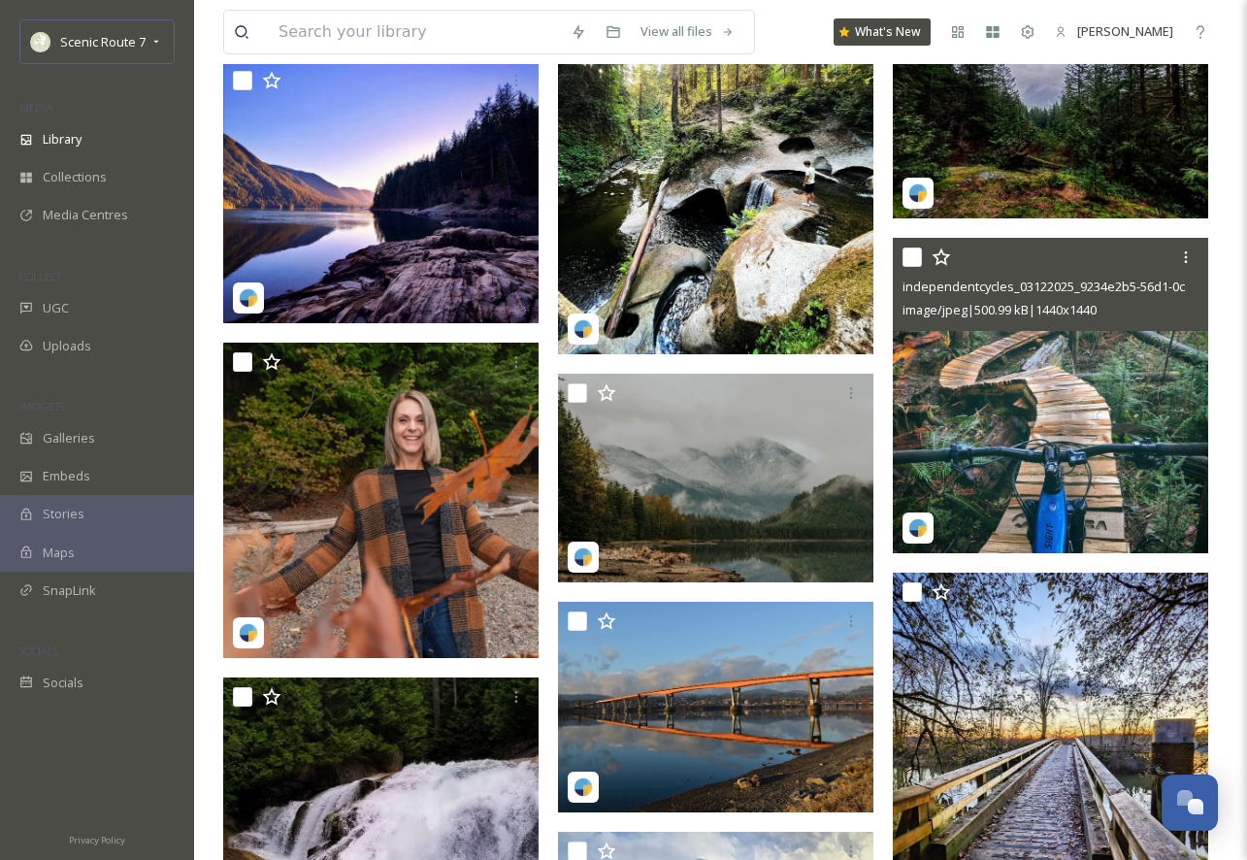
click at [994, 406] on img at bounding box center [1050, 395] width 315 height 315
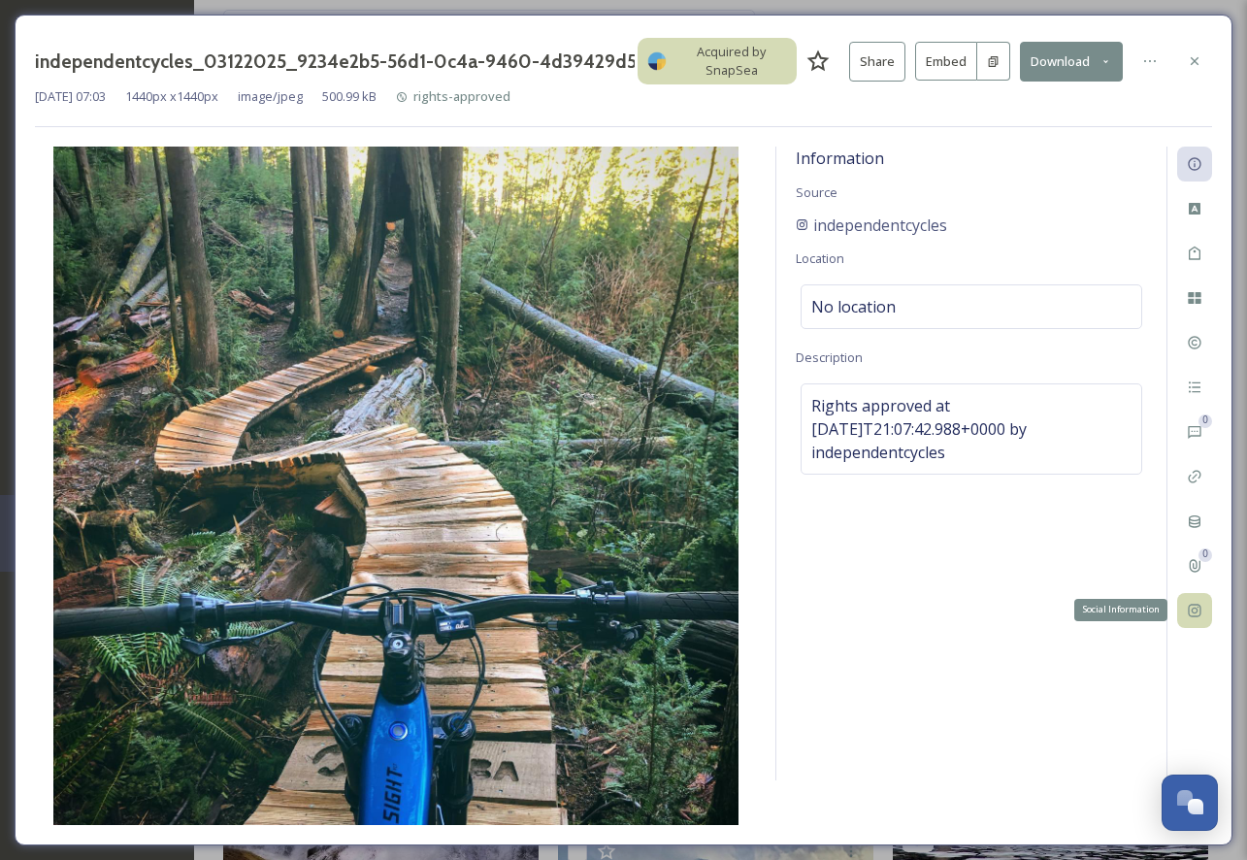
click at [1188, 612] on icon at bounding box center [1195, 611] width 16 height 16
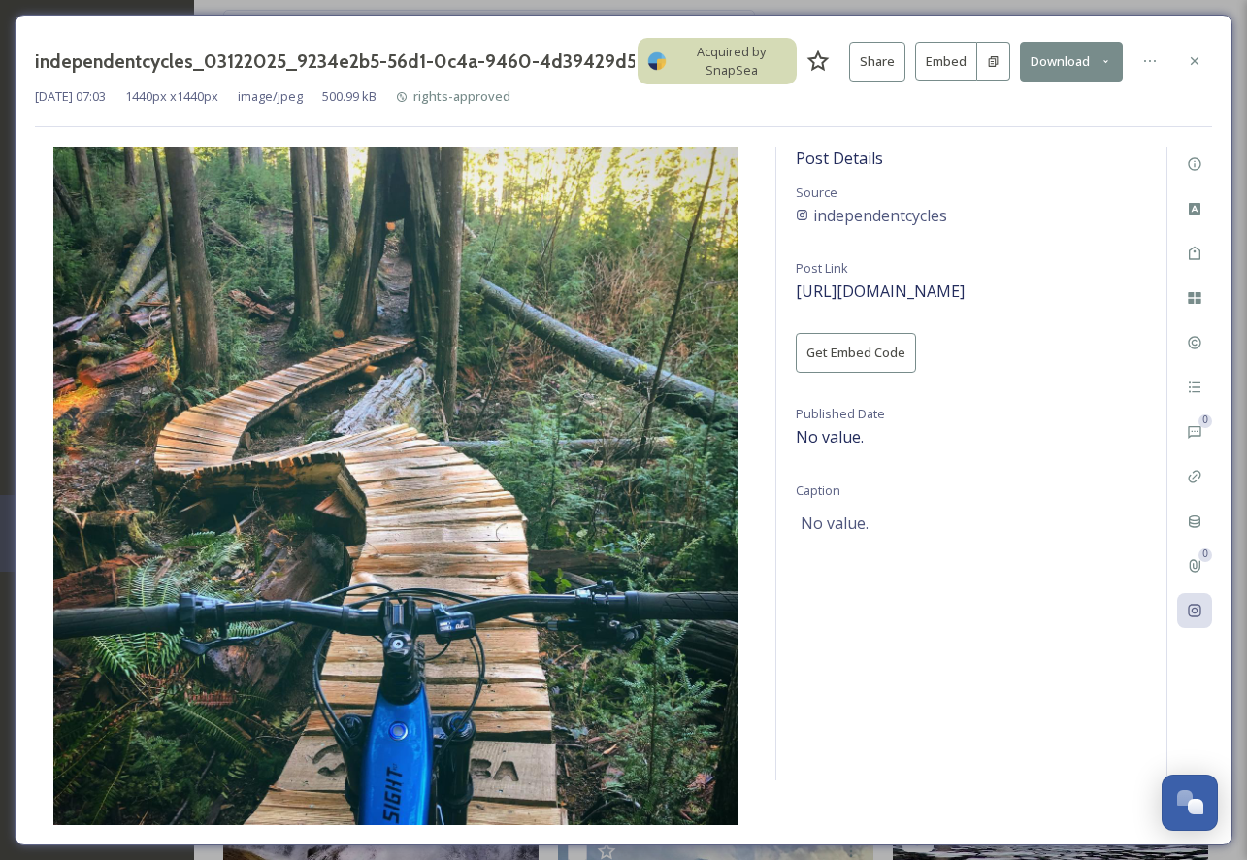
click at [983, 274] on div "Post Details Source independentcycles Post Link [URL][DOMAIN_NAME] Get Embed Co…" at bounding box center [971, 464] width 390 height 634
click at [965, 291] on span "[URL][DOMAIN_NAME]" at bounding box center [880, 290] width 169 height 21
click at [1200, 56] on icon at bounding box center [1195, 61] width 16 height 16
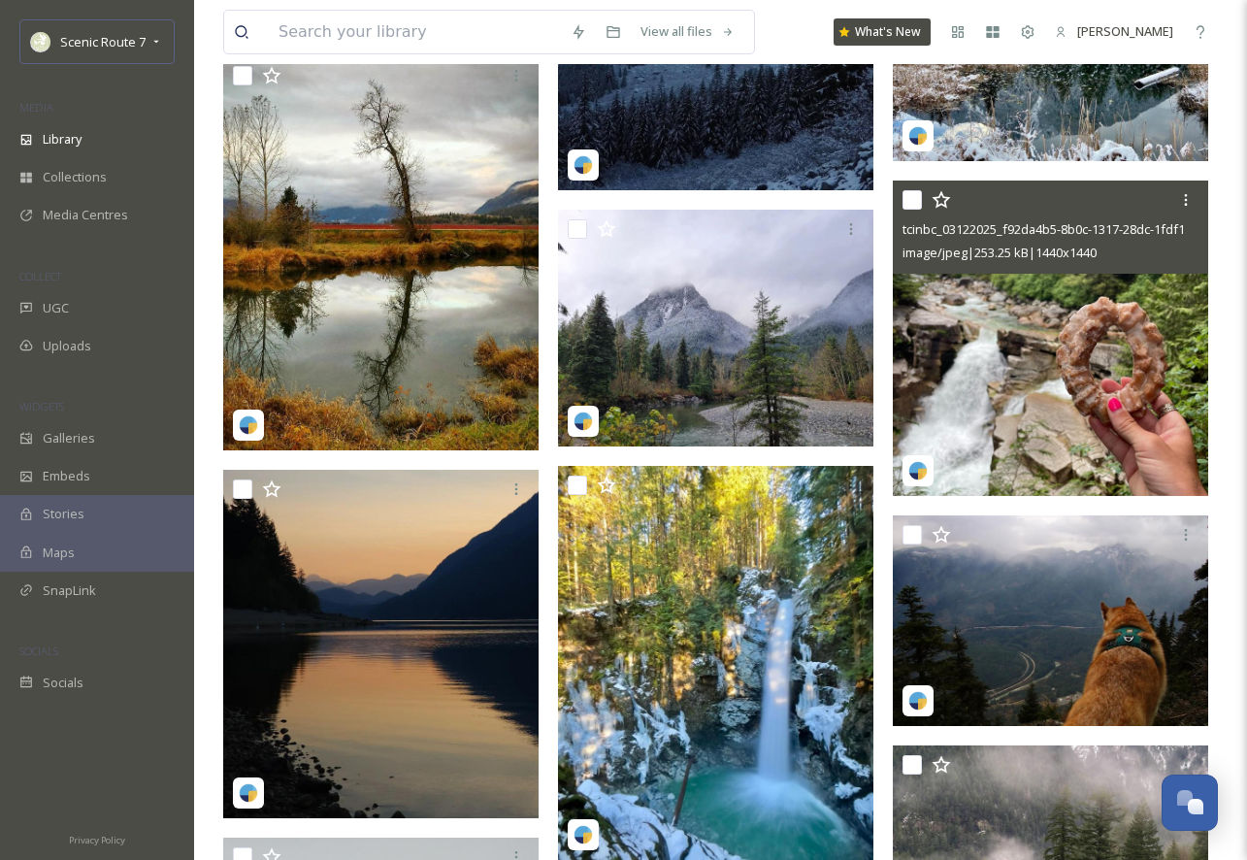
scroll to position [41533, 0]
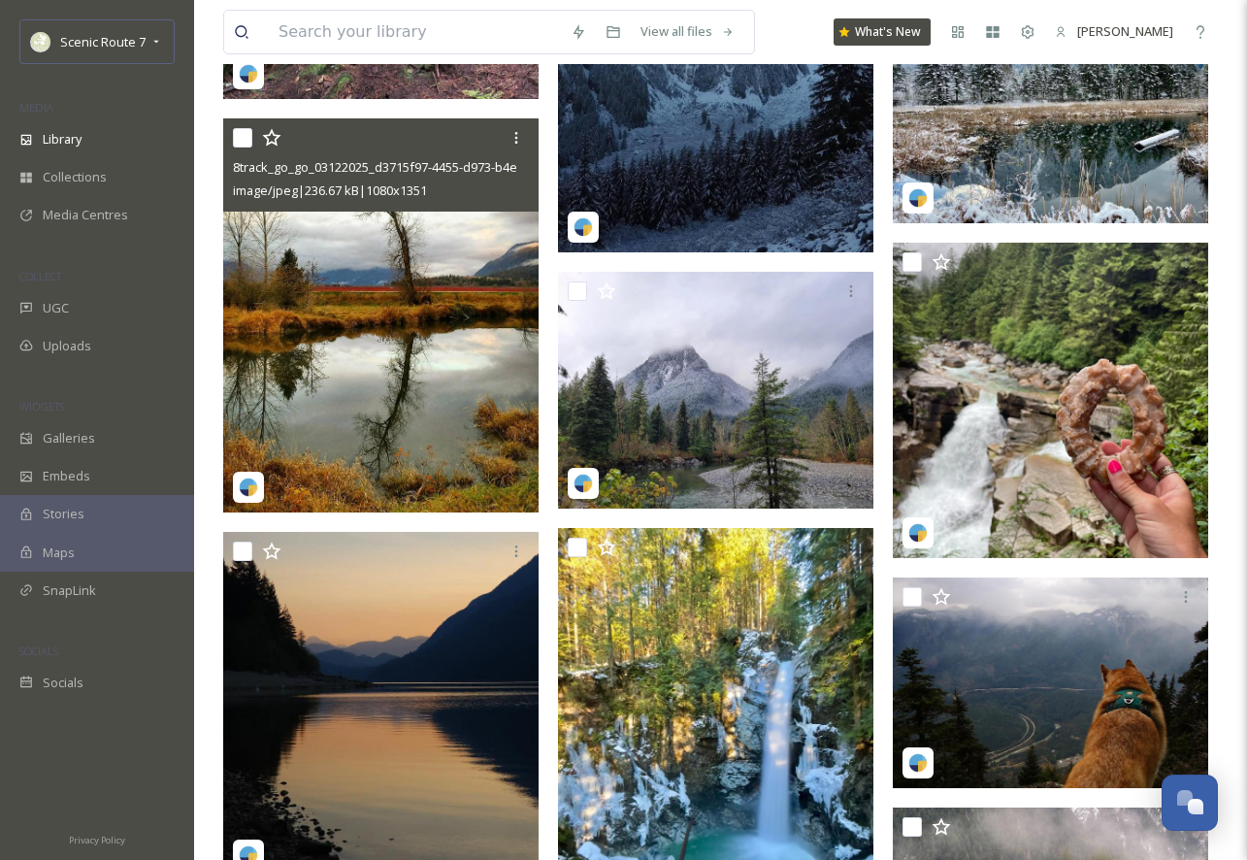
click at [287, 343] on img at bounding box center [380, 315] width 315 height 395
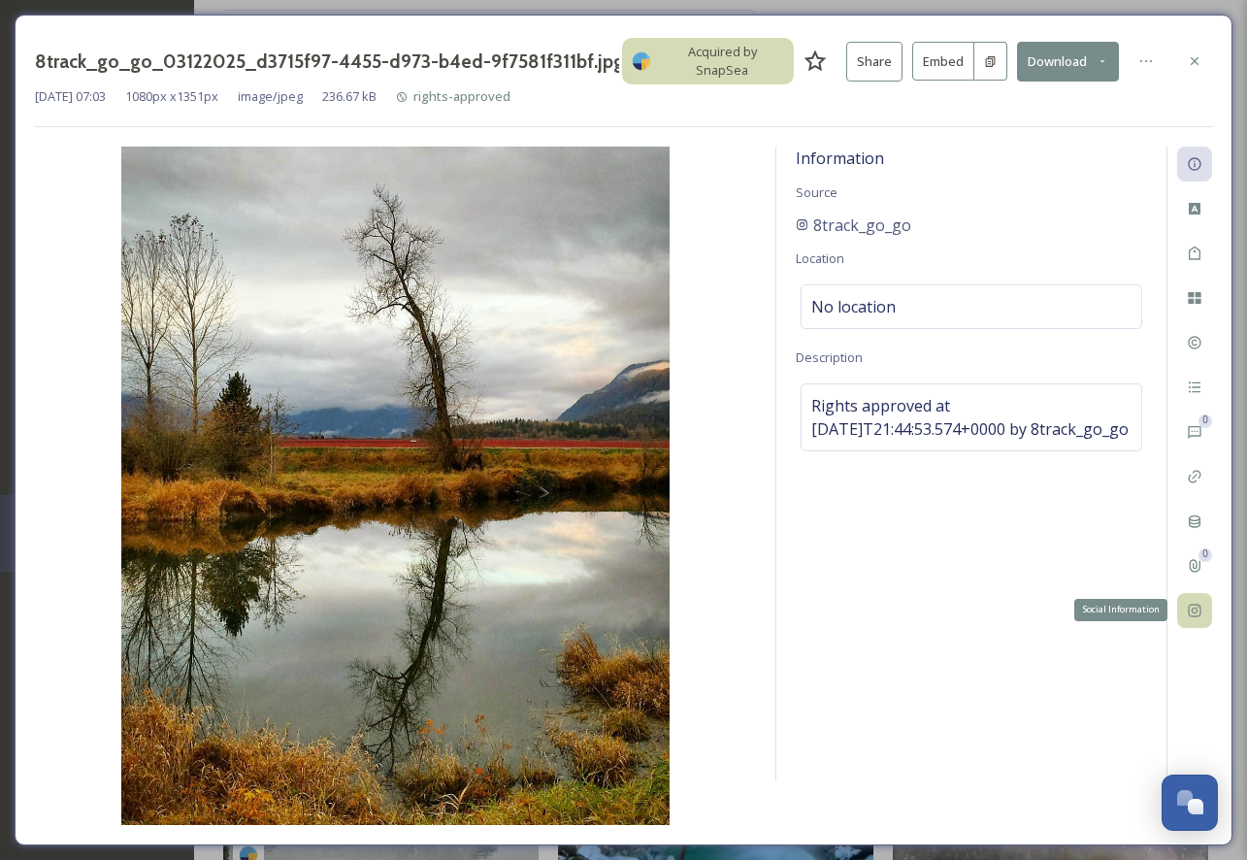
click at [1199, 603] on icon at bounding box center [1195, 611] width 16 height 16
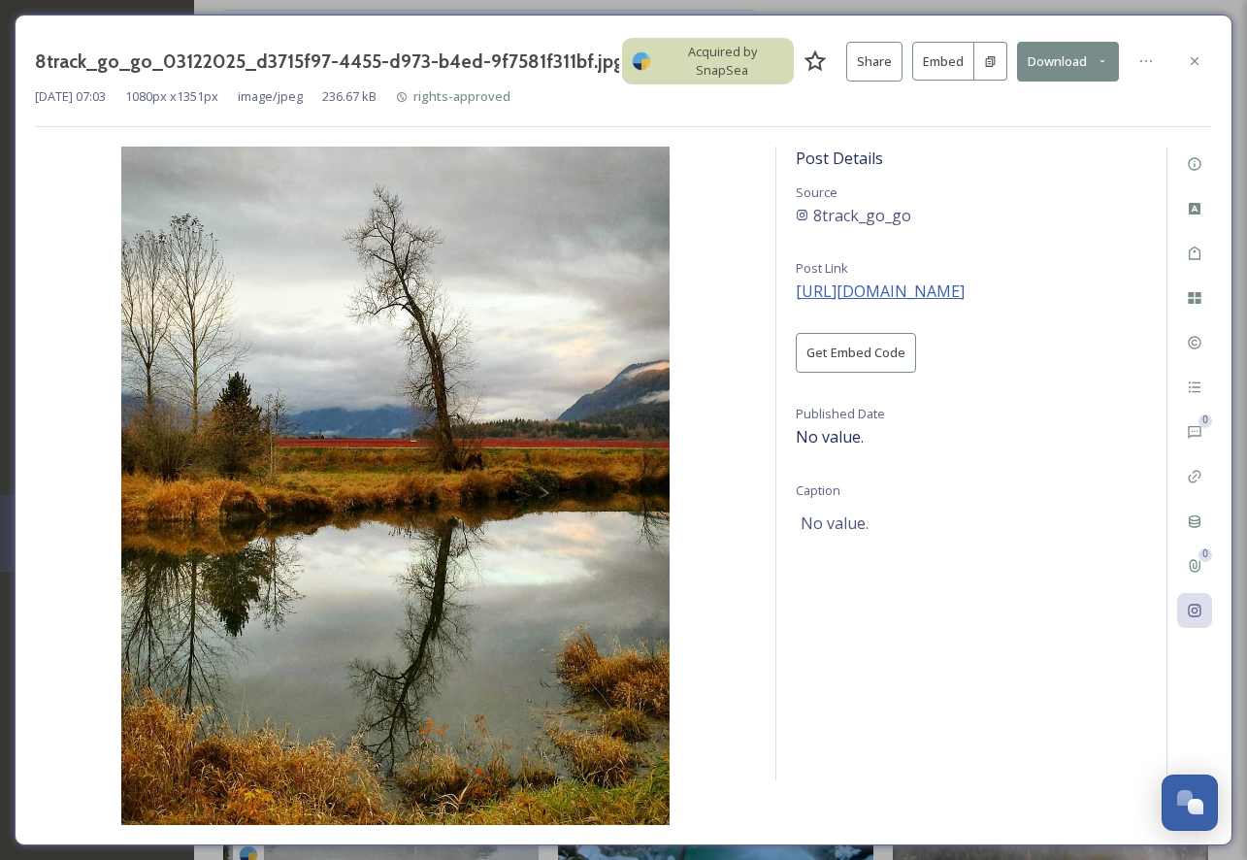
click at [932, 280] on span "[URL][DOMAIN_NAME]" at bounding box center [880, 290] width 169 height 21
click at [1197, 53] on icon at bounding box center [1195, 61] width 16 height 16
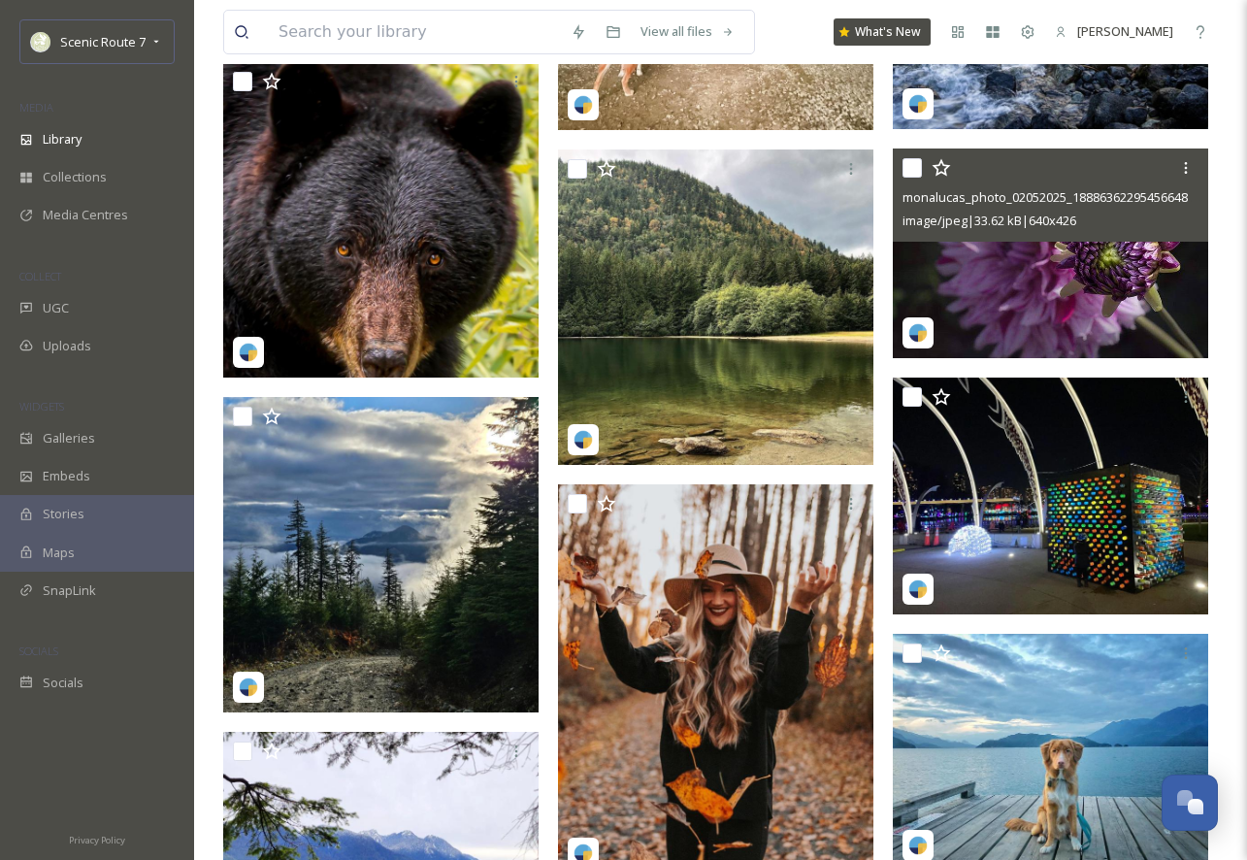
scroll to position [43078, 0]
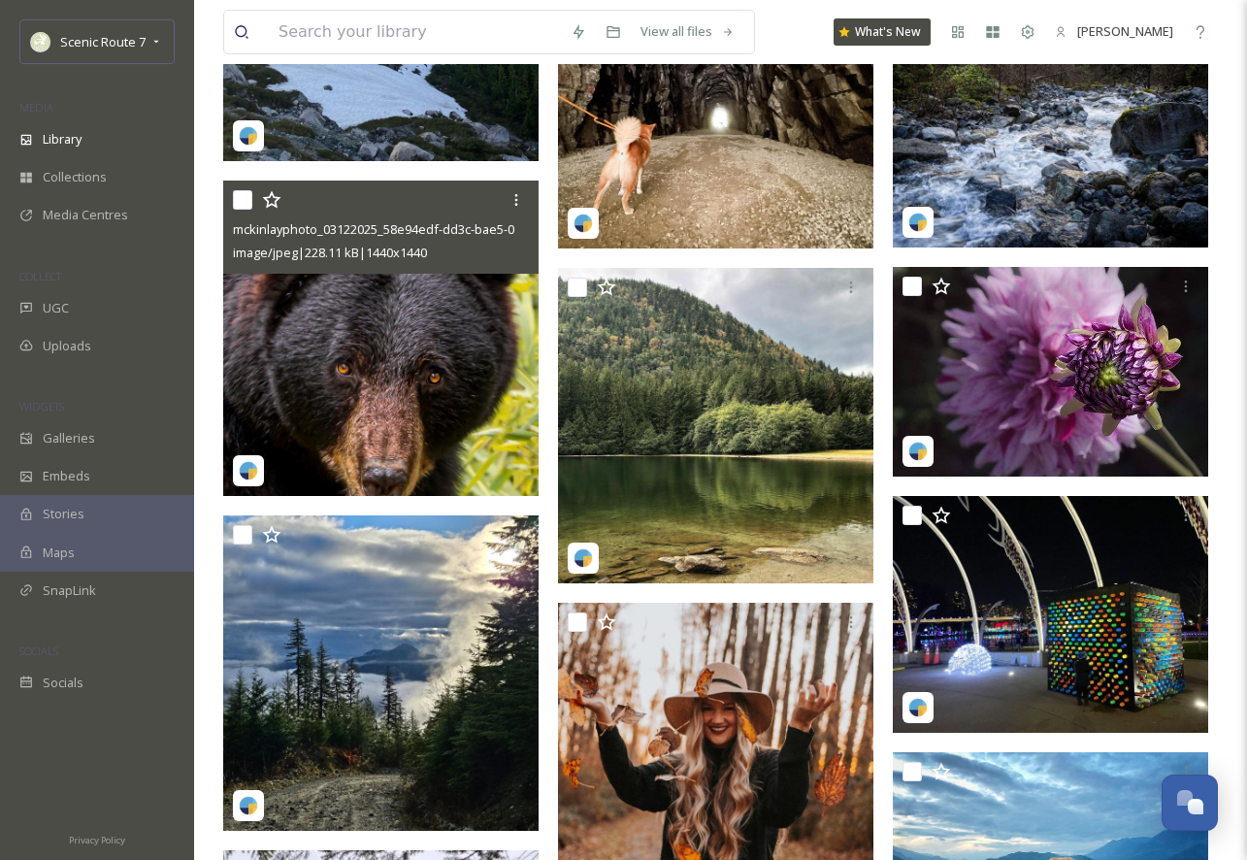
click at [346, 407] on img at bounding box center [380, 338] width 315 height 315
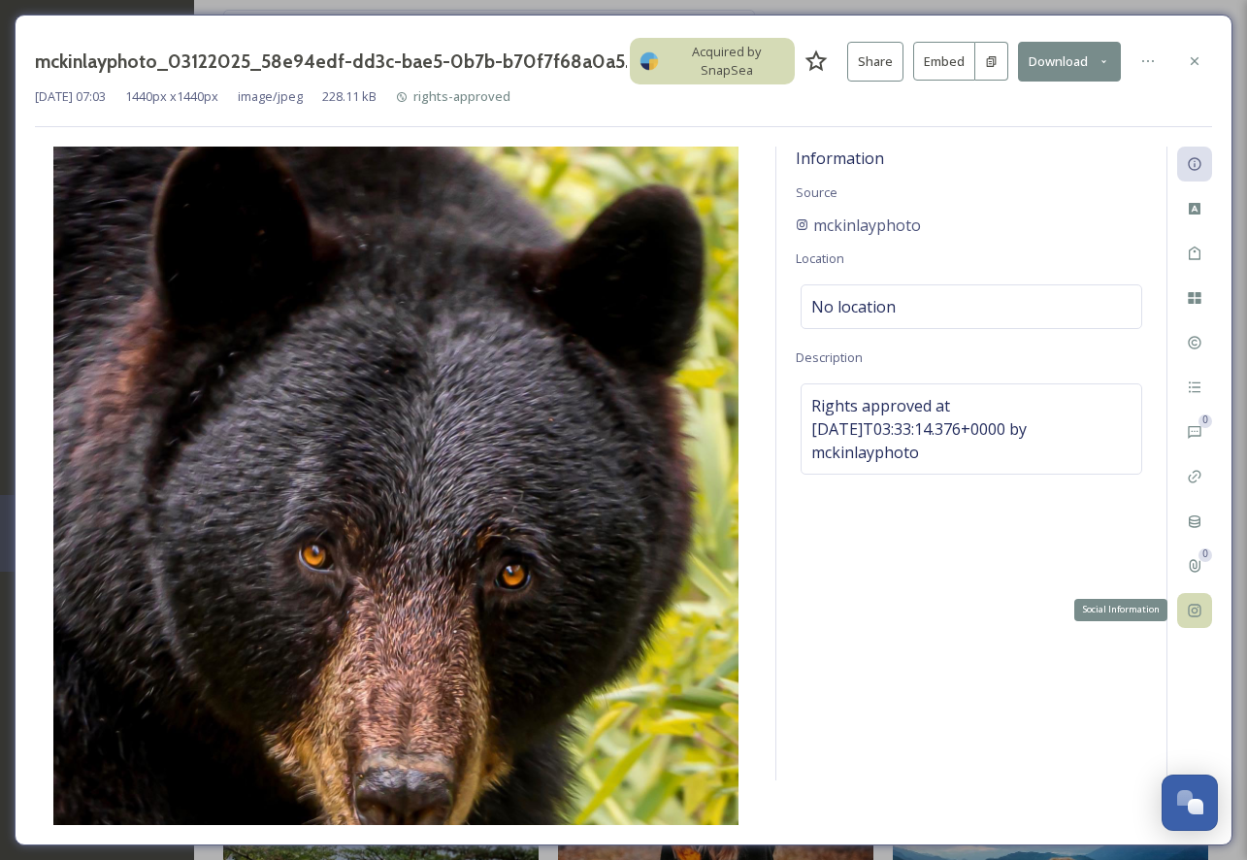
click at [1198, 607] on icon at bounding box center [1194, 610] width 13 height 13
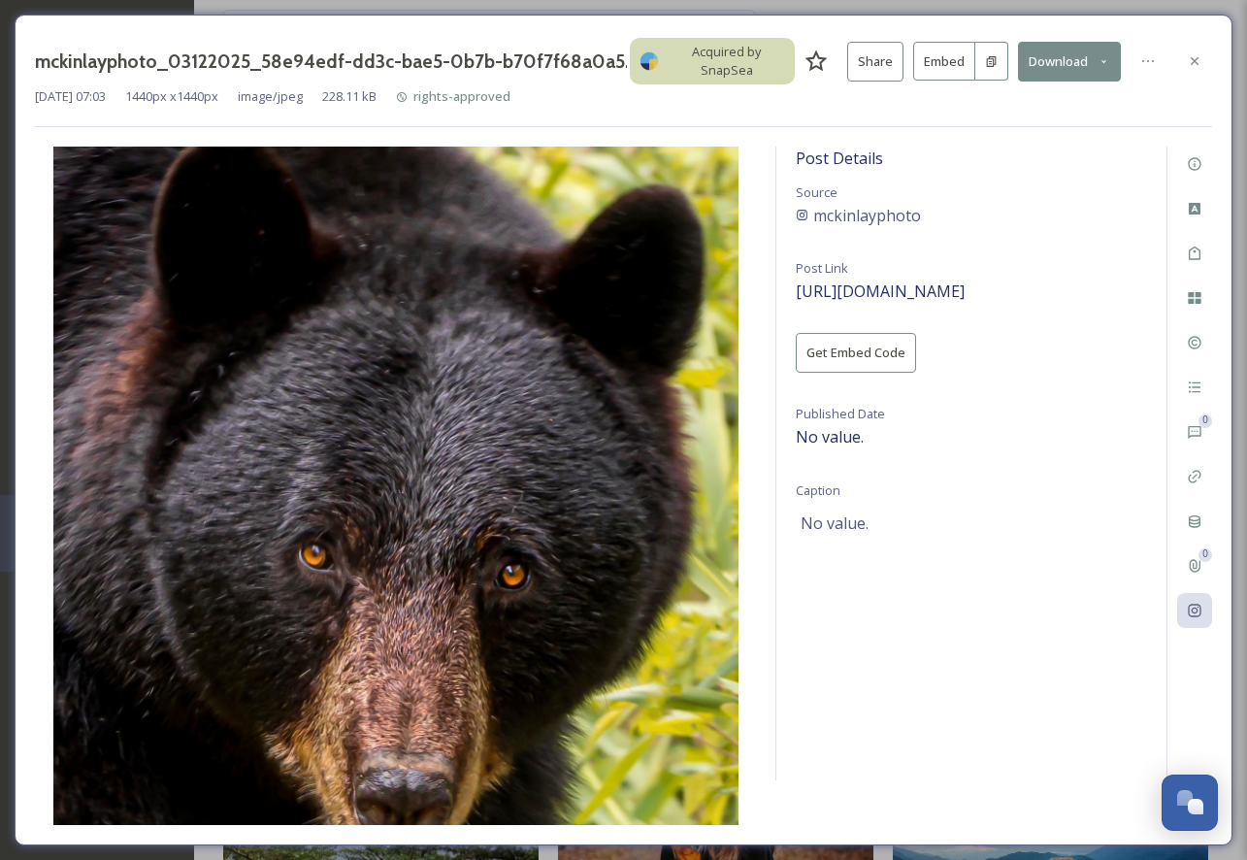
click at [903, 272] on div "Post Details Source mckinlayphoto Post Link [URL][DOMAIN_NAME] Get Embed Code P…" at bounding box center [971, 464] width 390 height 634
click at [903, 285] on span "[URL][DOMAIN_NAME]" at bounding box center [880, 290] width 169 height 21
click at [1193, 55] on icon at bounding box center [1195, 61] width 16 height 16
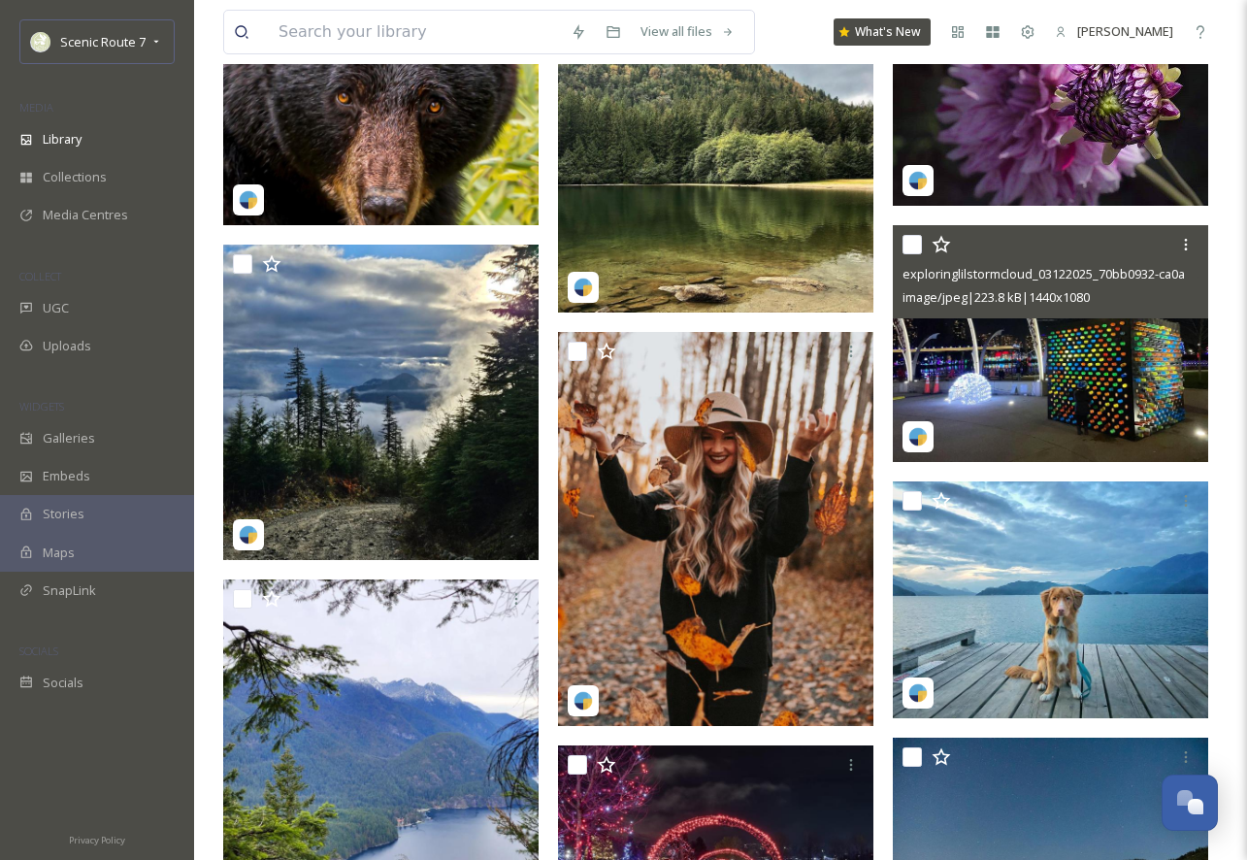
scroll to position [43449, 0]
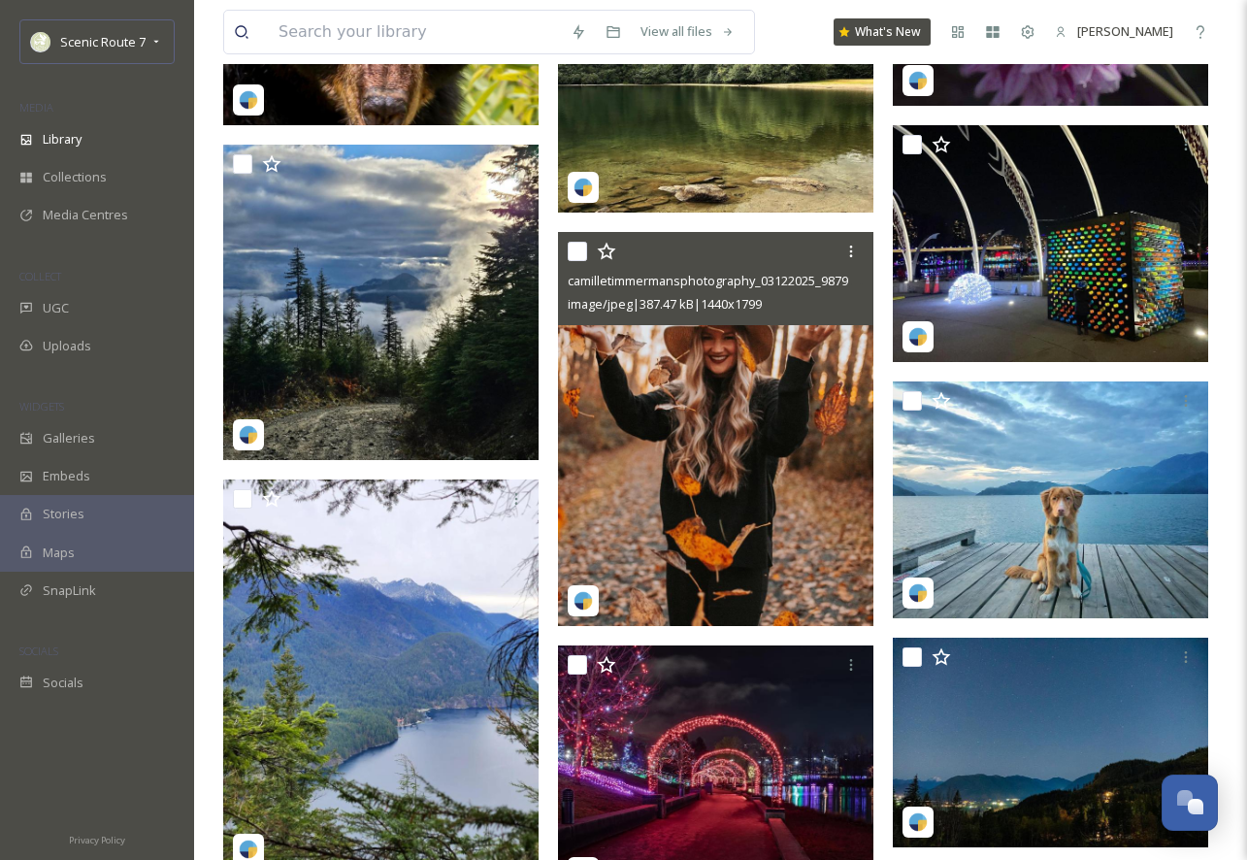
click at [761, 479] on img at bounding box center [715, 429] width 315 height 394
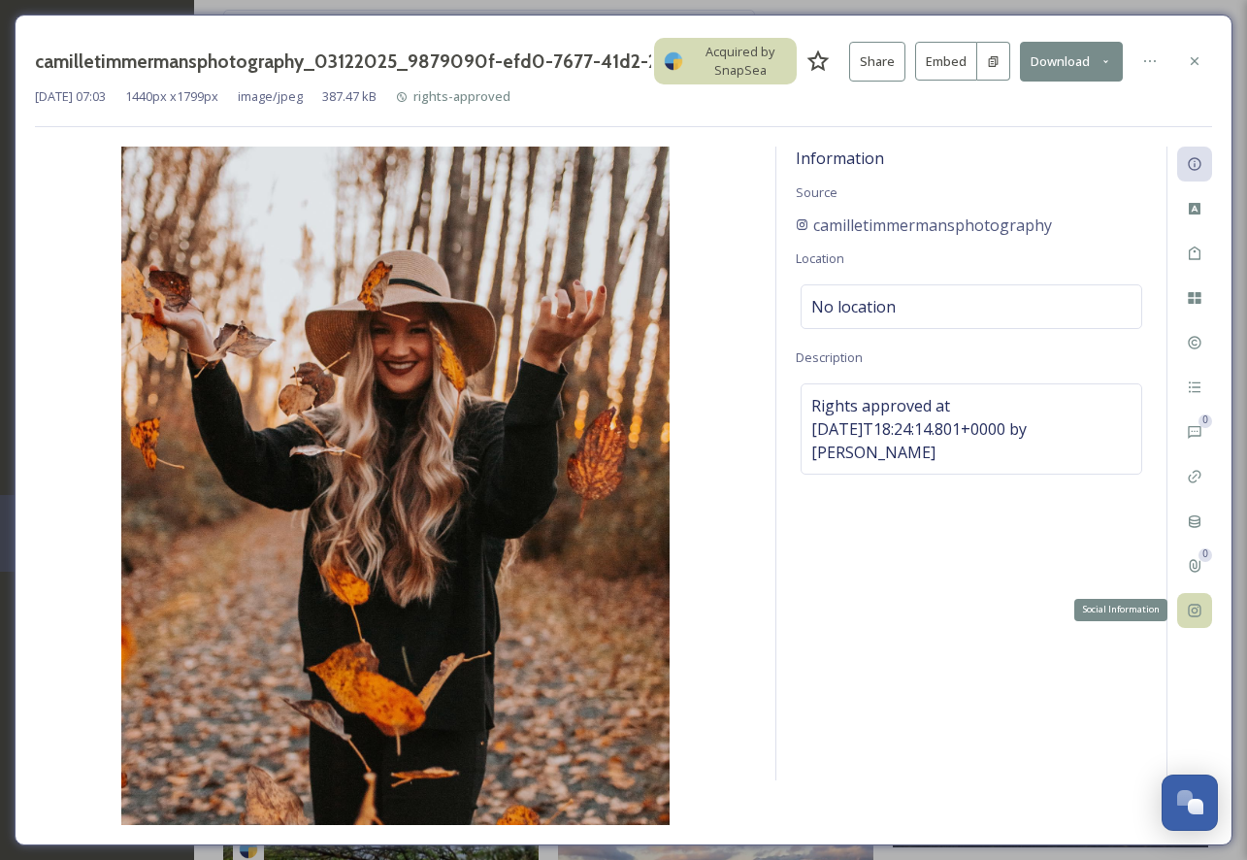
click at [1199, 609] on icon at bounding box center [1195, 611] width 16 height 16
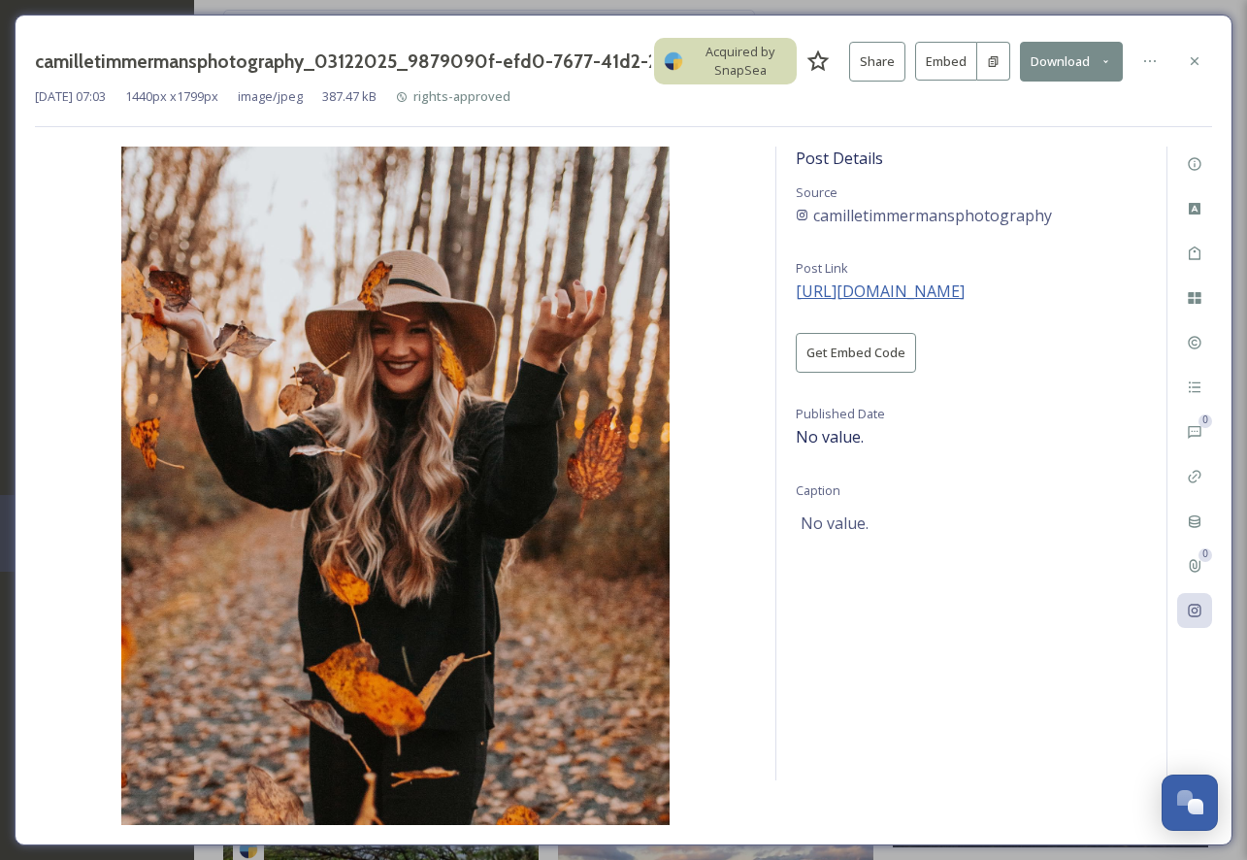
click at [965, 291] on span "[URL][DOMAIN_NAME]" at bounding box center [880, 290] width 169 height 21
click at [1197, 55] on icon at bounding box center [1195, 61] width 16 height 16
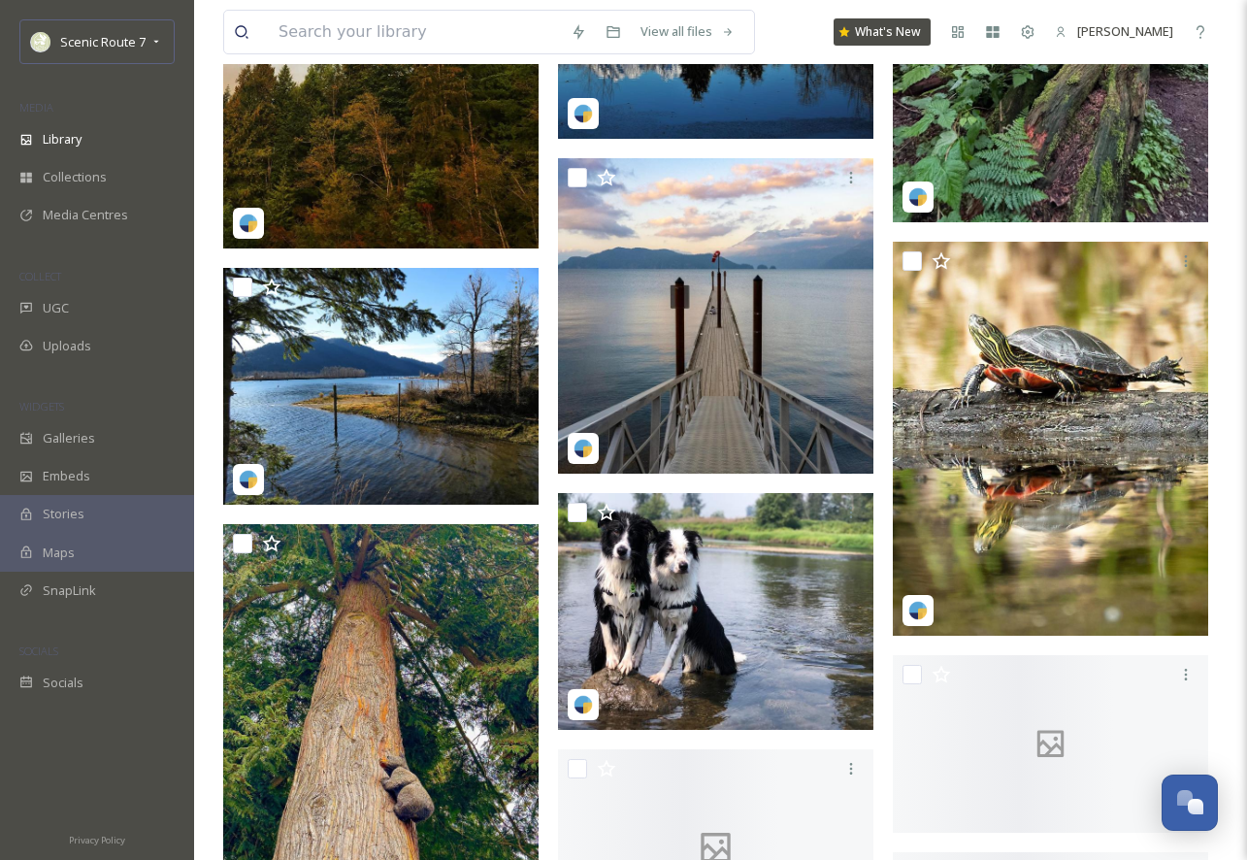
scroll to position [44557, 0]
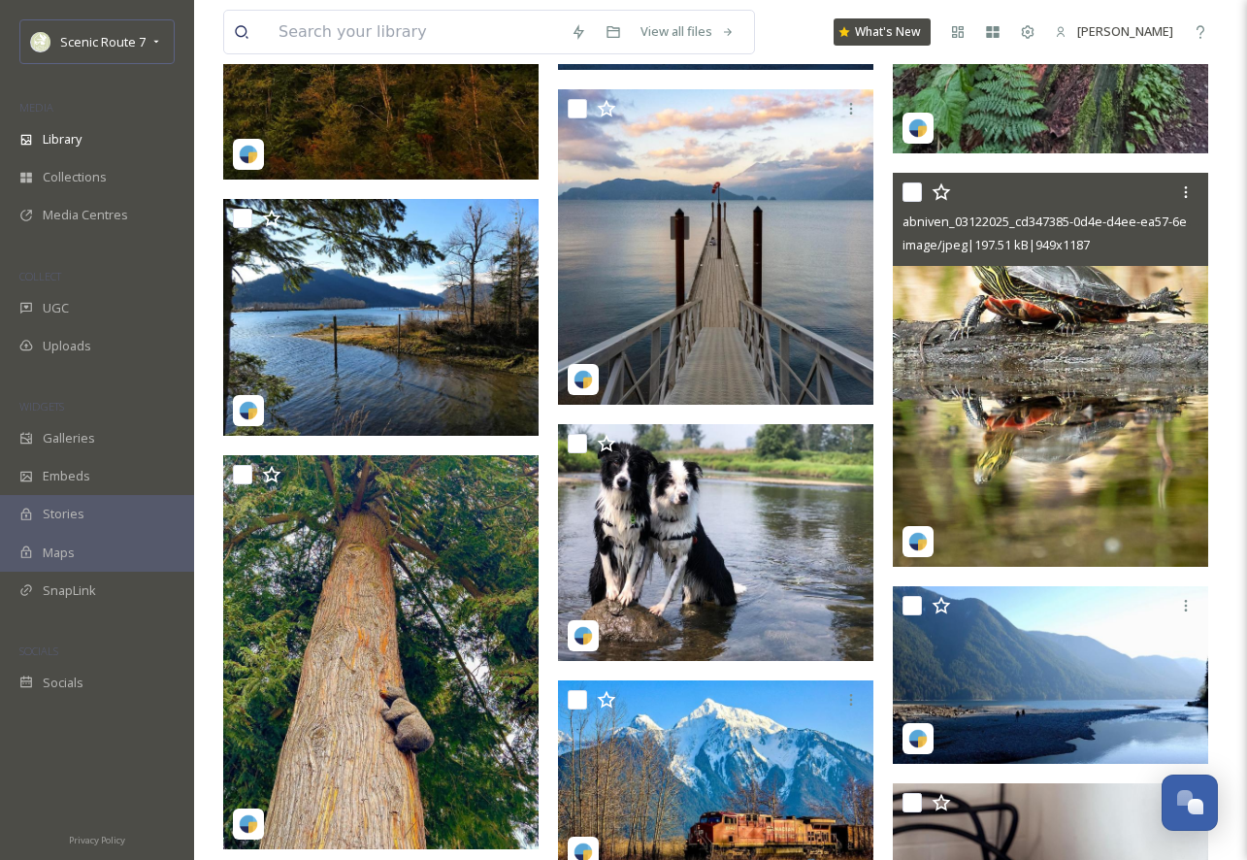
click at [1028, 389] on img at bounding box center [1050, 370] width 315 height 394
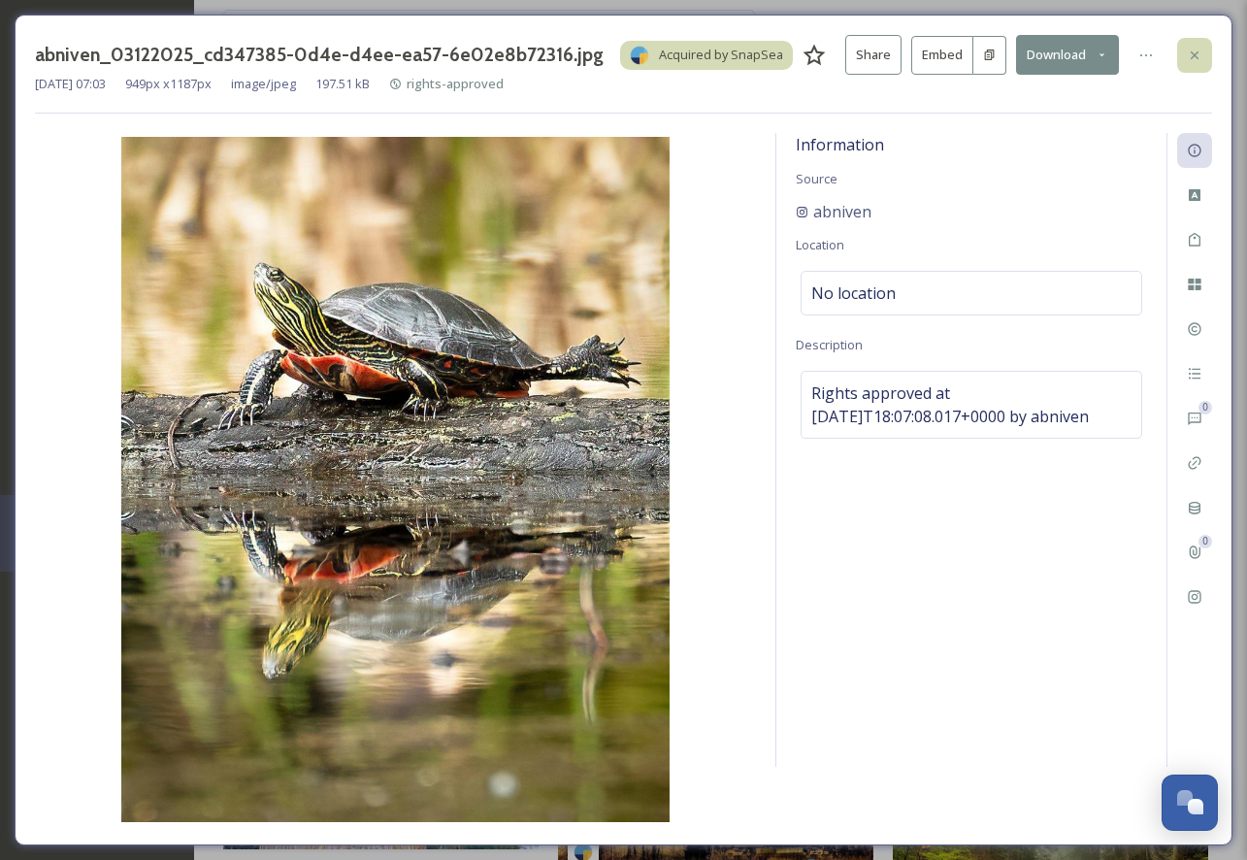
click at [1189, 58] on icon at bounding box center [1195, 56] width 16 height 16
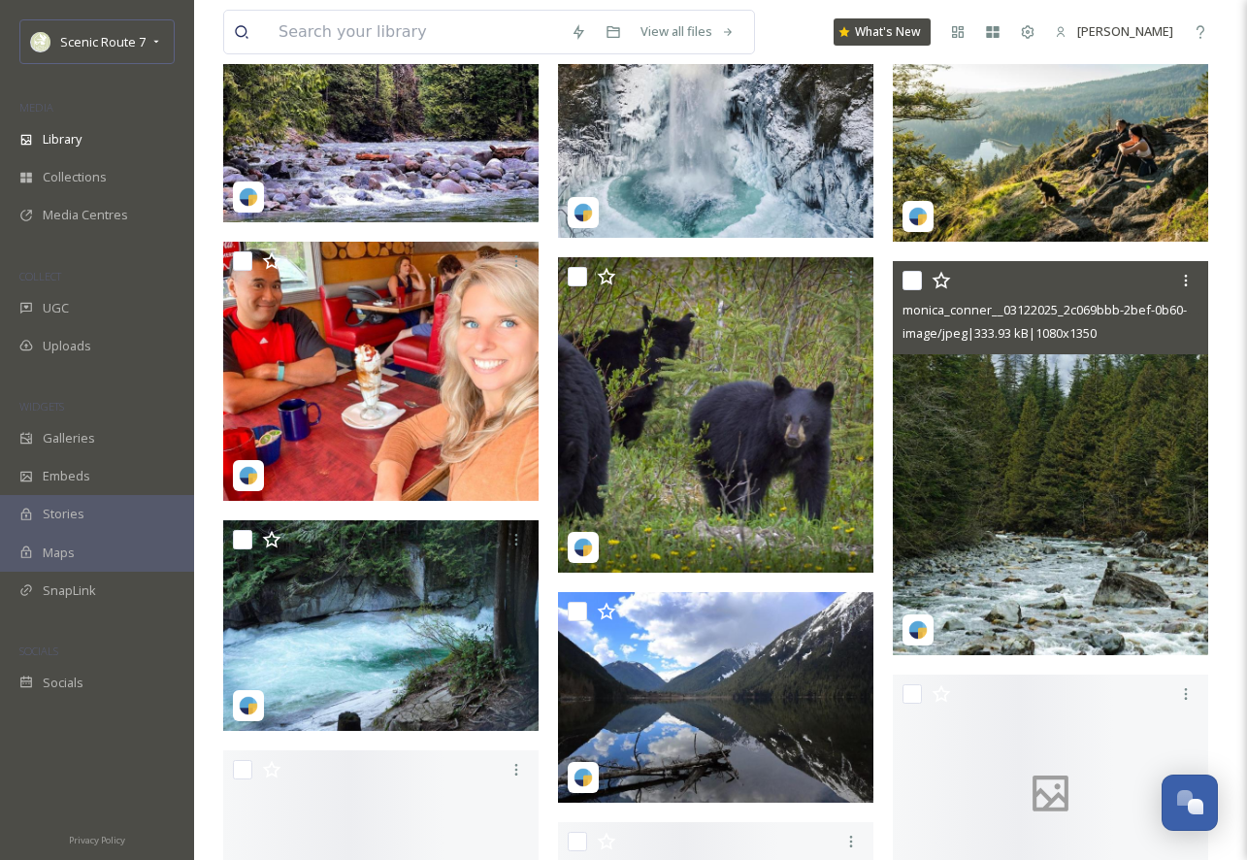
scroll to position [48214, 0]
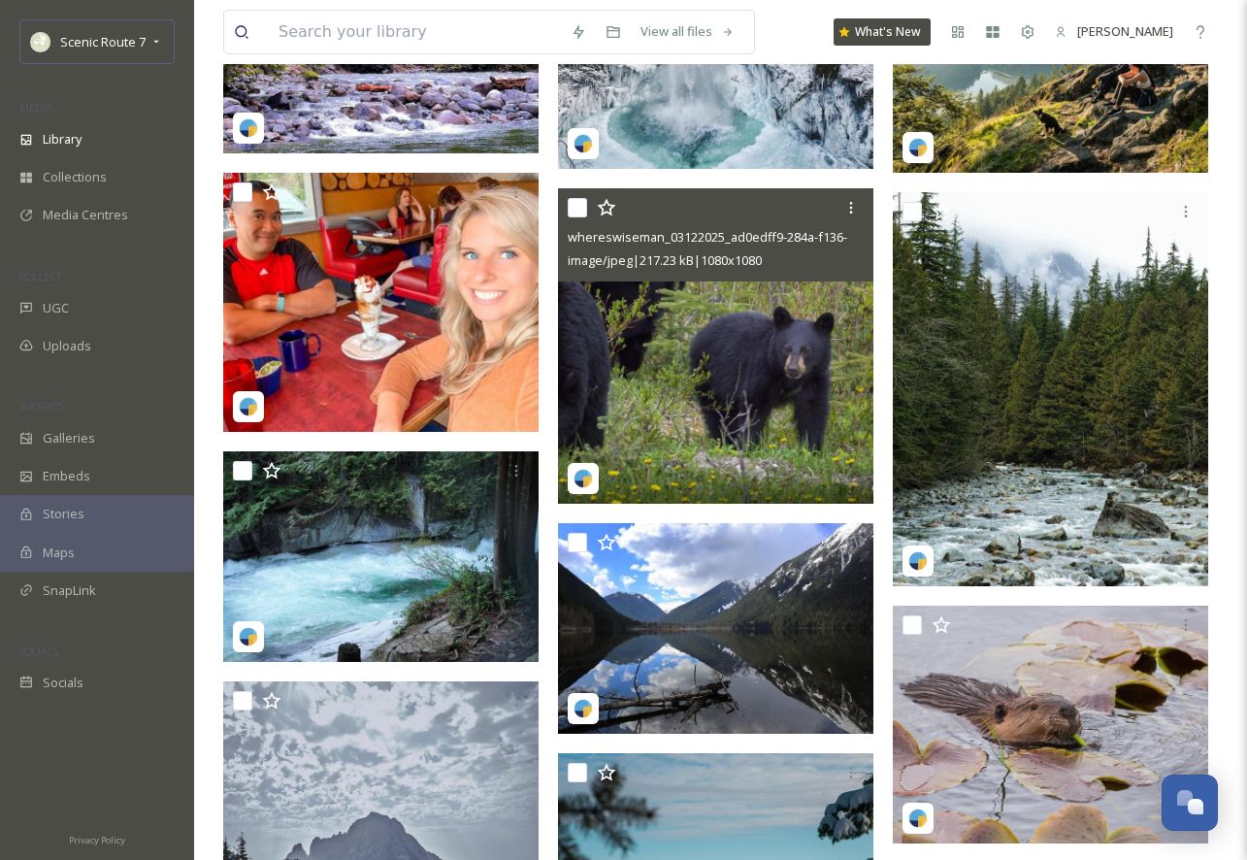
click at [771, 432] on img at bounding box center [715, 345] width 315 height 315
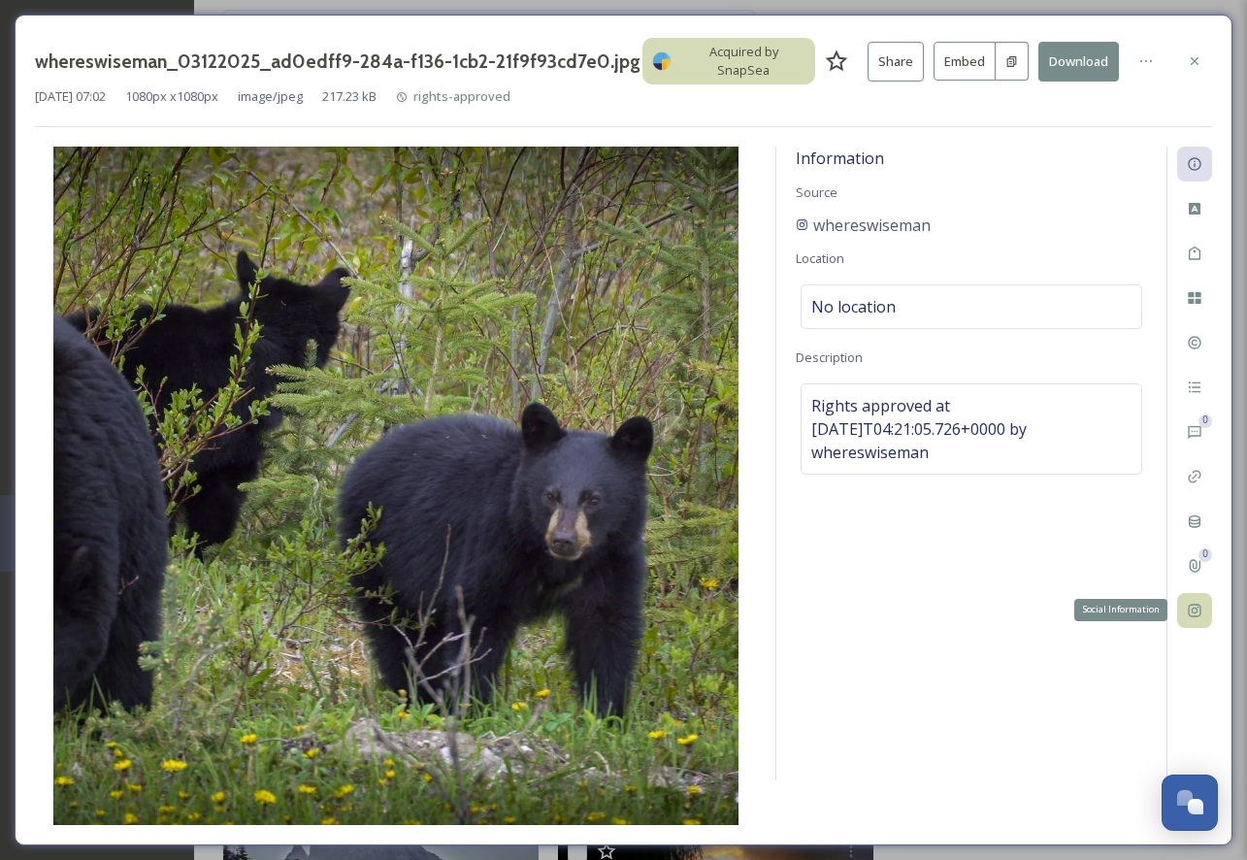
click at [1206, 600] on div "Social Information" at bounding box center [1194, 610] width 35 height 35
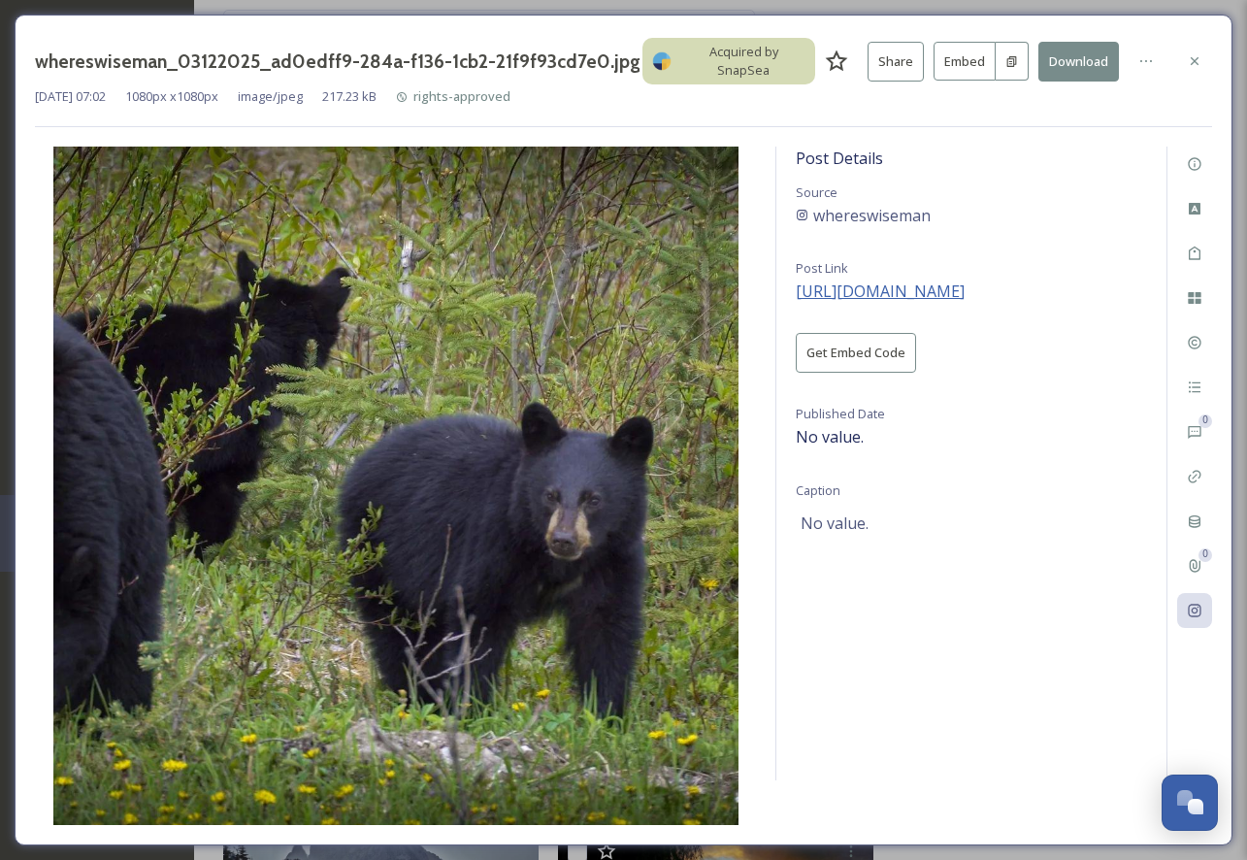
click at [925, 280] on span "[URL][DOMAIN_NAME]" at bounding box center [880, 290] width 169 height 21
click at [951, 281] on span "[URL][DOMAIN_NAME]" at bounding box center [880, 290] width 169 height 21
click at [1191, 57] on icon at bounding box center [1195, 61] width 8 height 8
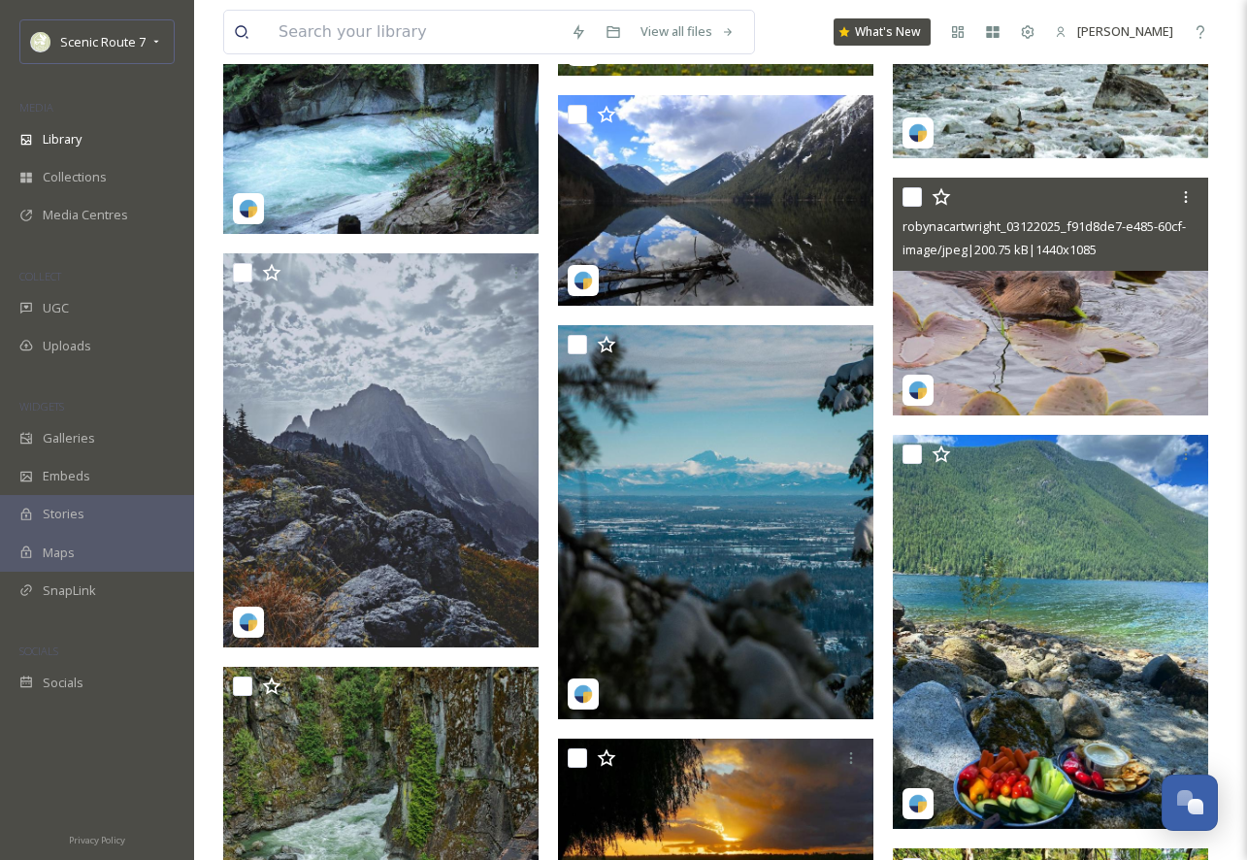
scroll to position [48586, 0]
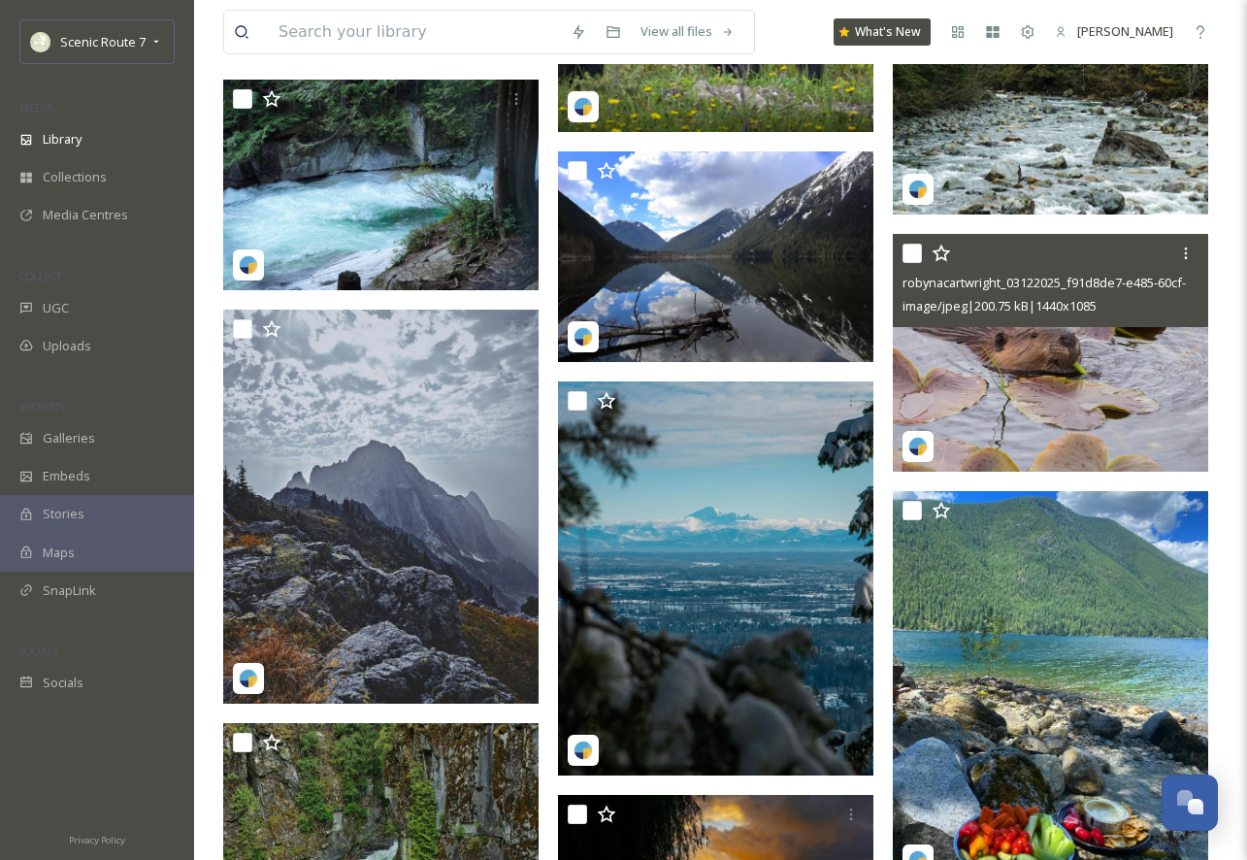
click at [1105, 392] on img at bounding box center [1050, 353] width 315 height 238
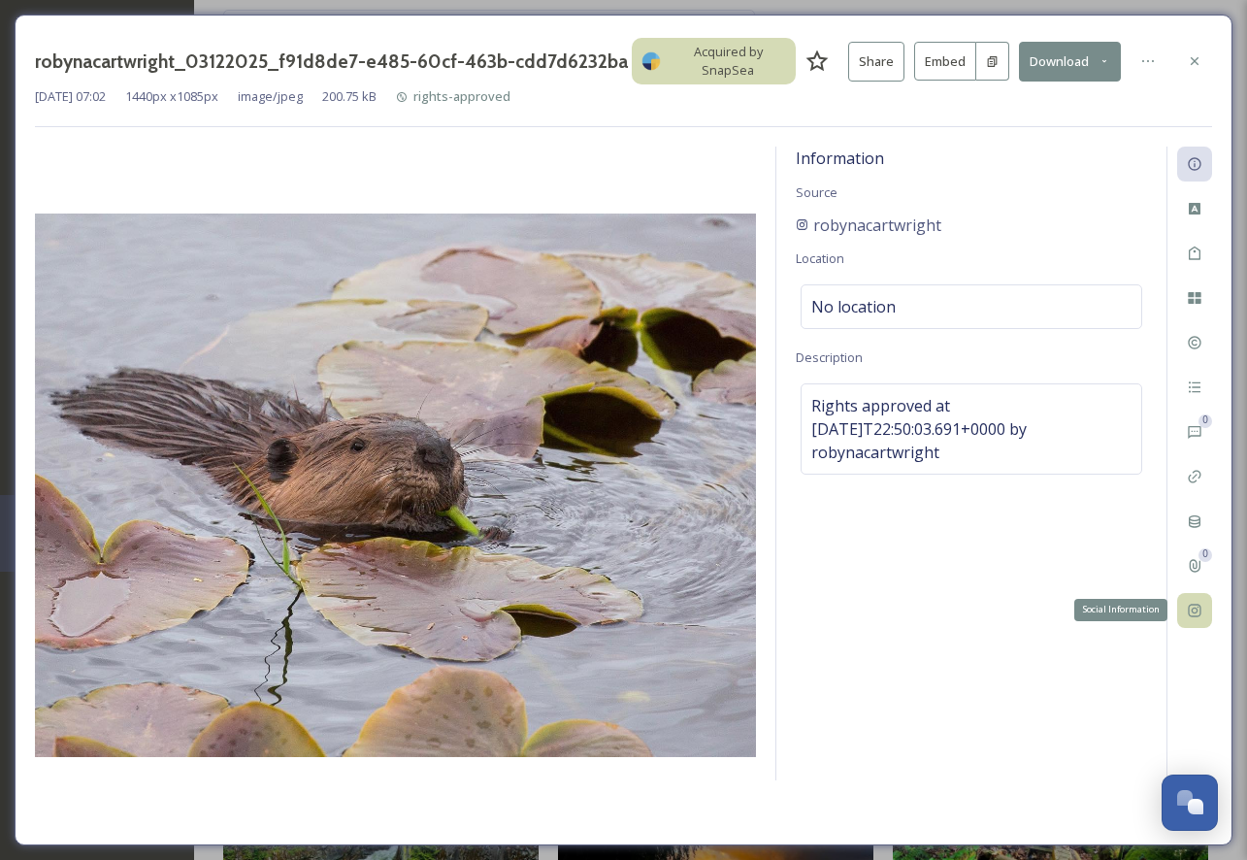
click at [1192, 605] on icon at bounding box center [1195, 611] width 16 height 16
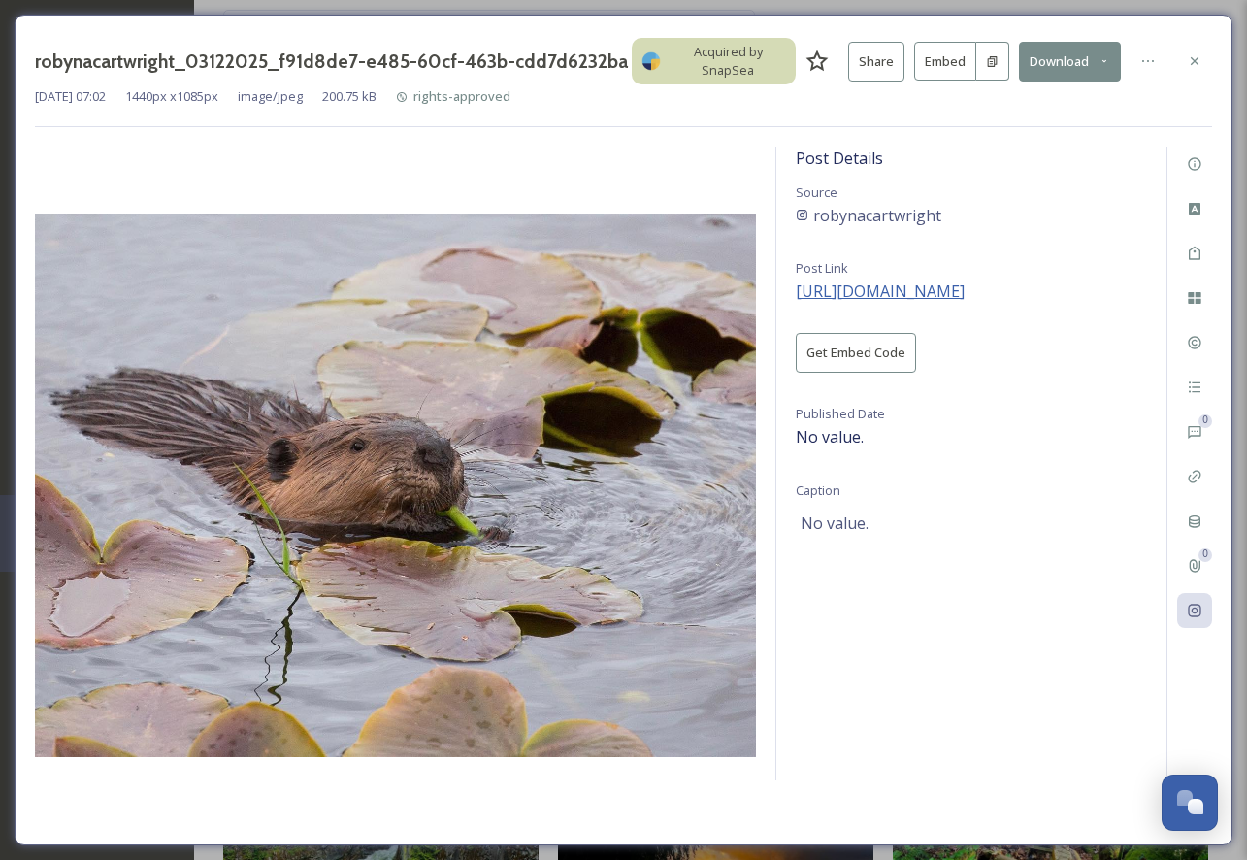
click at [919, 297] on span "[URL][DOMAIN_NAME]" at bounding box center [880, 290] width 169 height 21
click at [1063, 57] on button "Download" at bounding box center [1070, 62] width 103 height 40
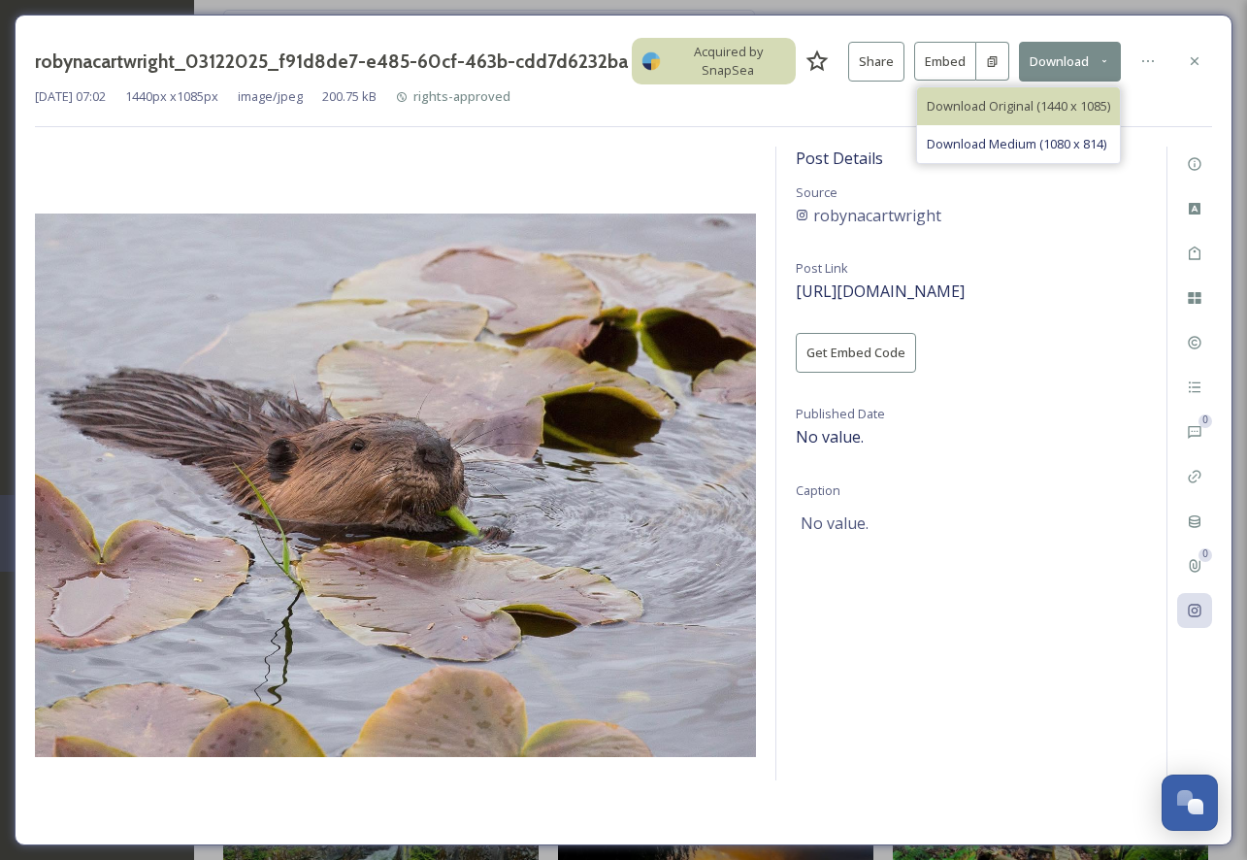
click at [1017, 116] on div "Download Original (1440 x 1085)" at bounding box center [1018, 106] width 203 height 38
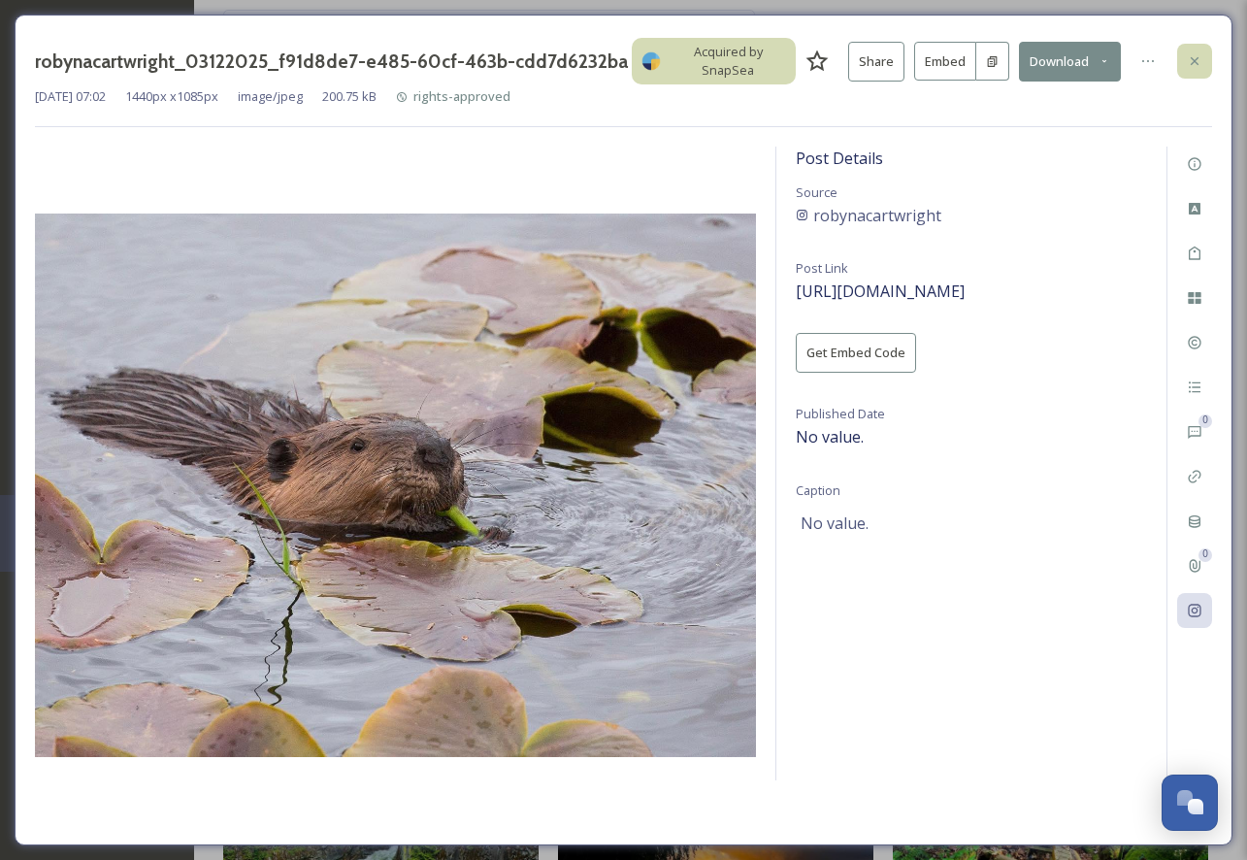
click at [1195, 49] on div at bounding box center [1194, 61] width 35 height 35
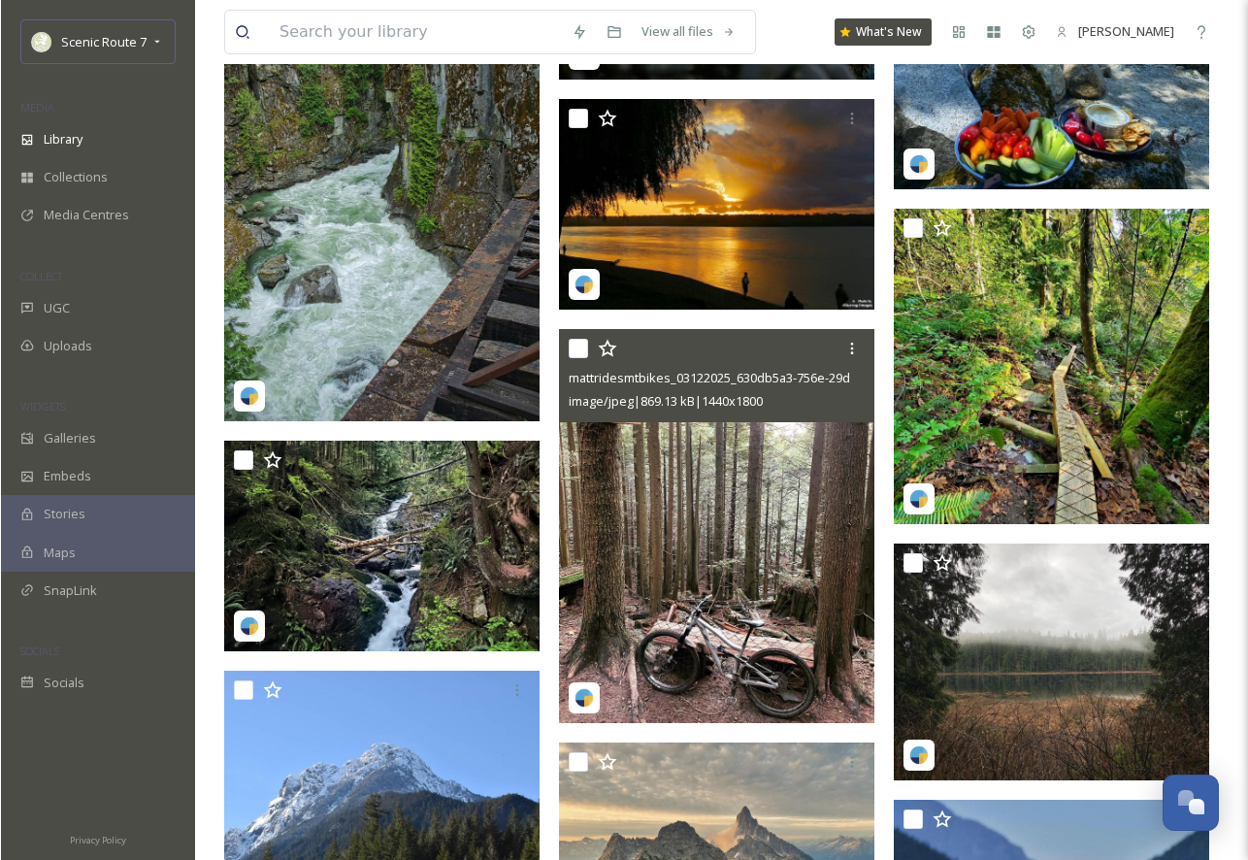
scroll to position [49384, 0]
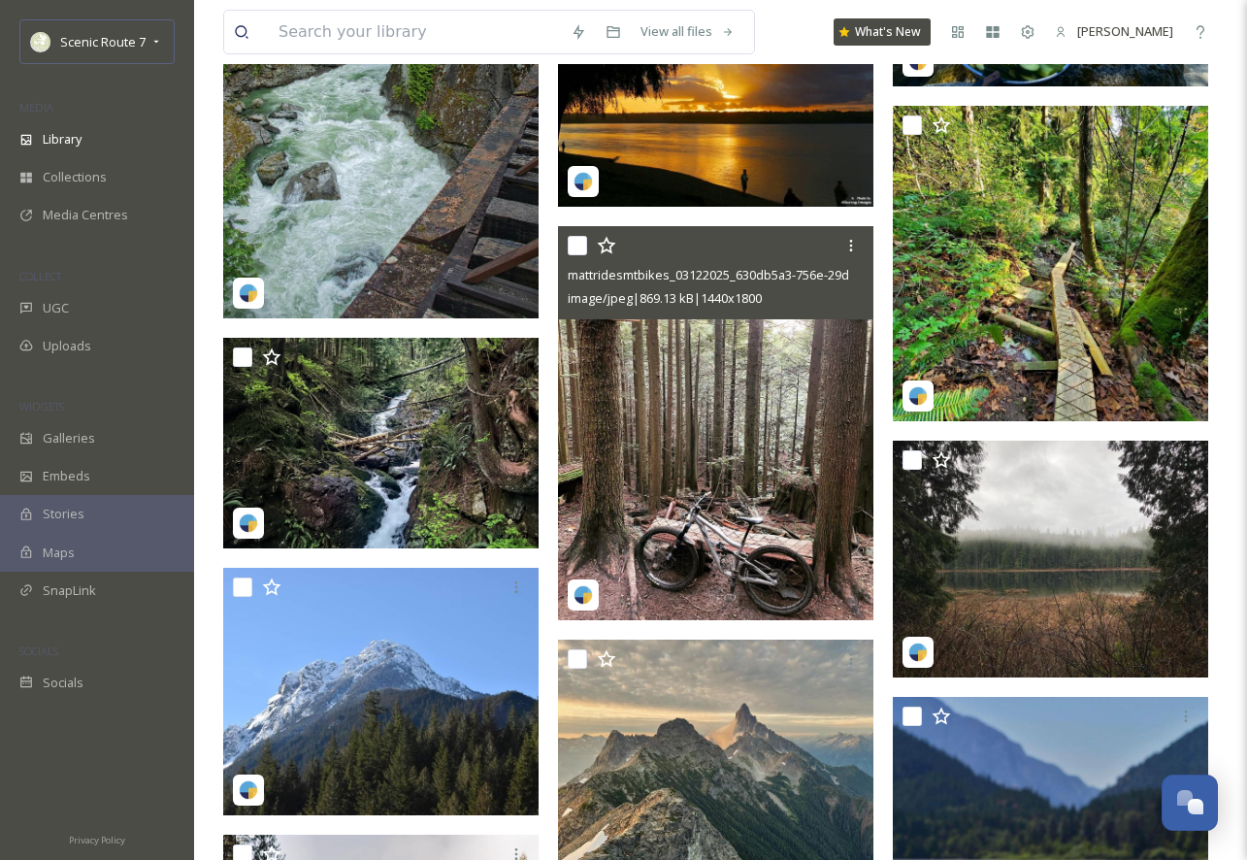
click at [684, 442] on img at bounding box center [715, 423] width 315 height 394
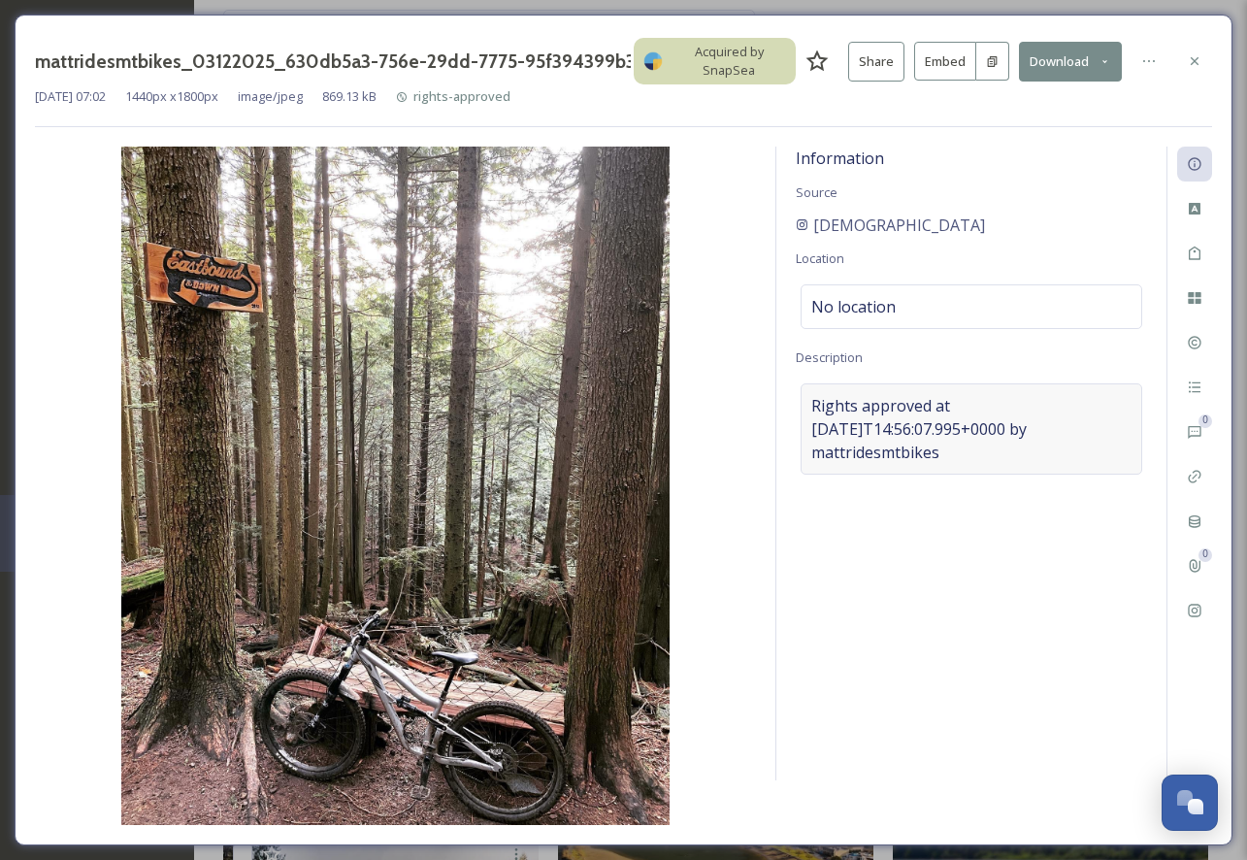
click at [991, 431] on span "Rights approved at [DATE]T14:56:07.995+0000 by mattridesmtbikes" at bounding box center [971, 429] width 320 height 70
click at [1047, 629] on div "Information Source mattridesmtbikes Location No location Description Rights app…" at bounding box center [971, 464] width 390 height 634
click at [1199, 611] on icon at bounding box center [1195, 611] width 16 height 16
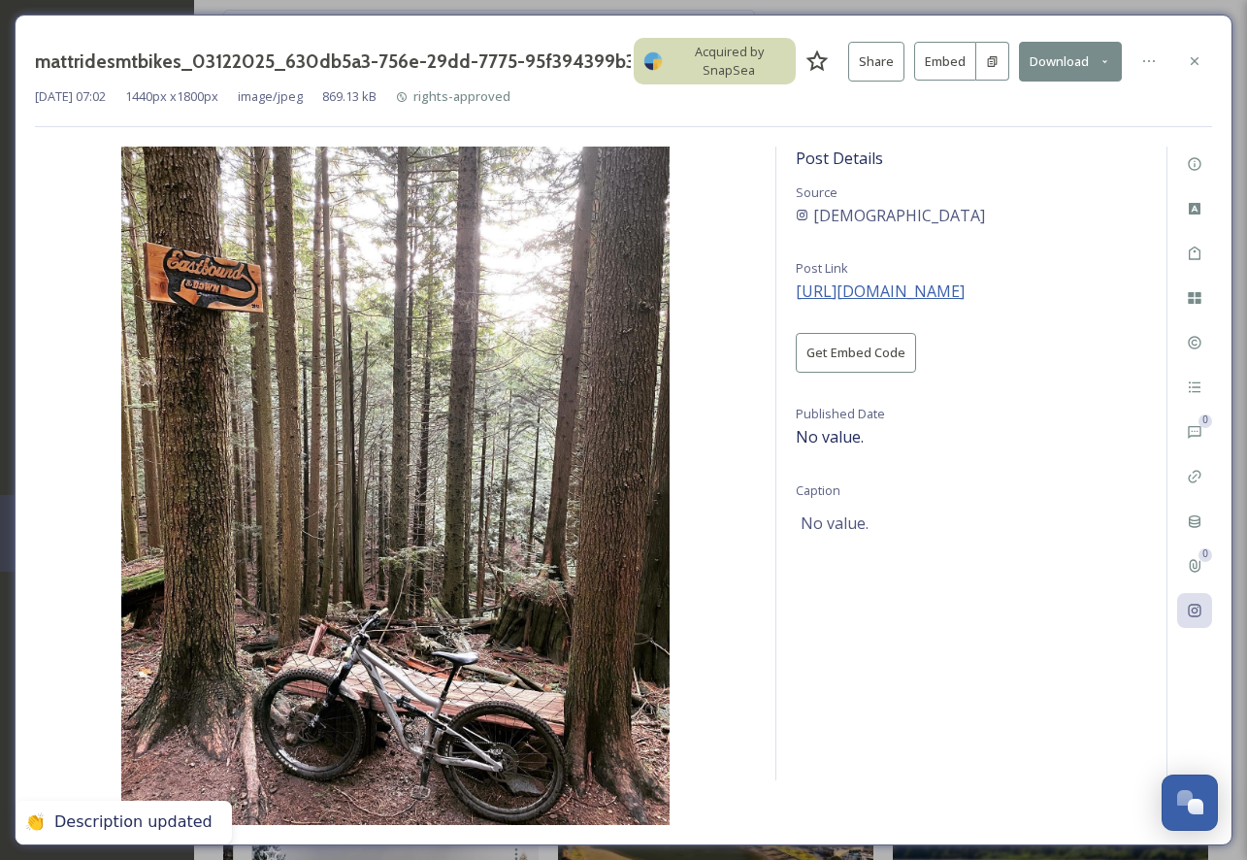
click at [965, 285] on span "[URL][DOMAIN_NAME]" at bounding box center [880, 290] width 169 height 21
click at [1074, 62] on button "Download" at bounding box center [1071, 62] width 103 height 40
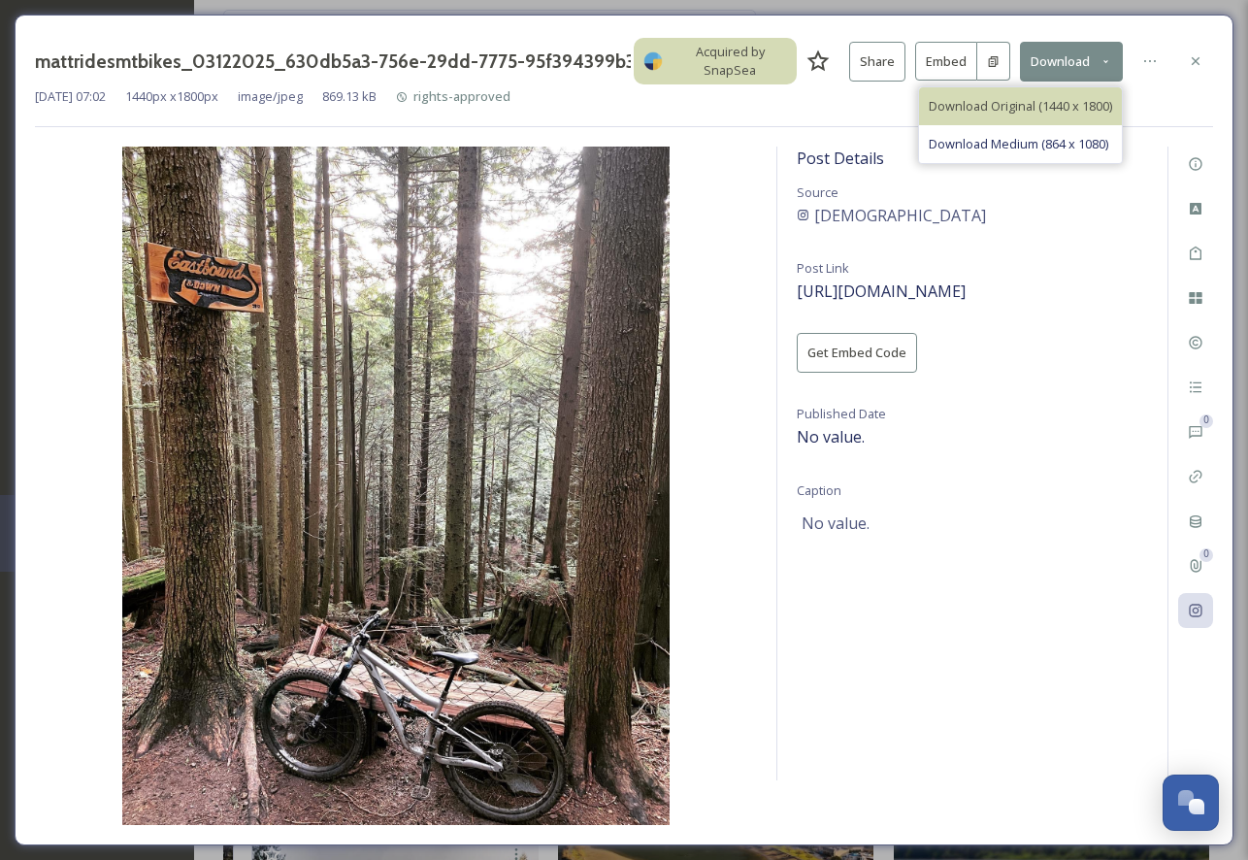
click at [1037, 106] on span "Download Original (1440 x 1800)" at bounding box center [1020, 106] width 183 height 18
